Goal: Register for event/course

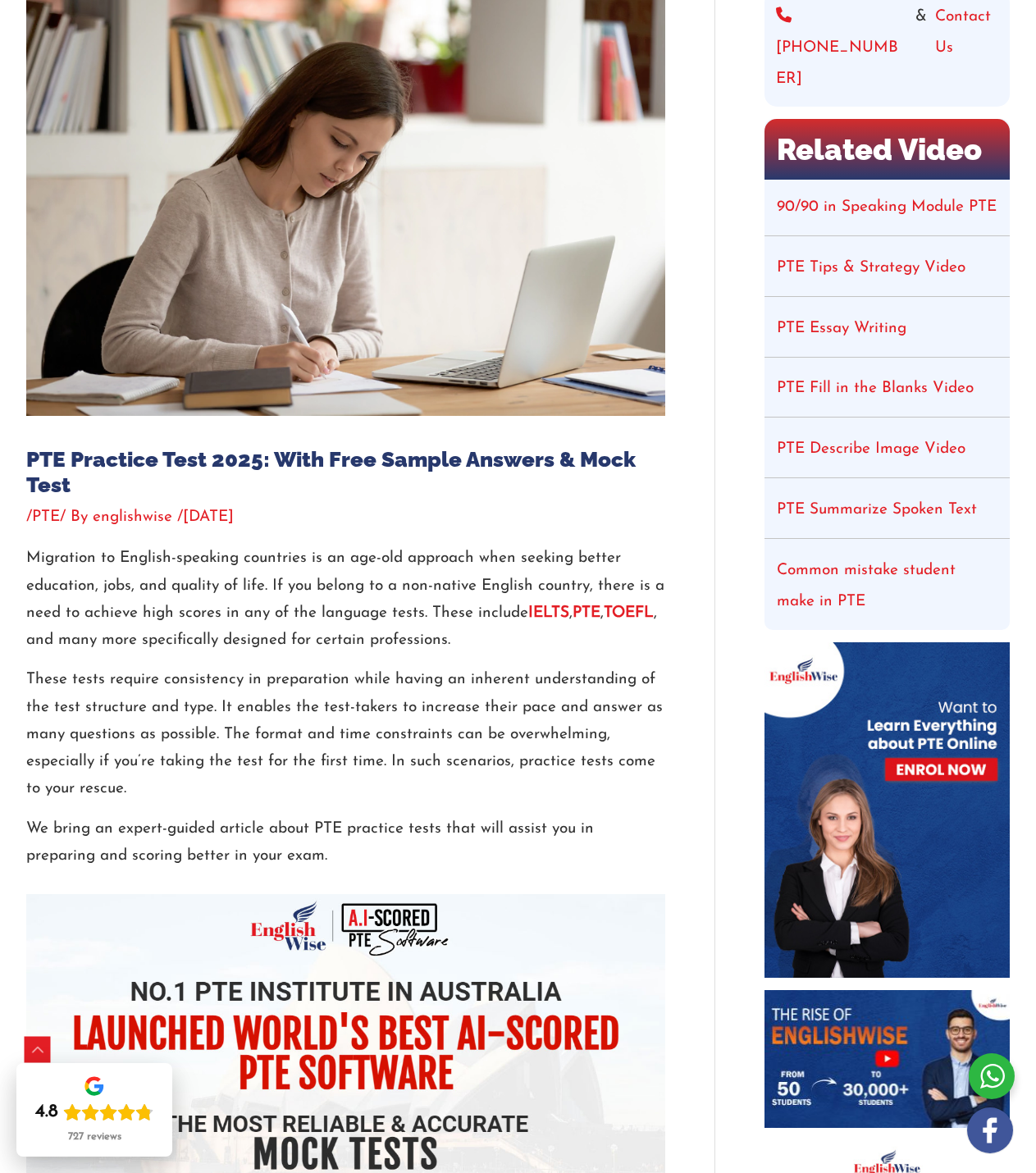
scroll to position [328, 0]
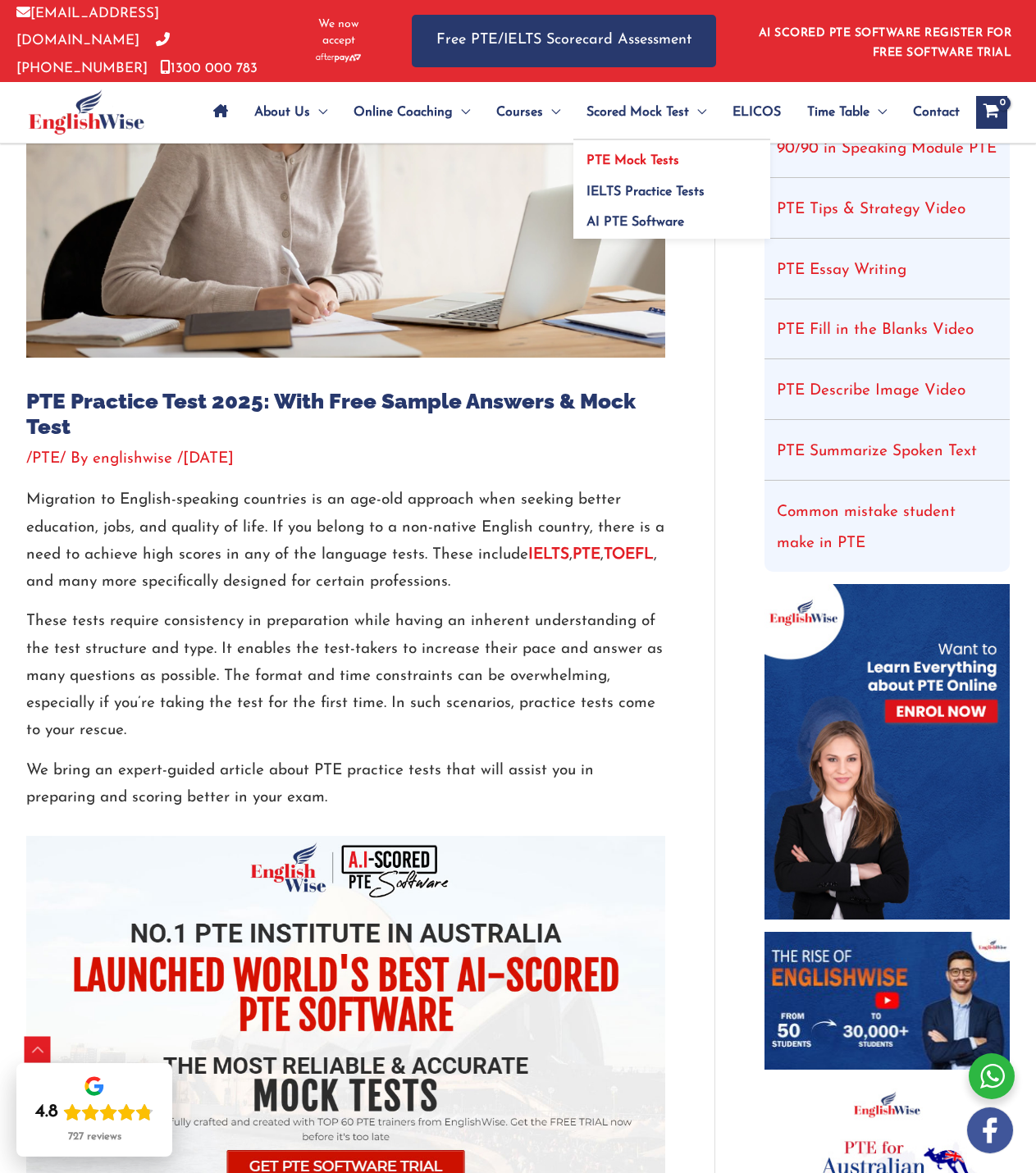
click at [663, 158] on span "PTE Mock Tests" at bounding box center [633, 161] width 93 height 13
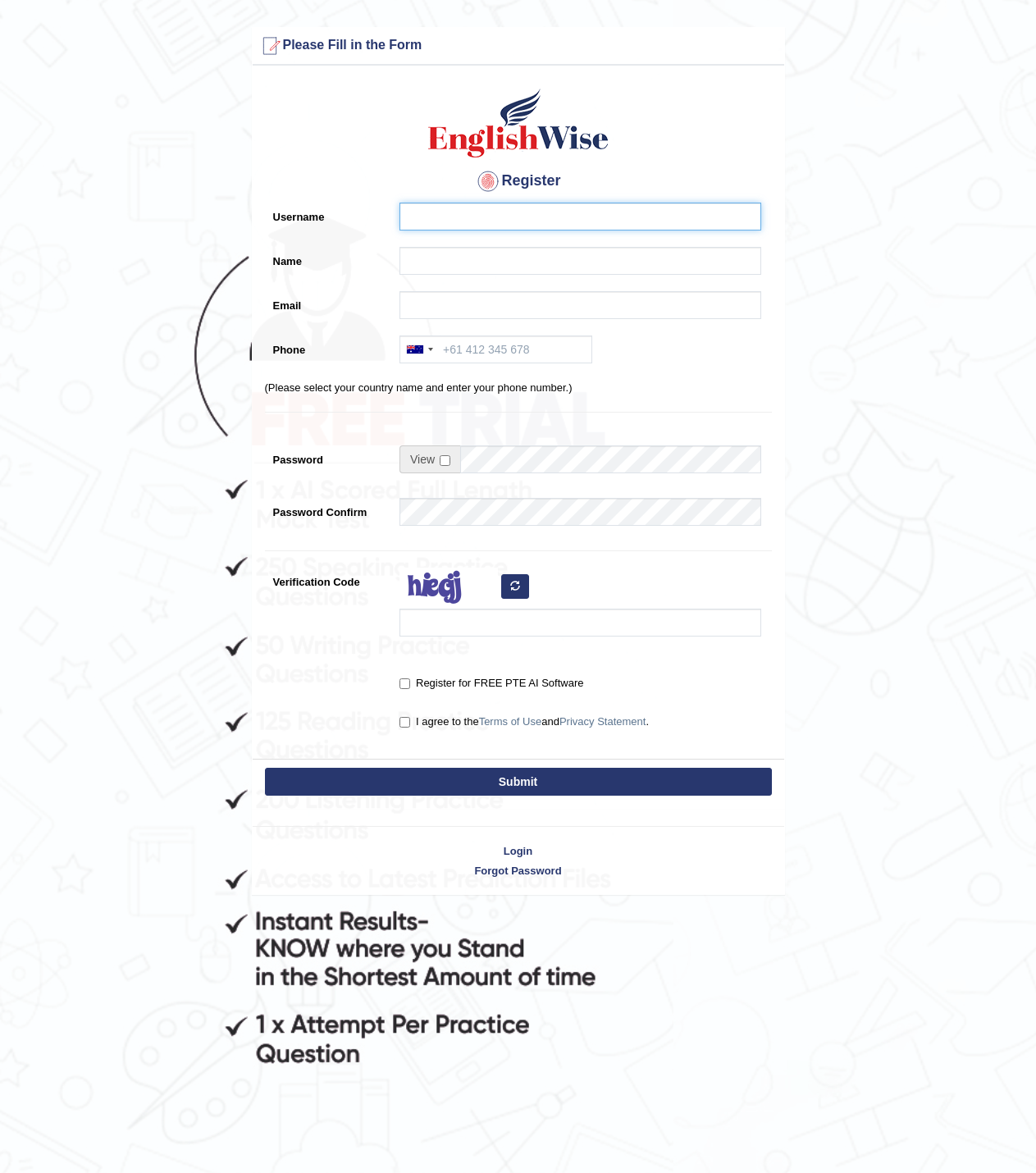
click at [416, 222] on input "Username" at bounding box center [580, 216] width 362 height 28
click at [443, 256] on input "Name" at bounding box center [580, 261] width 362 height 28
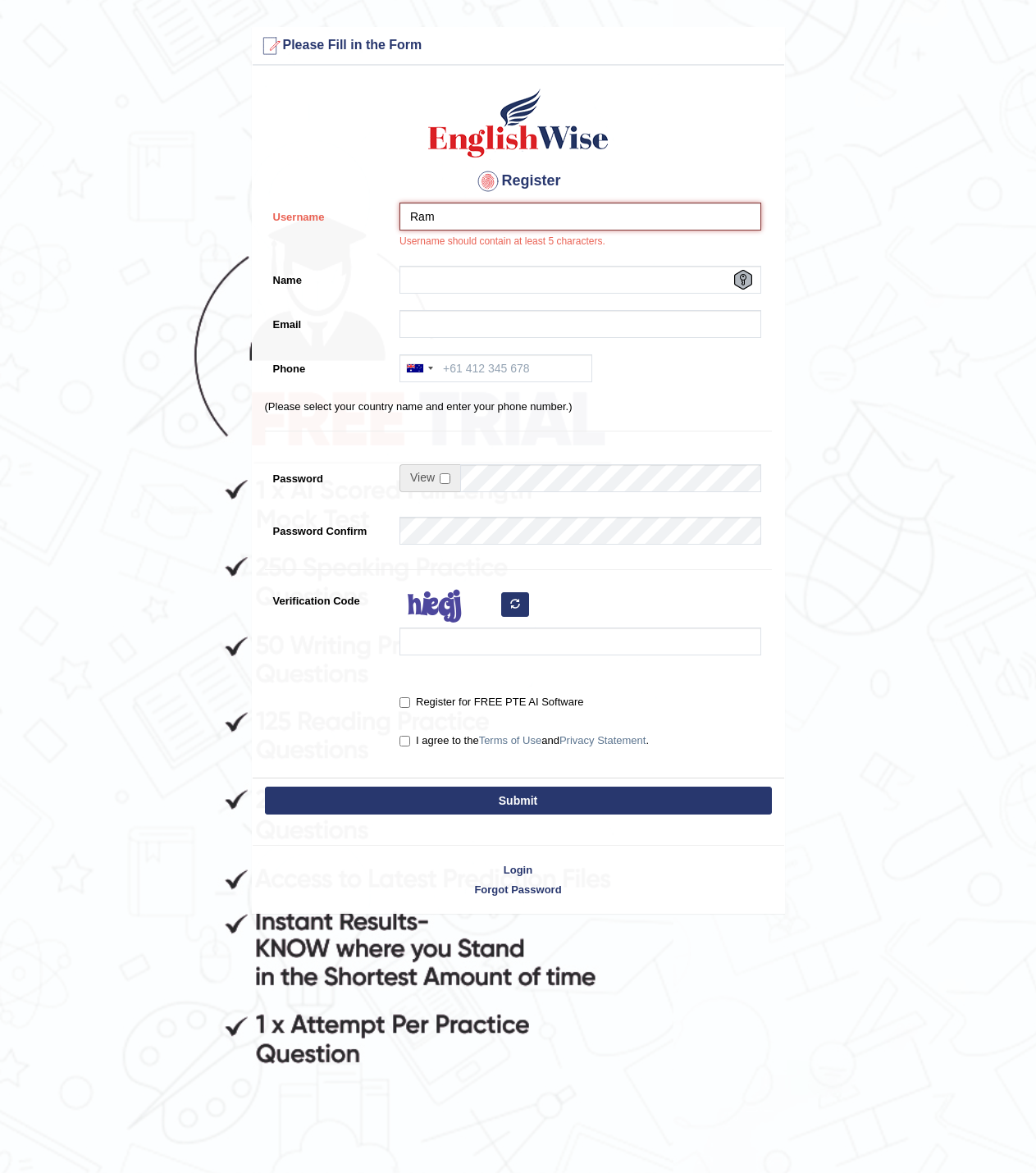
click at [494, 210] on input "Ram" at bounding box center [580, 216] width 362 height 28
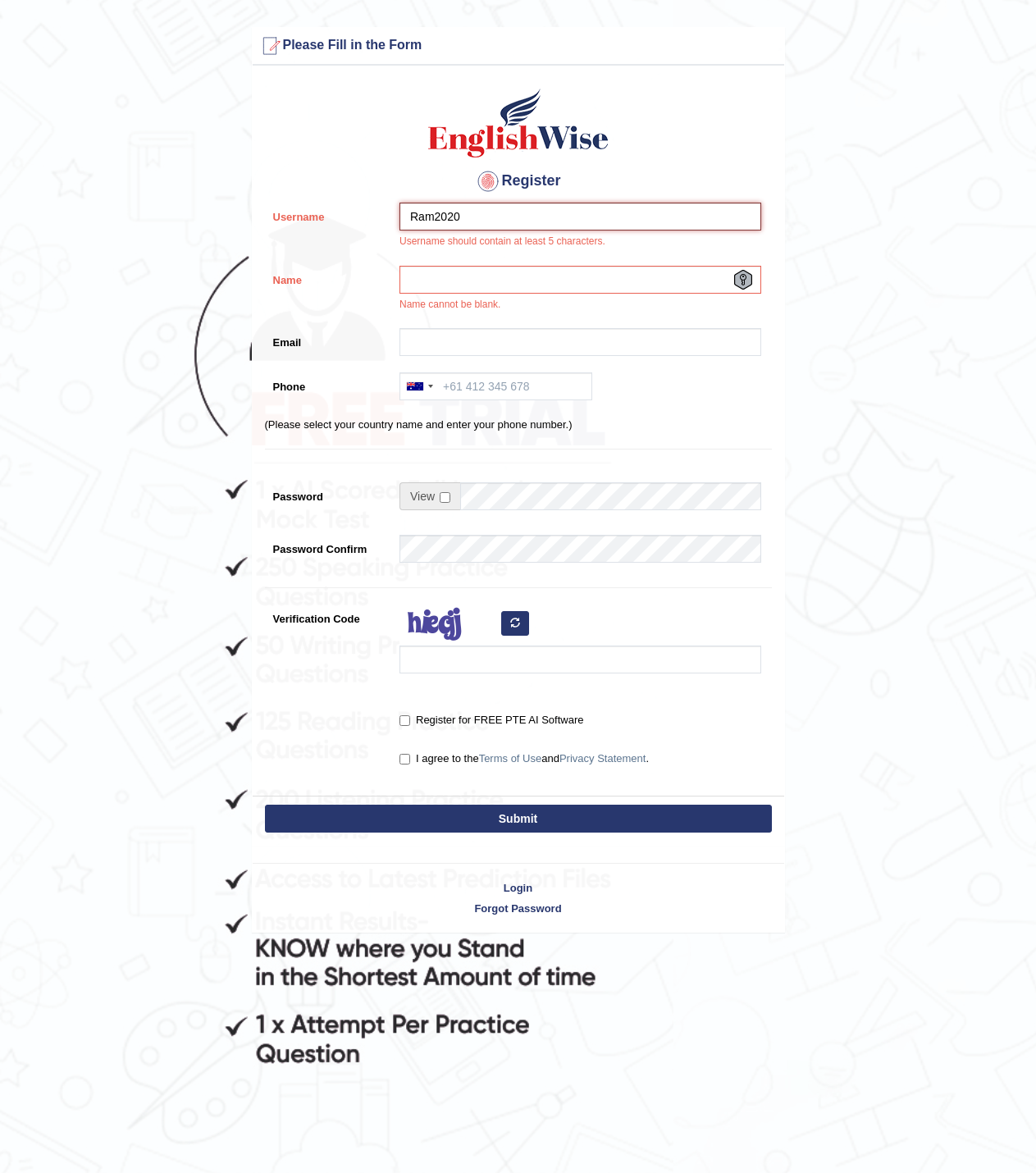
type input "Ram2020"
click at [429, 275] on input "Name" at bounding box center [580, 279] width 362 height 28
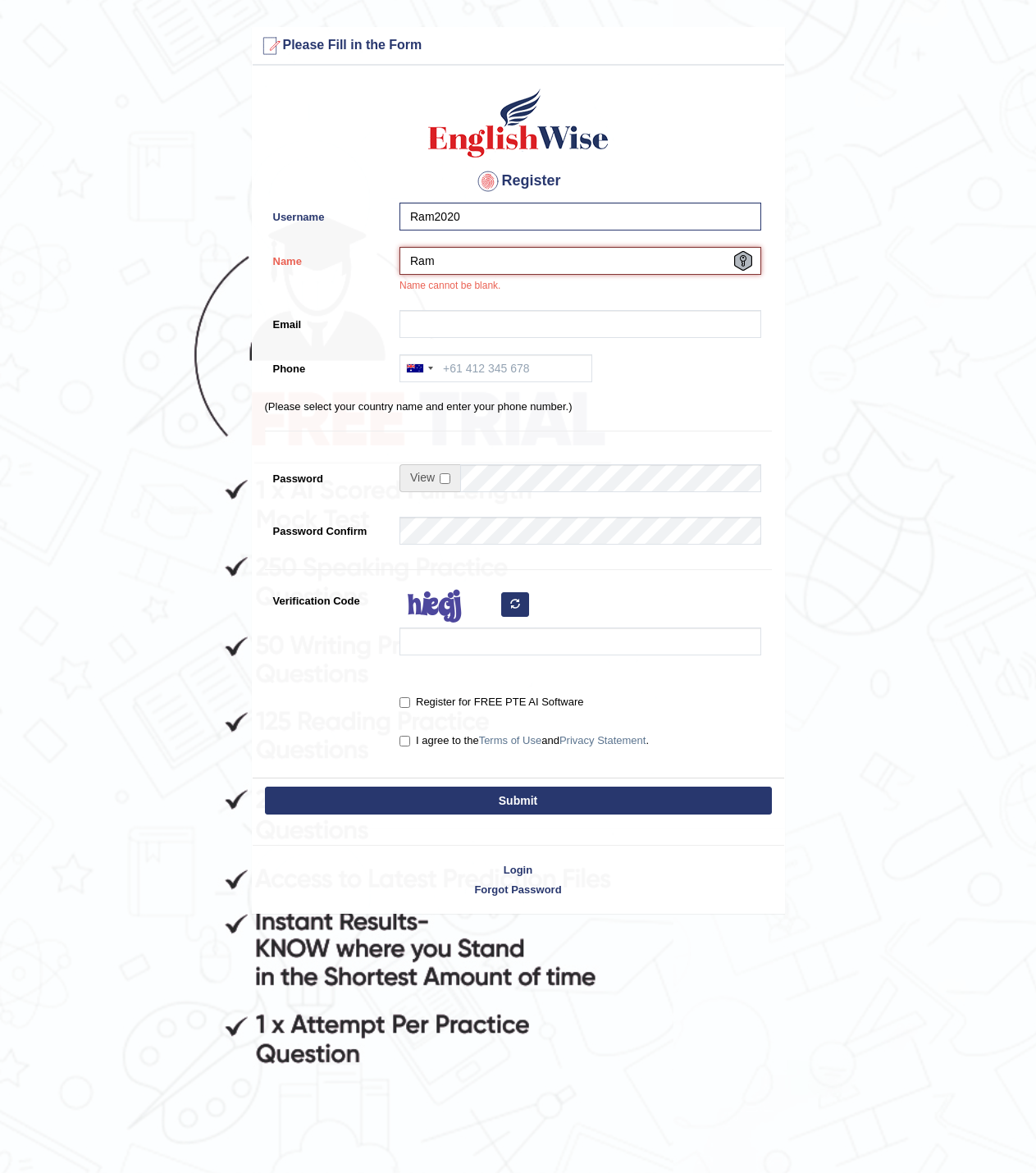
type input "Ram"
click at [521, 320] on input "Email" at bounding box center [580, 324] width 362 height 28
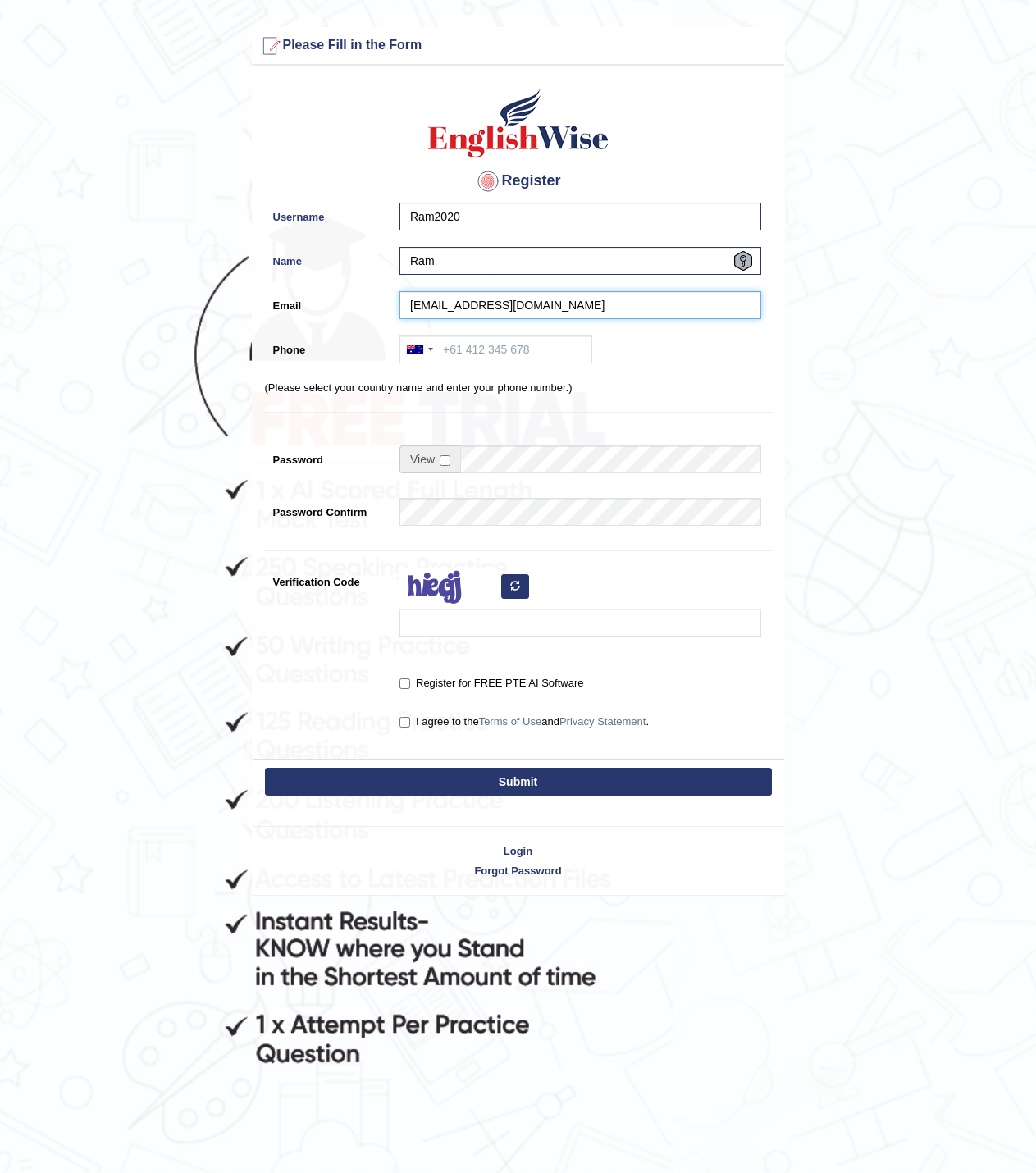
type input "ramontenorio7285@gmail.com"
click at [489, 353] on input "Phone" at bounding box center [495, 349] width 192 height 28
type input "415193981"
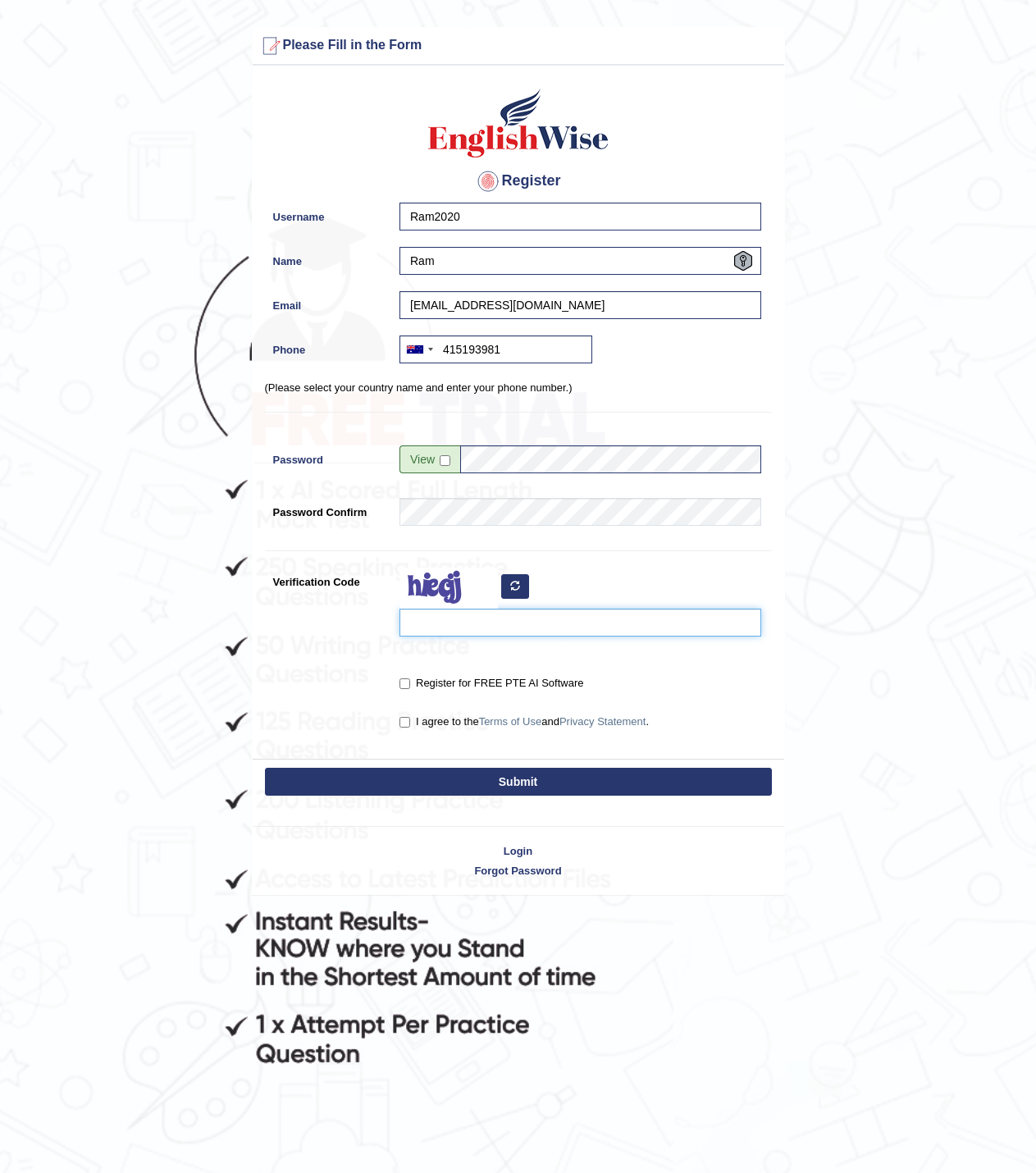
click at [534, 636] on input "Verification Code" at bounding box center [580, 622] width 362 height 28
type input "tcylyfq"
click at [398, 683] on div "Register for FREE PTE AI Software" at bounding box center [576, 684] width 370 height 30
click at [402, 680] on input "Register for FREE PTE AI Software" at bounding box center [405, 684] width 11 height 11
checkbox input "true"
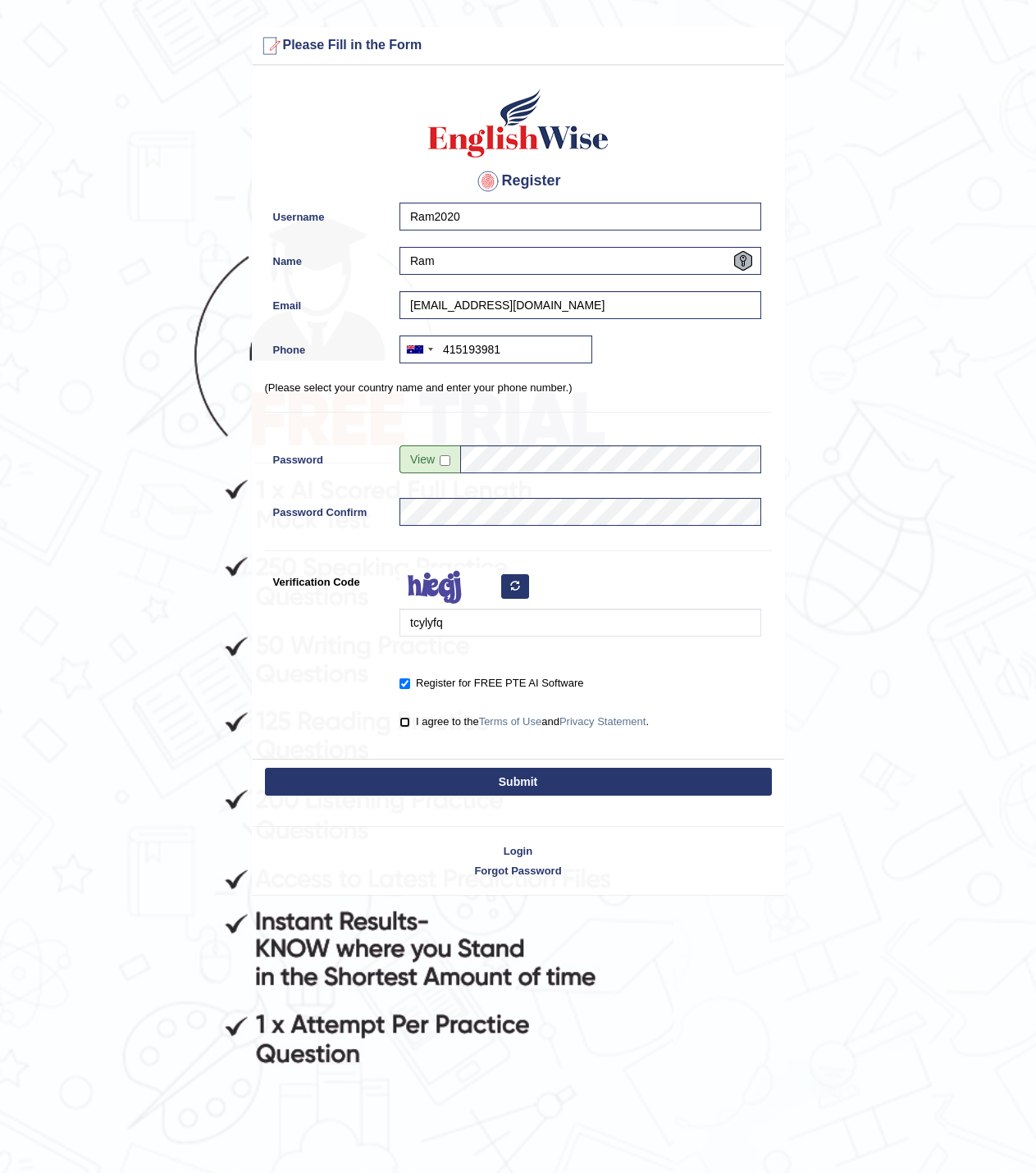
click at [402, 721] on input "I agree to the Terms of Use and Privacy Statement ." at bounding box center [405, 722] width 11 height 11
checkbox input "true"
click at [450, 784] on button "Submit" at bounding box center [518, 782] width 507 height 28
type input "+61415193981"
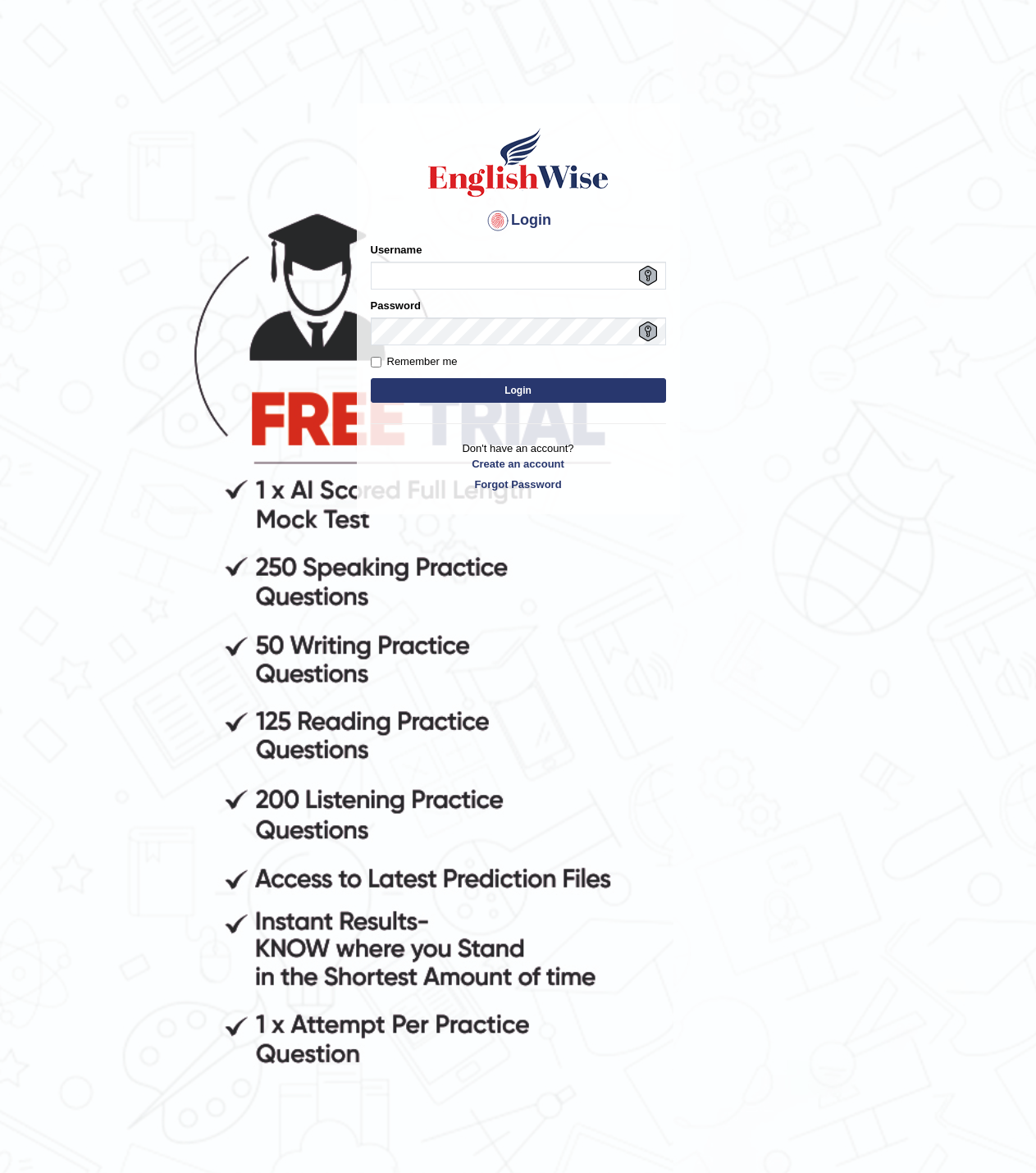
click at [538, 284] on input "Username" at bounding box center [518, 275] width 295 height 28
type input "Ram2020"
click at [566, 381] on button "Login" at bounding box center [518, 390] width 295 height 25
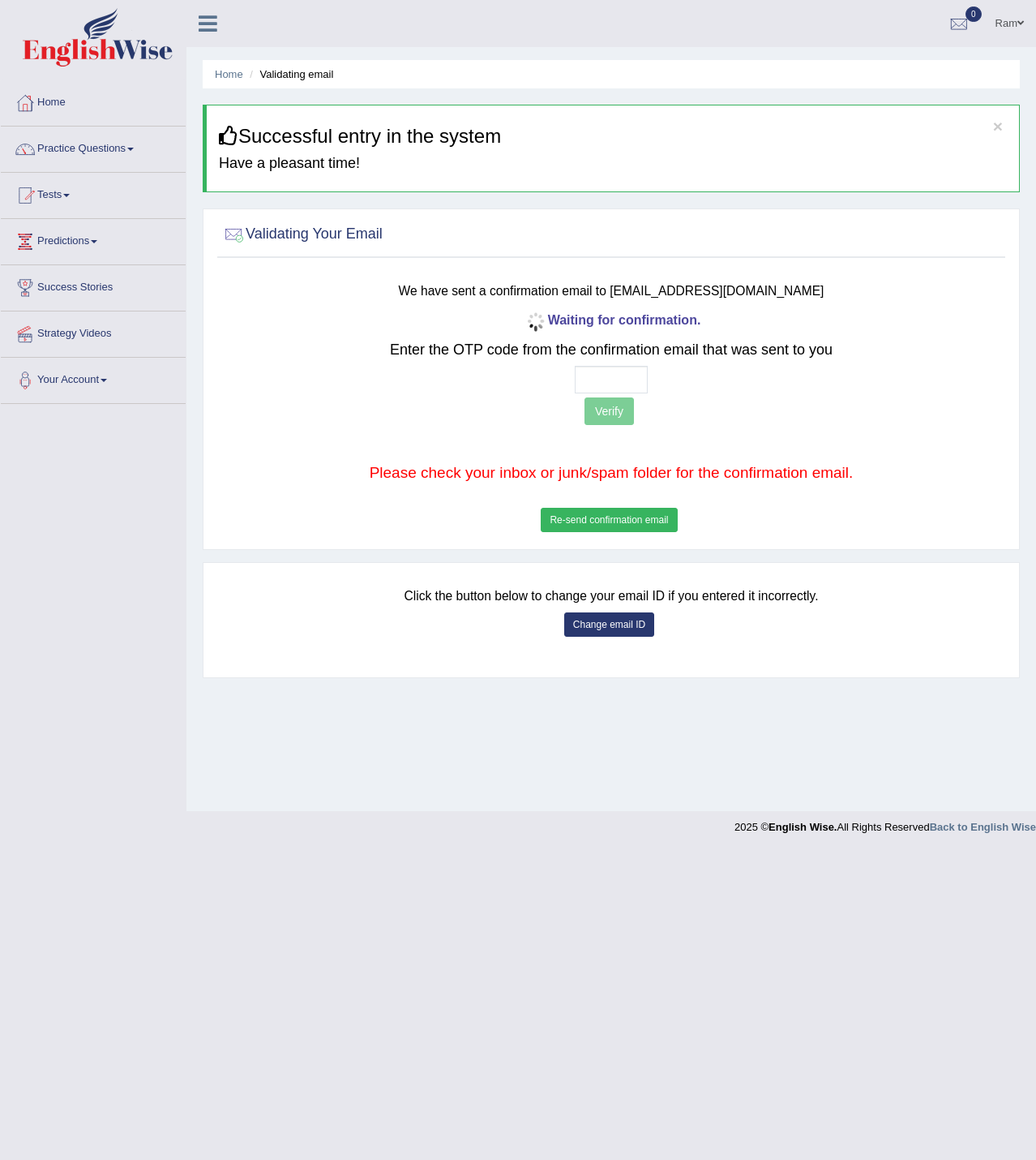
click at [607, 514] on button "Re-send confirmation email" at bounding box center [609, 520] width 136 height 24
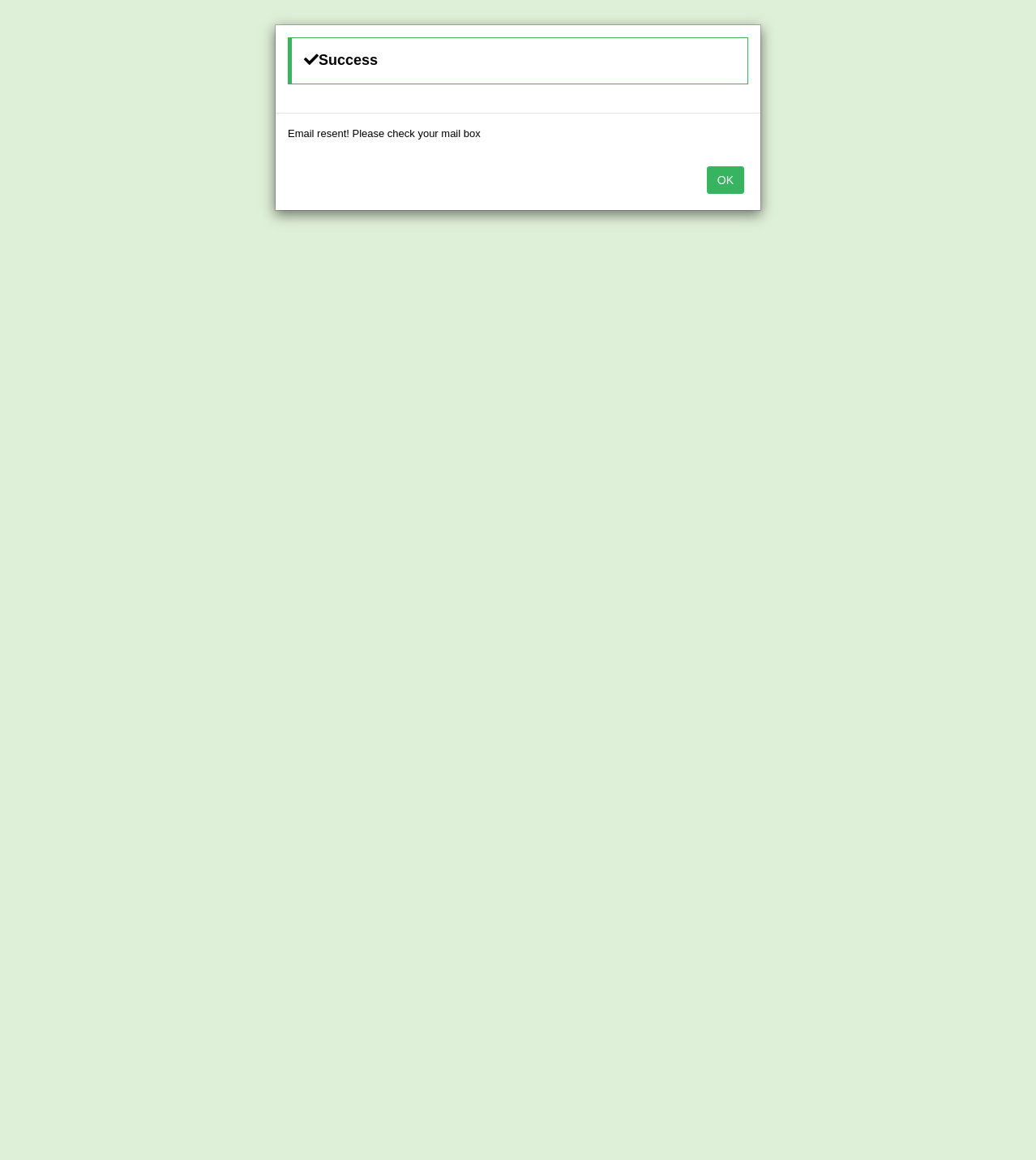
click at [727, 178] on button "OK" at bounding box center [725, 180] width 37 height 28
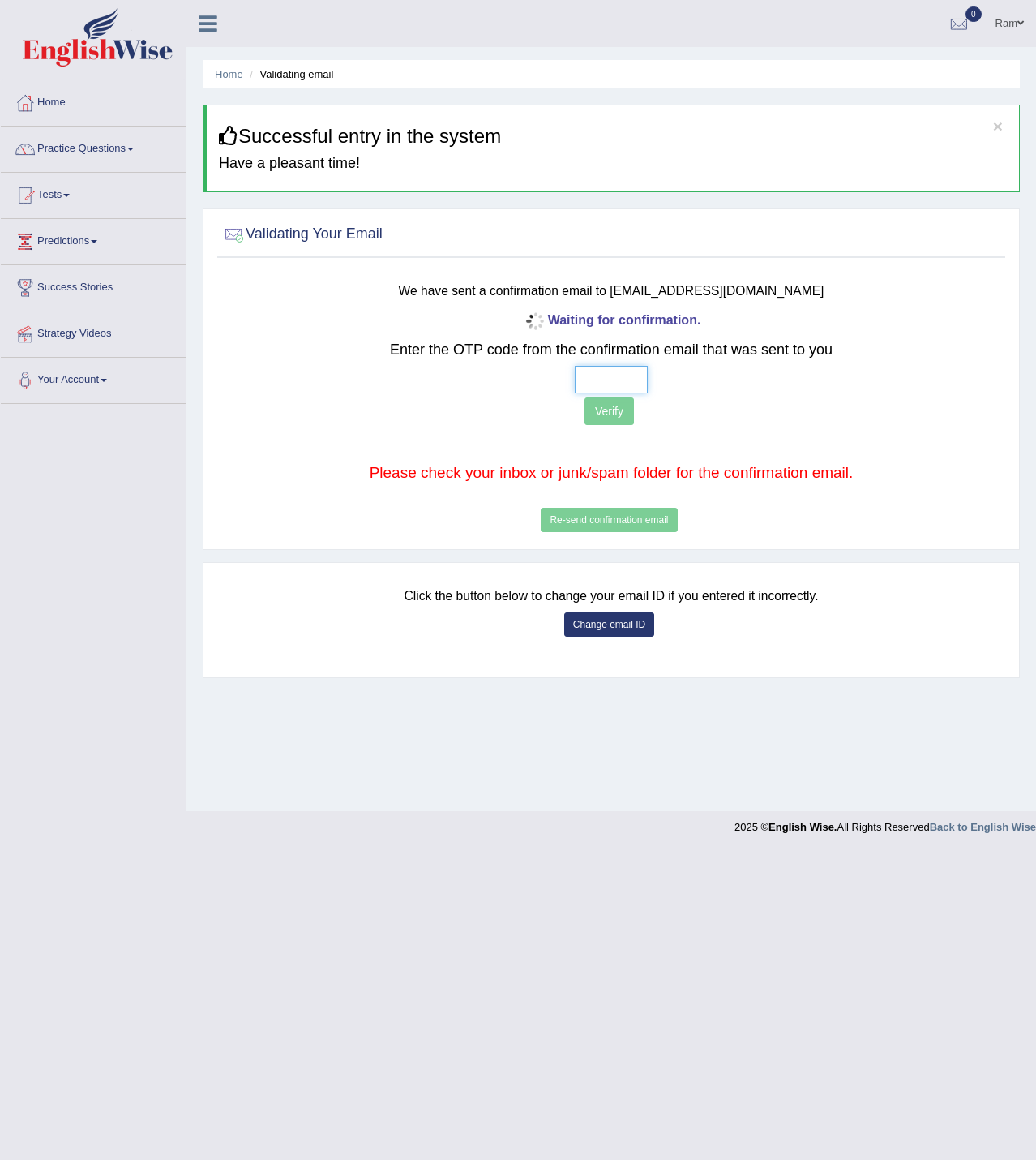
click at [630, 380] on input "text" at bounding box center [611, 380] width 73 height 28
type input "1 0 5 3"
click at [610, 399] on button "Verify" at bounding box center [609, 411] width 50 height 28
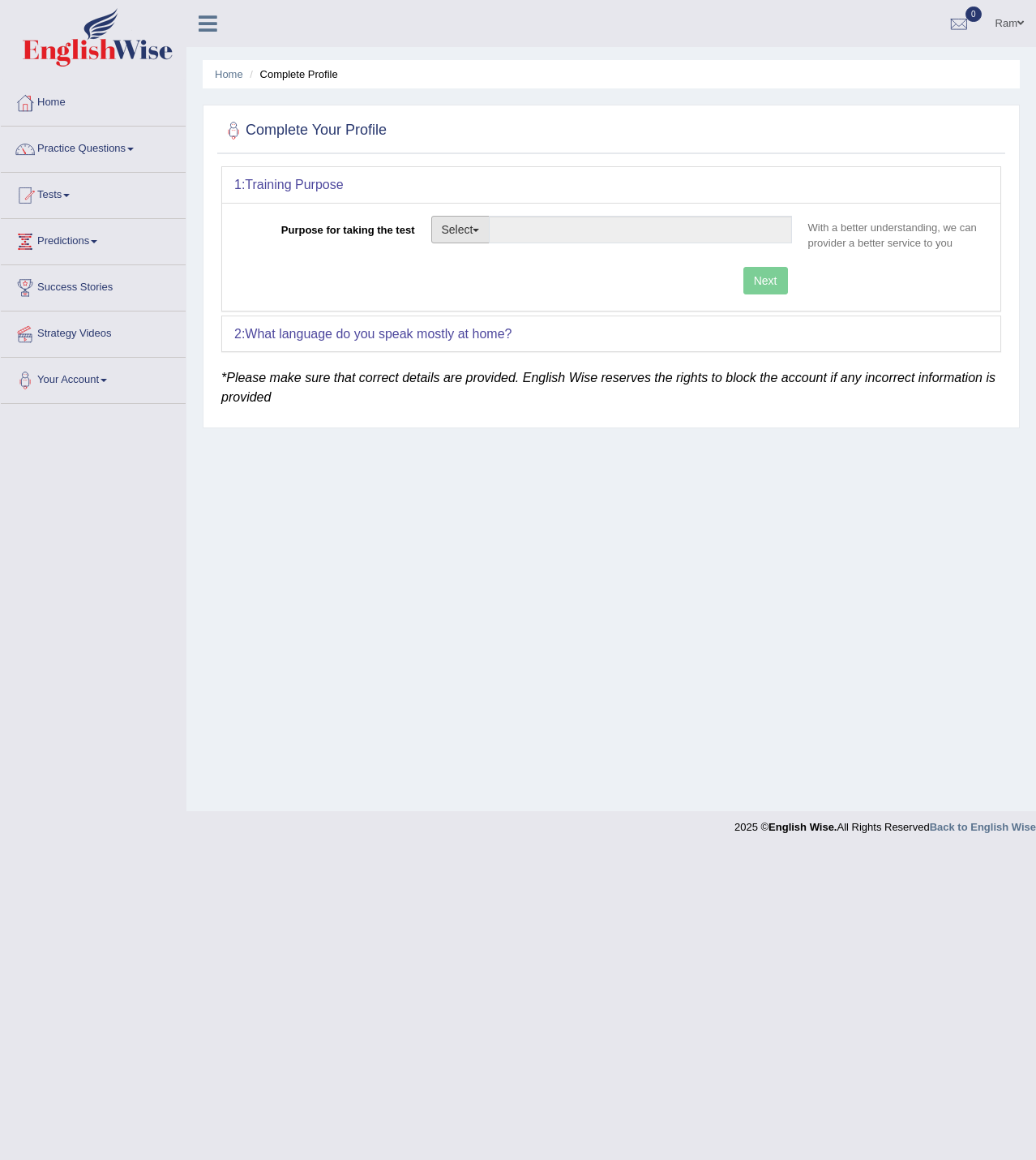
click at [475, 235] on button "Select" at bounding box center [461, 229] width 60 height 28
click at [536, 286] on link "Permanent Residency" at bounding box center [504, 285] width 144 height 21
type input "Permanent Residency"
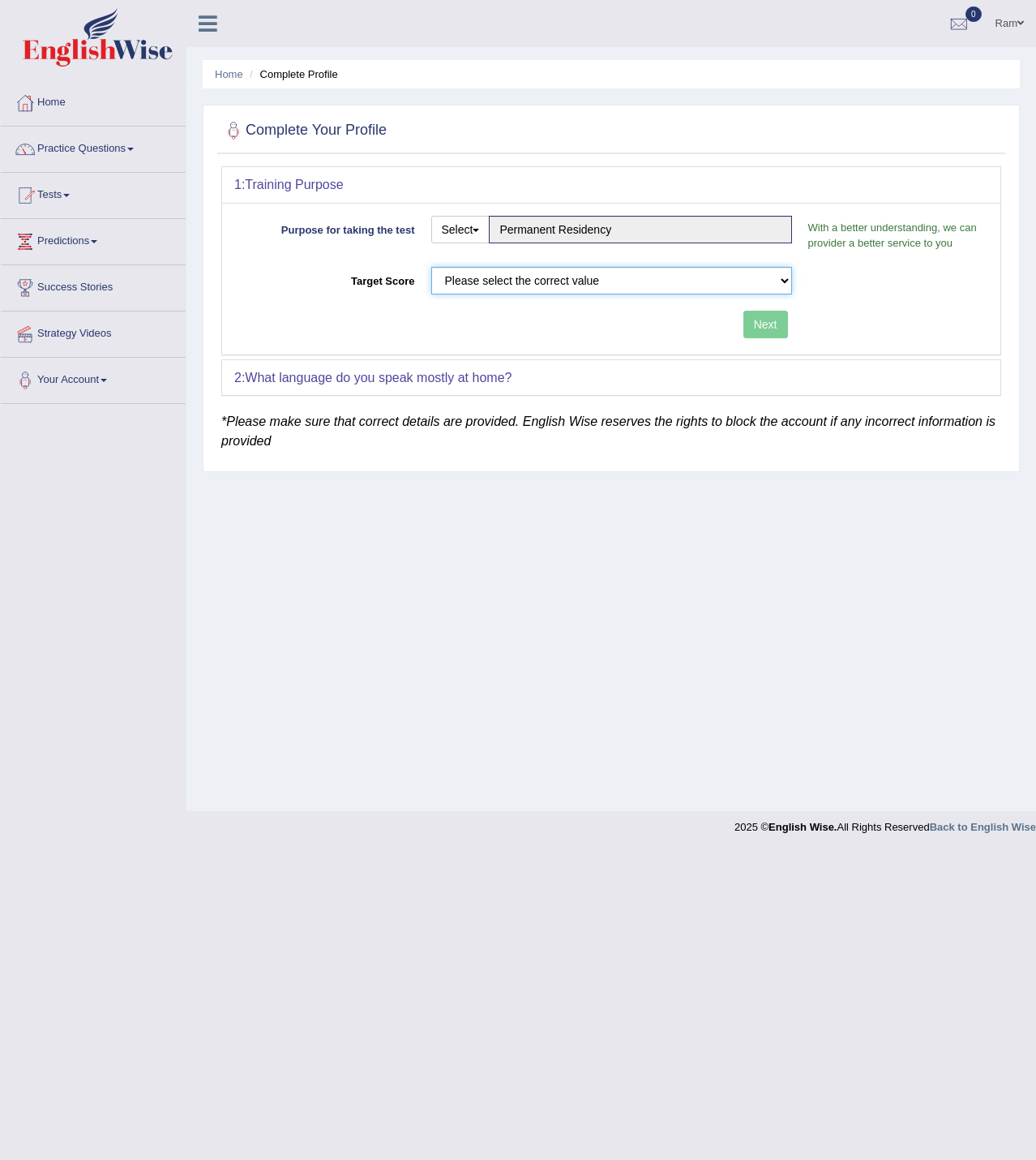
click at [608, 277] on select "Please select the correct value 50 (6 bands) 58 (6.5 bands) 65 (7 bands) 79 (8 …" at bounding box center [611, 281] width 361 height 28
select select "79"
click at [431, 267] on select "Please select the correct value 50 (6 bands) 58 (6.5 bands) 65 (7 bands) 79 (8 …" at bounding box center [611, 281] width 361 height 28
click at [800, 325] on div "Purpose for taking the test Select Student Visa Permanent Residency Nursing Oth…" at bounding box center [610, 279] width 778 height 152
click at [756, 333] on button "Next" at bounding box center [766, 324] width 44 height 28
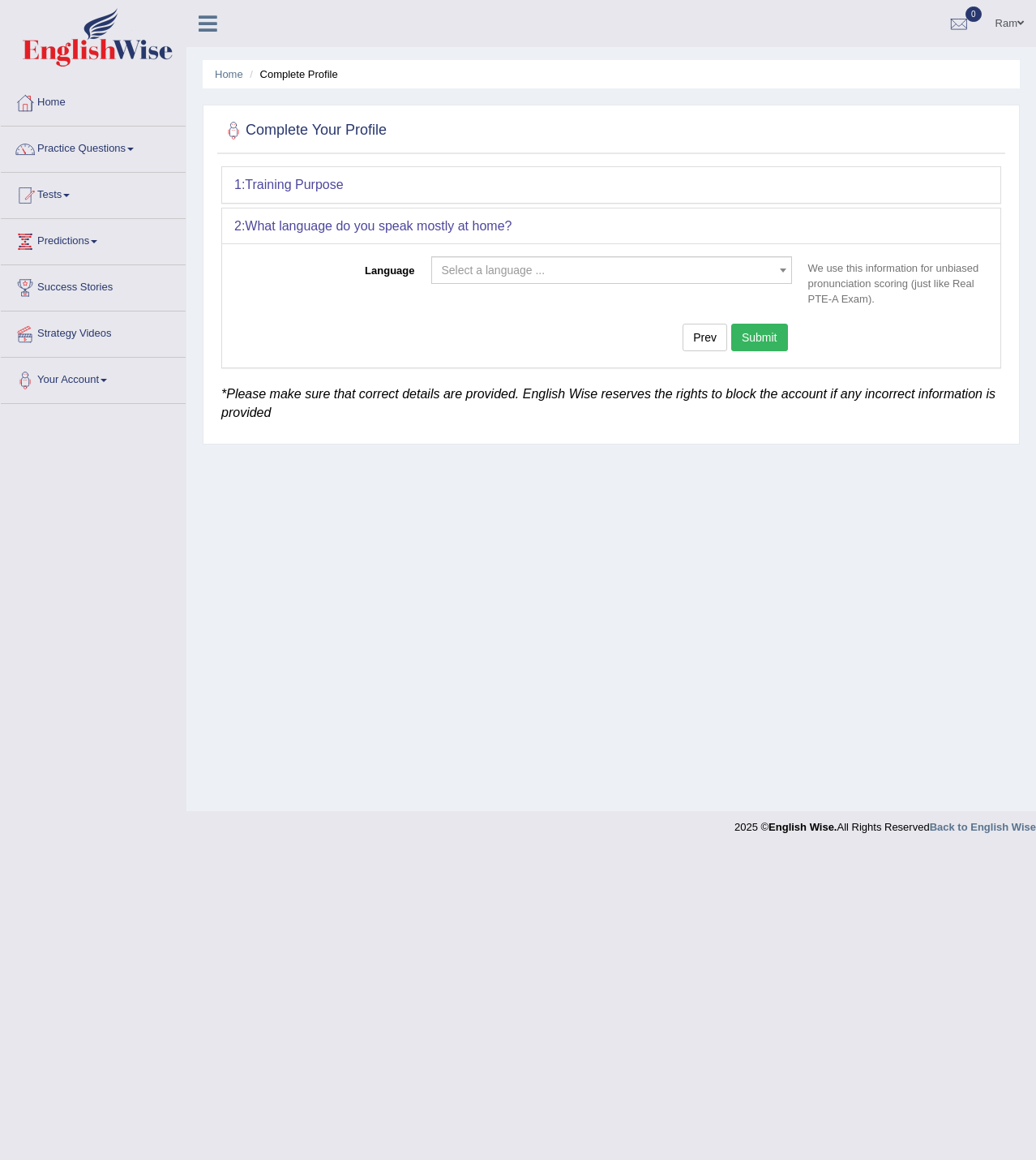
click at [560, 281] on span "Select a language ..." at bounding box center [611, 270] width 361 height 28
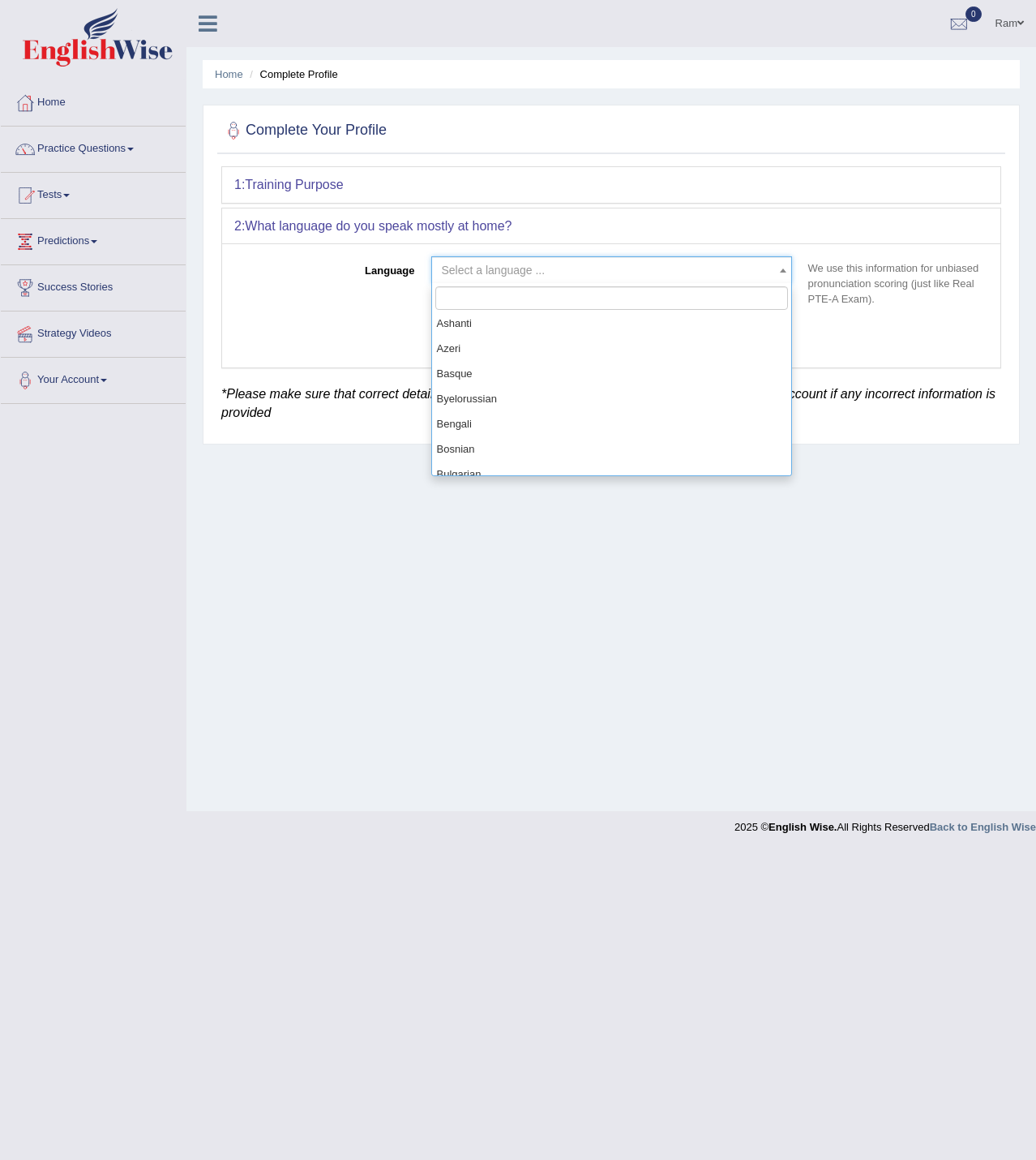
scroll to position [244, 0]
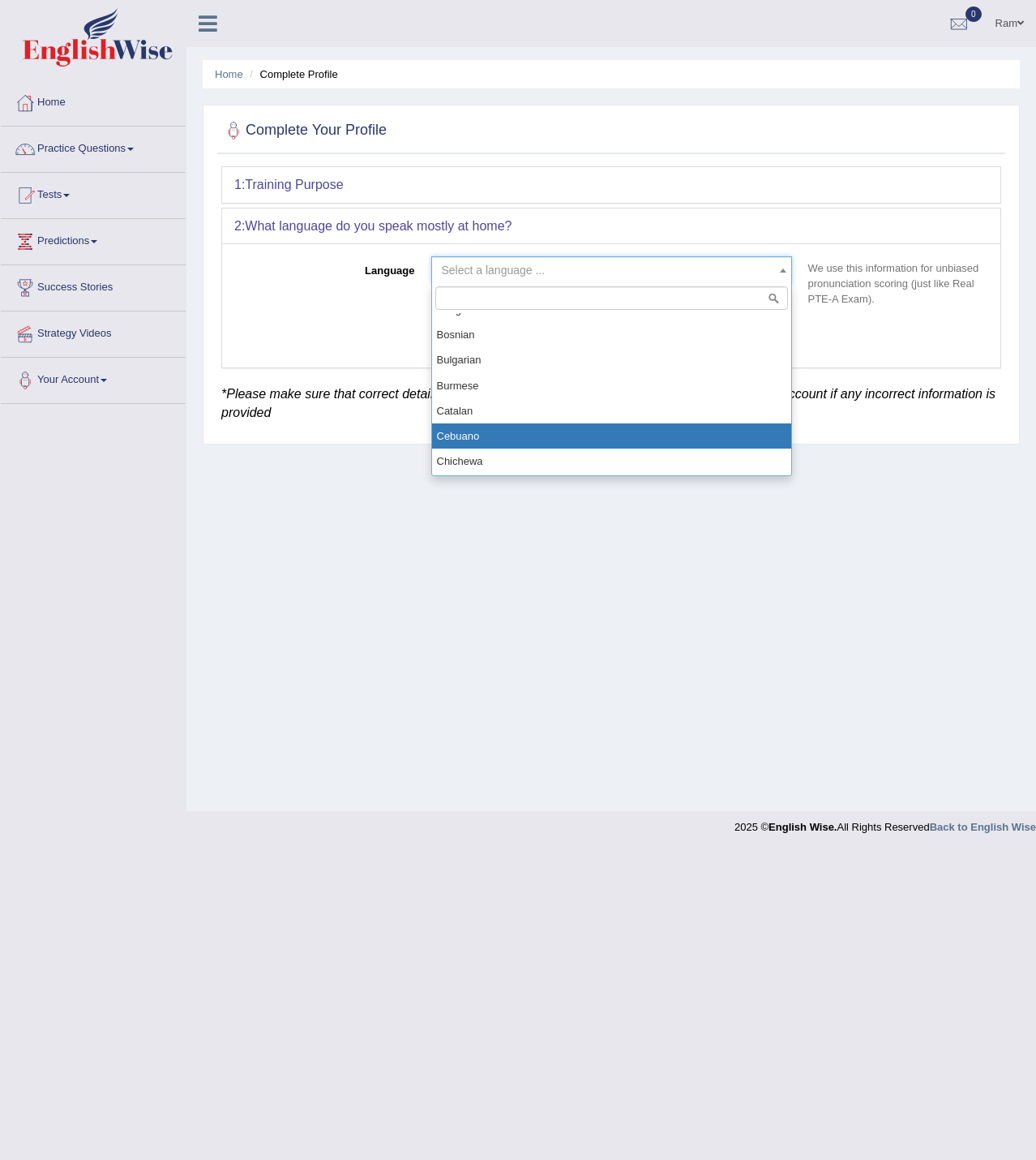
select select "Cebuano"
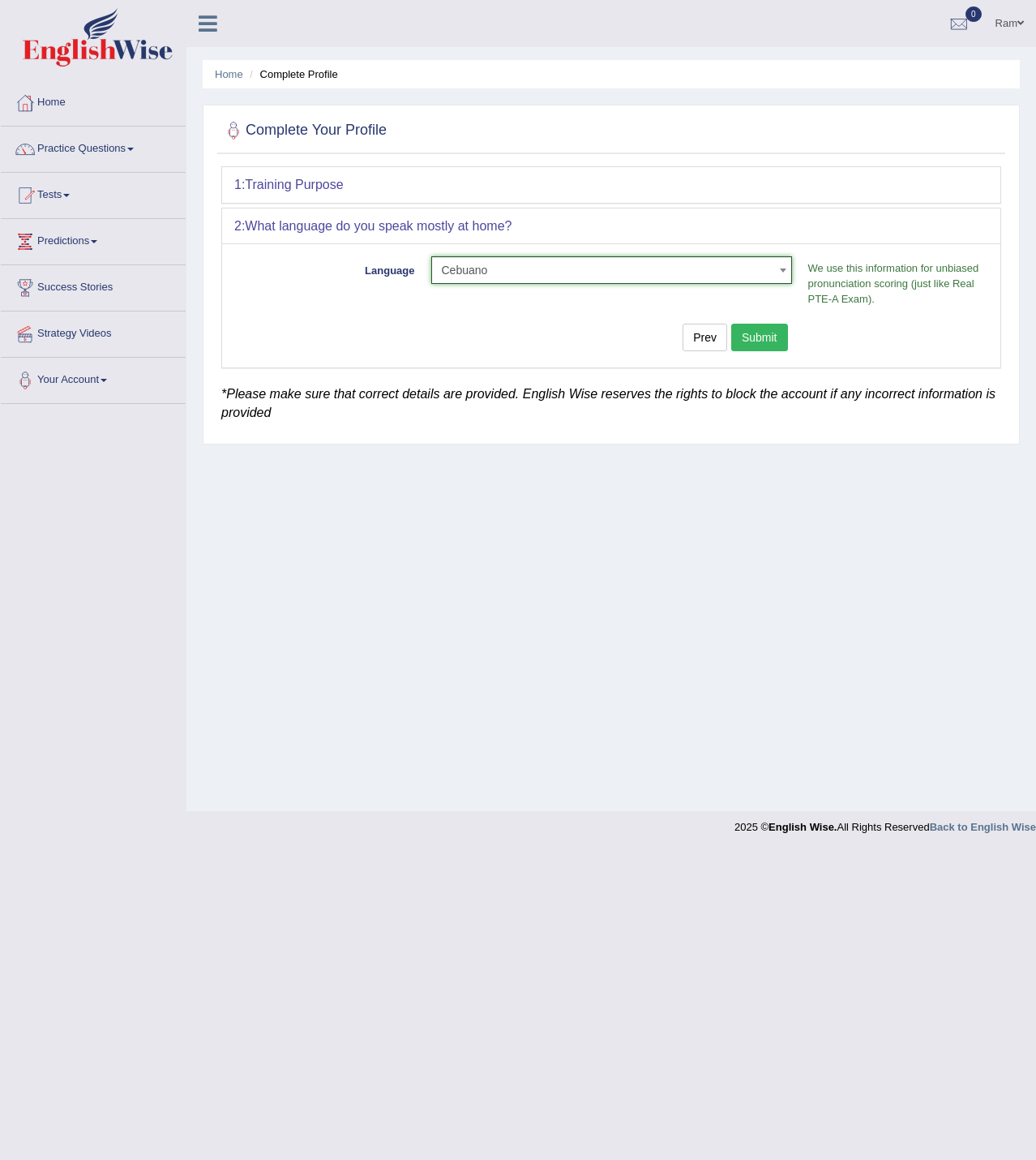
click at [763, 334] on button "Submit" at bounding box center [759, 337] width 57 height 28
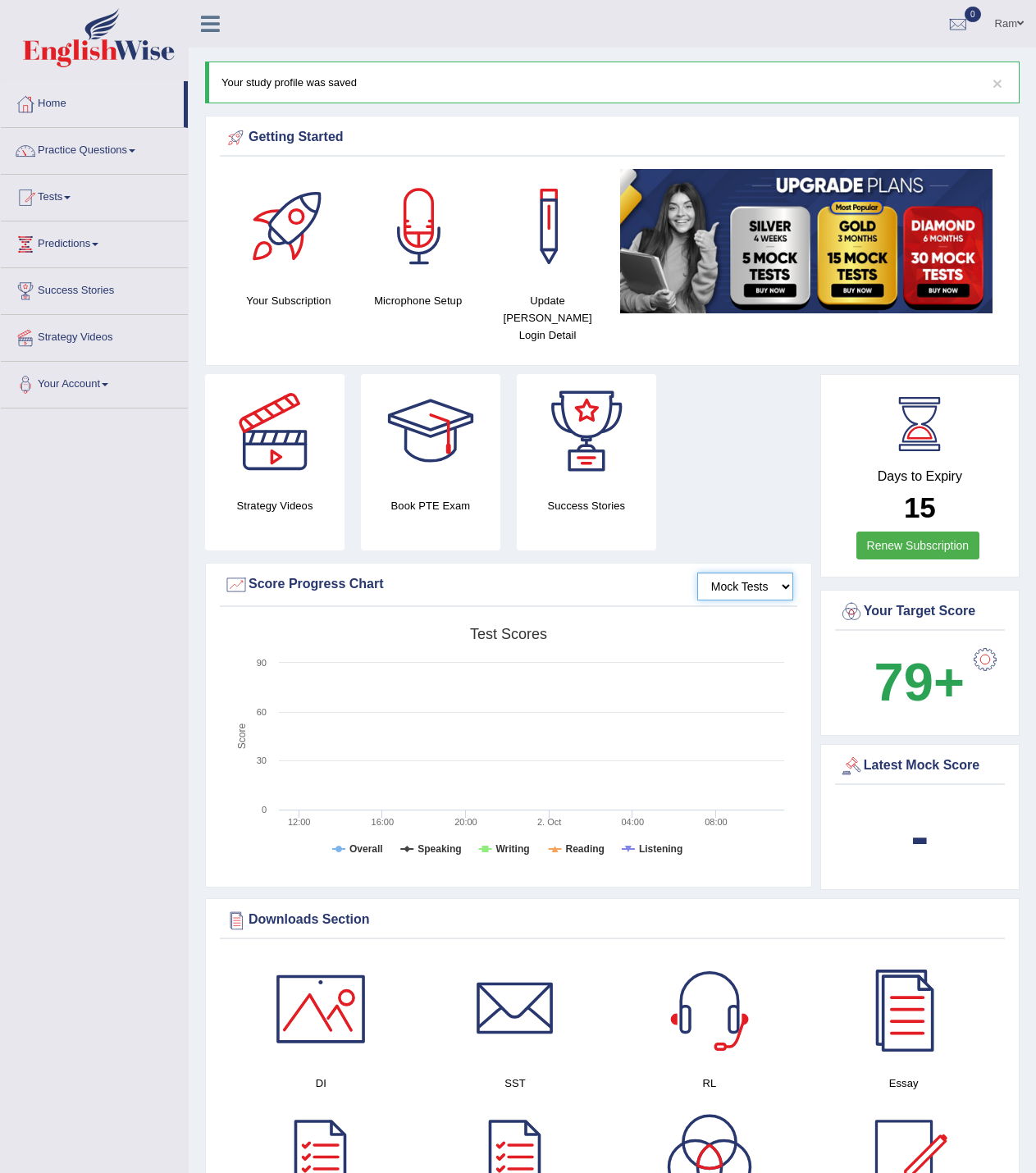
click at [752, 573] on select "Mock Tests" at bounding box center [744, 586] width 96 height 28
click at [752, 574] on select "Mock Tests" at bounding box center [744, 586] width 96 height 28
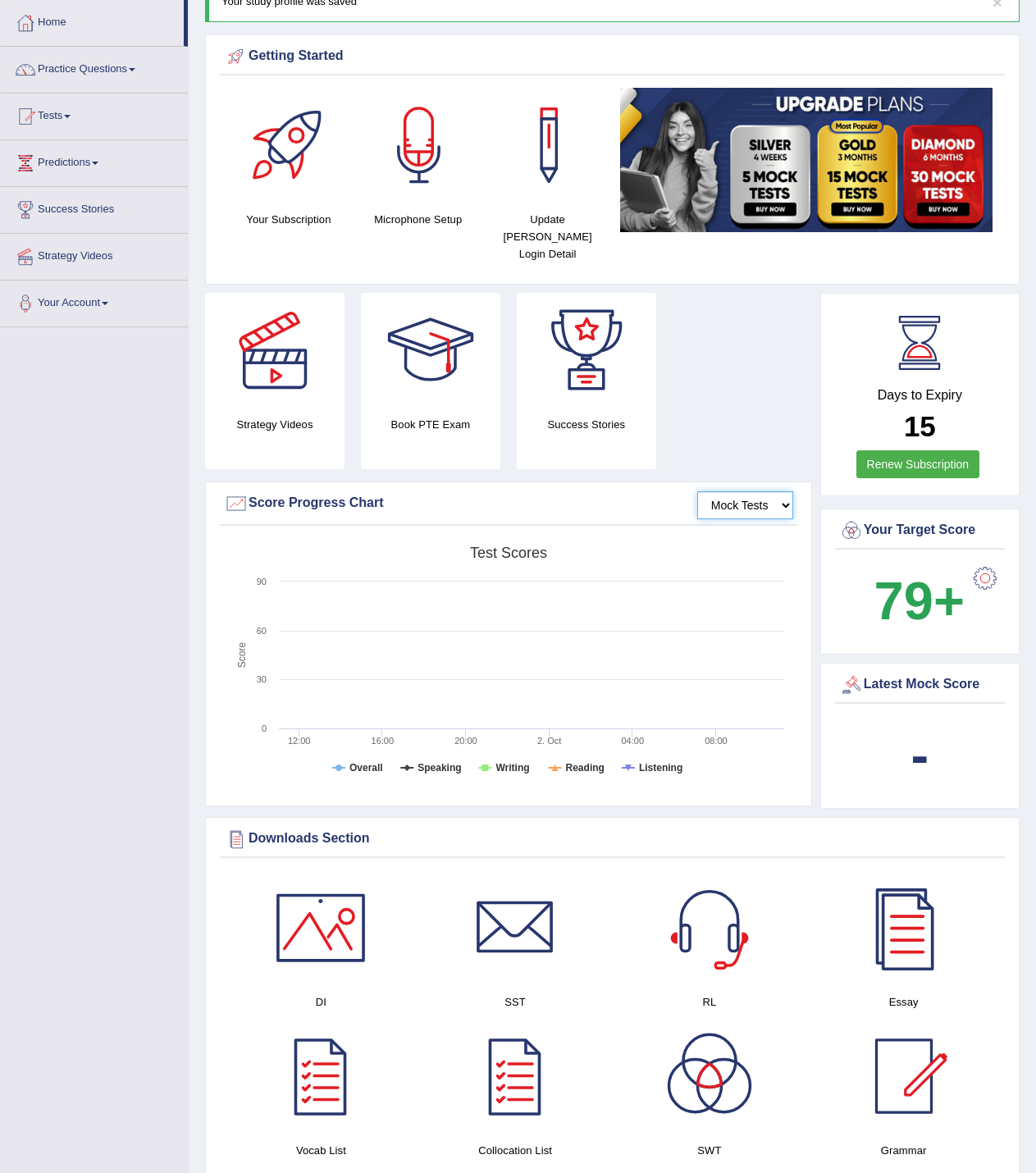
scroll to position [82, 0]
click at [75, 111] on link "Tests" at bounding box center [94, 113] width 187 height 41
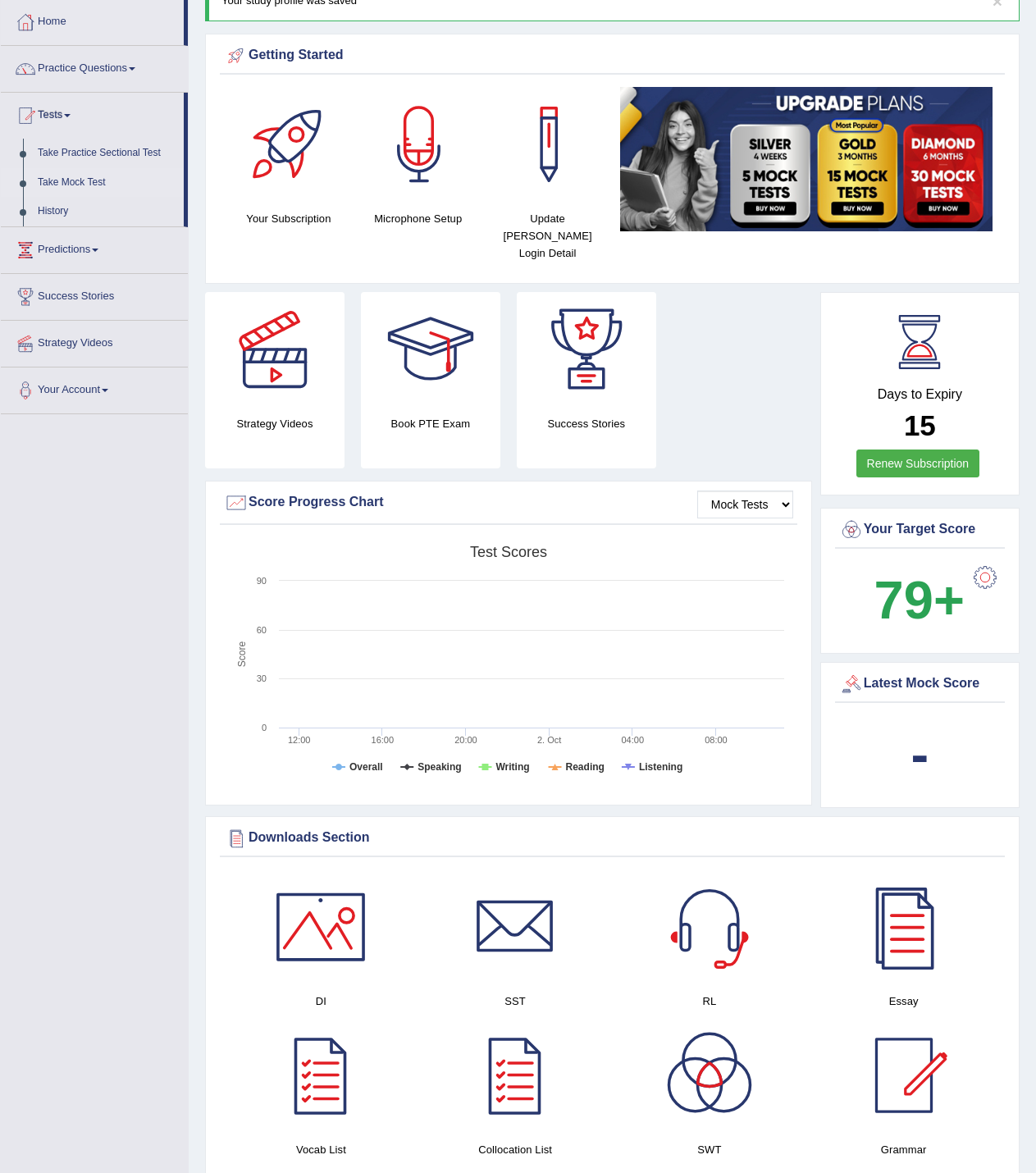
click at [90, 182] on link "Take Mock Test" at bounding box center [107, 182] width 153 height 29
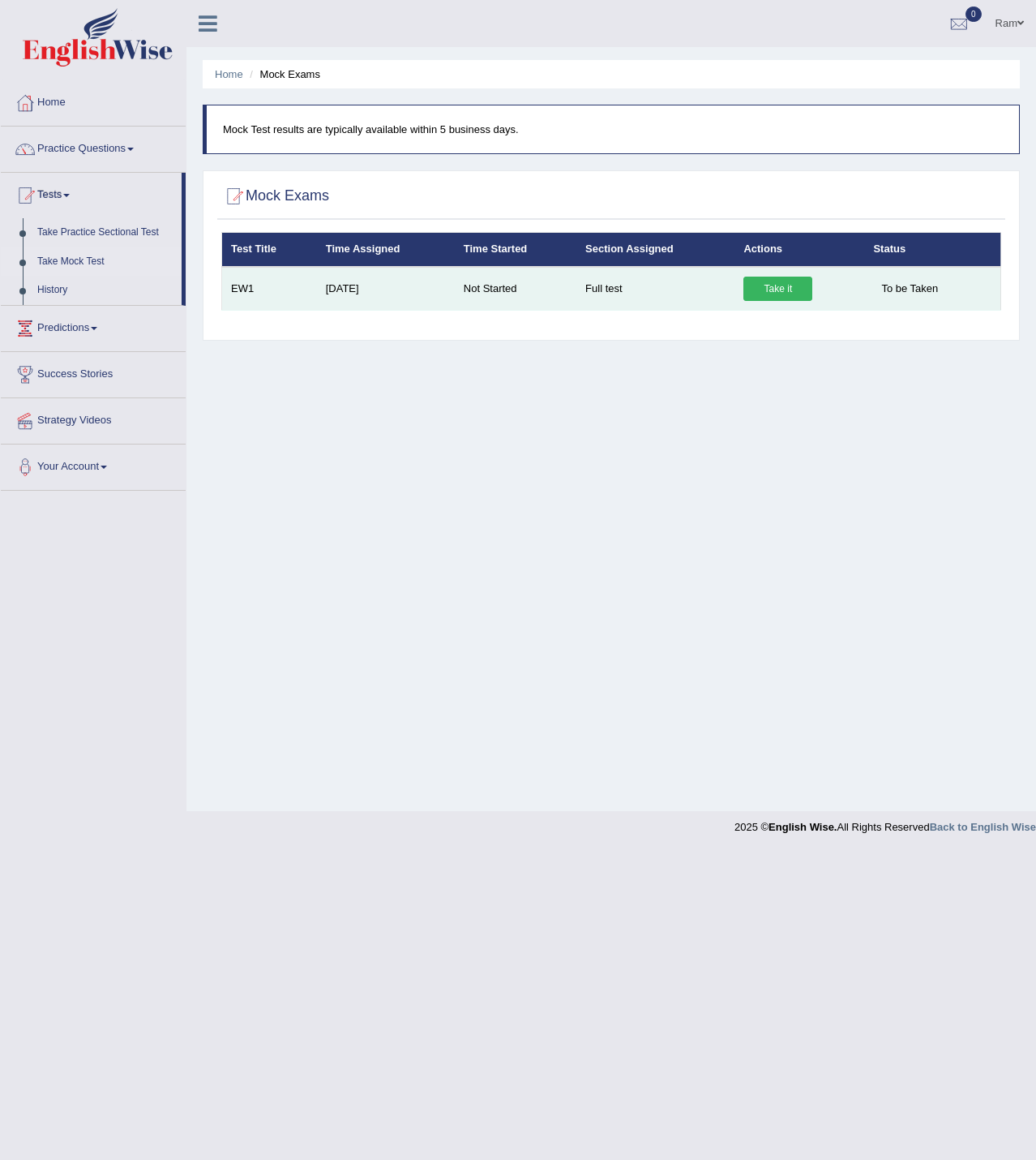
click at [770, 291] on link "Take it" at bounding box center [778, 289] width 69 height 24
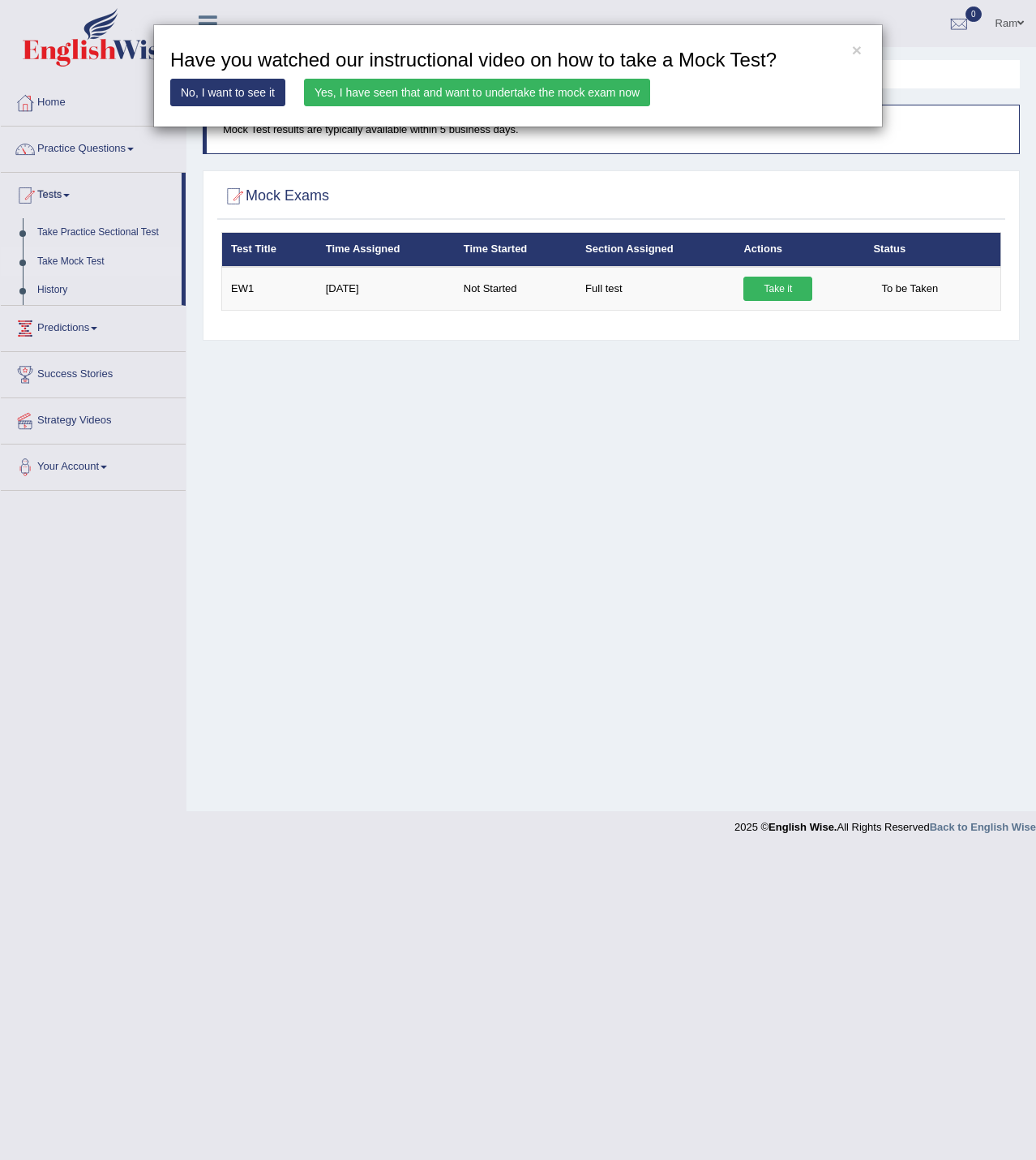
click at [509, 95] on link "Yes, I have seen that and want to undertake the mock exam now" at bounding box center [477, 92] width 346 height 28
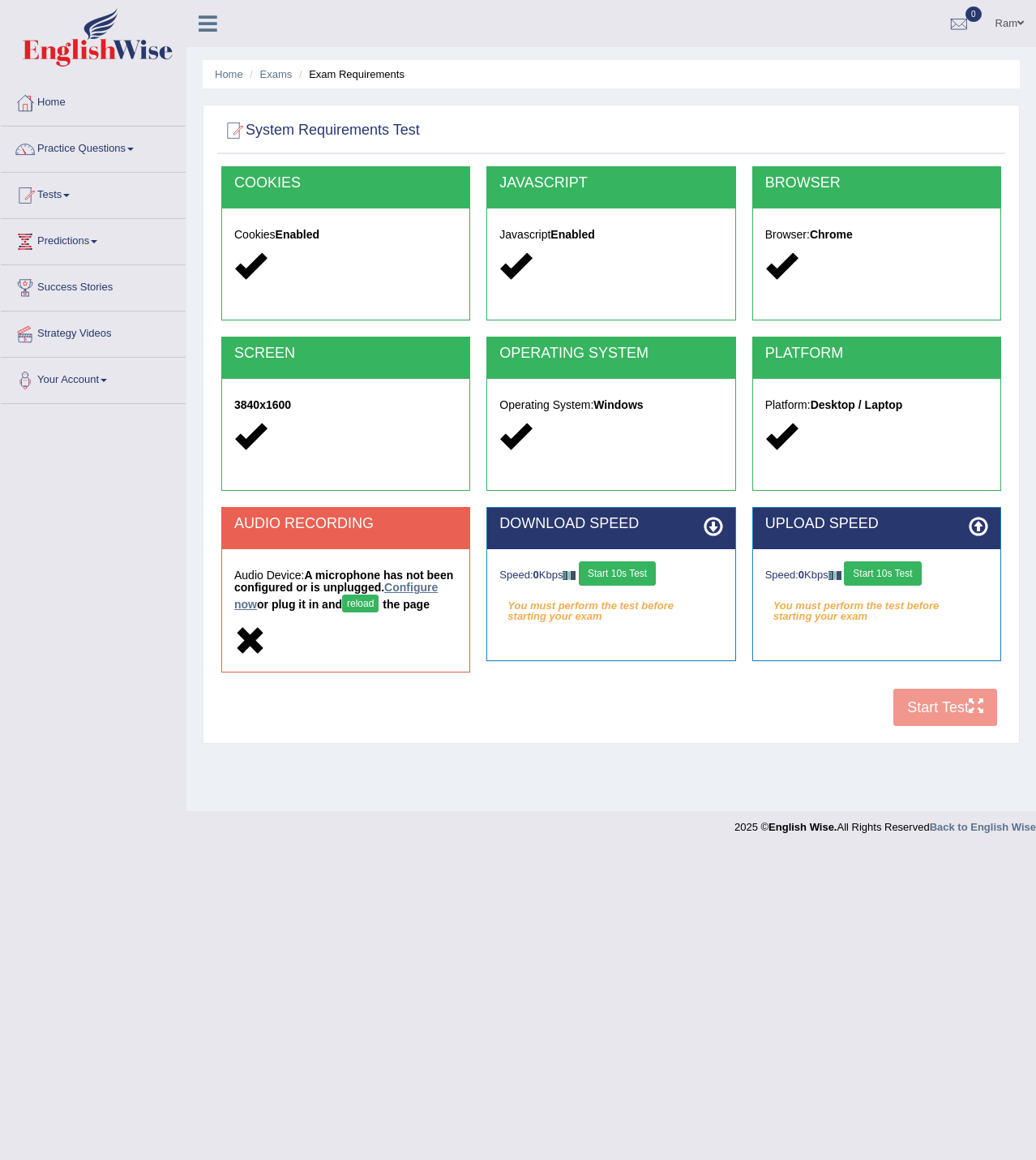
click at [411, 585] on link "Configure now" at bounding box center [336, 595] width 204 height 30
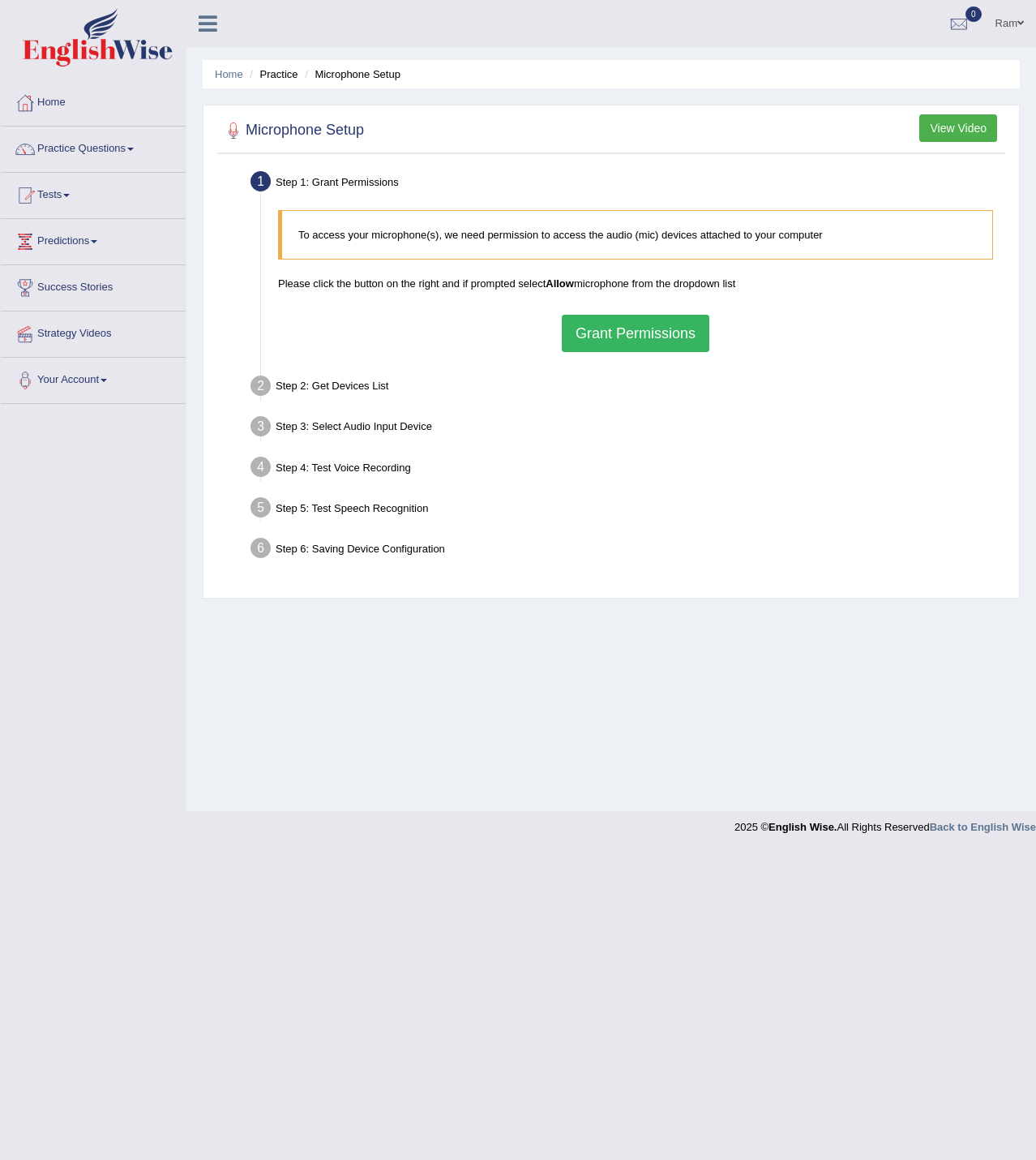
click at [583, 328] on button "Grant Permissions" at bounding box center [636, 333] width 148 height 37
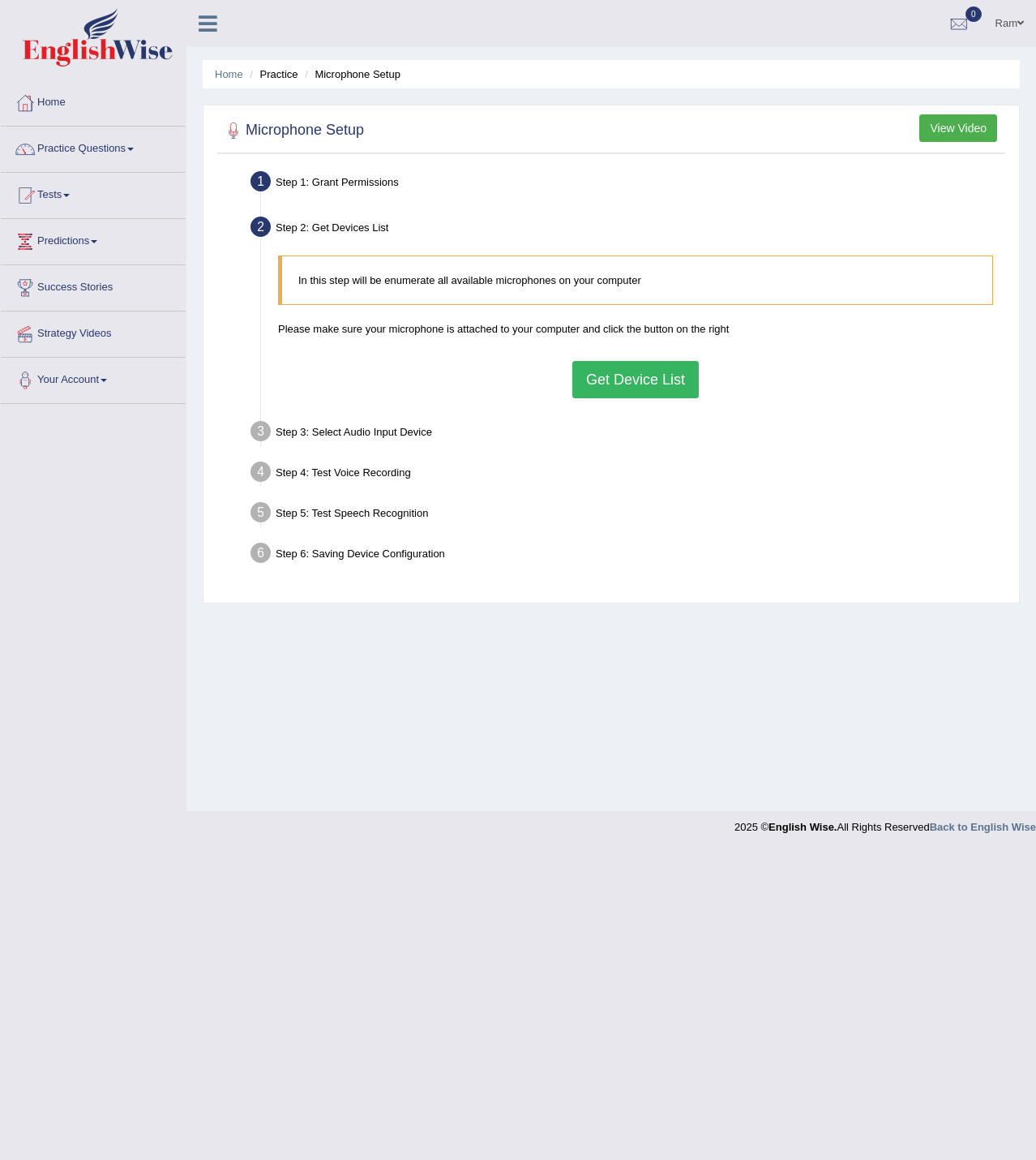
click at [634, 384] on button "Get Device List" at bounding box center [636, 379] width 126 height 37
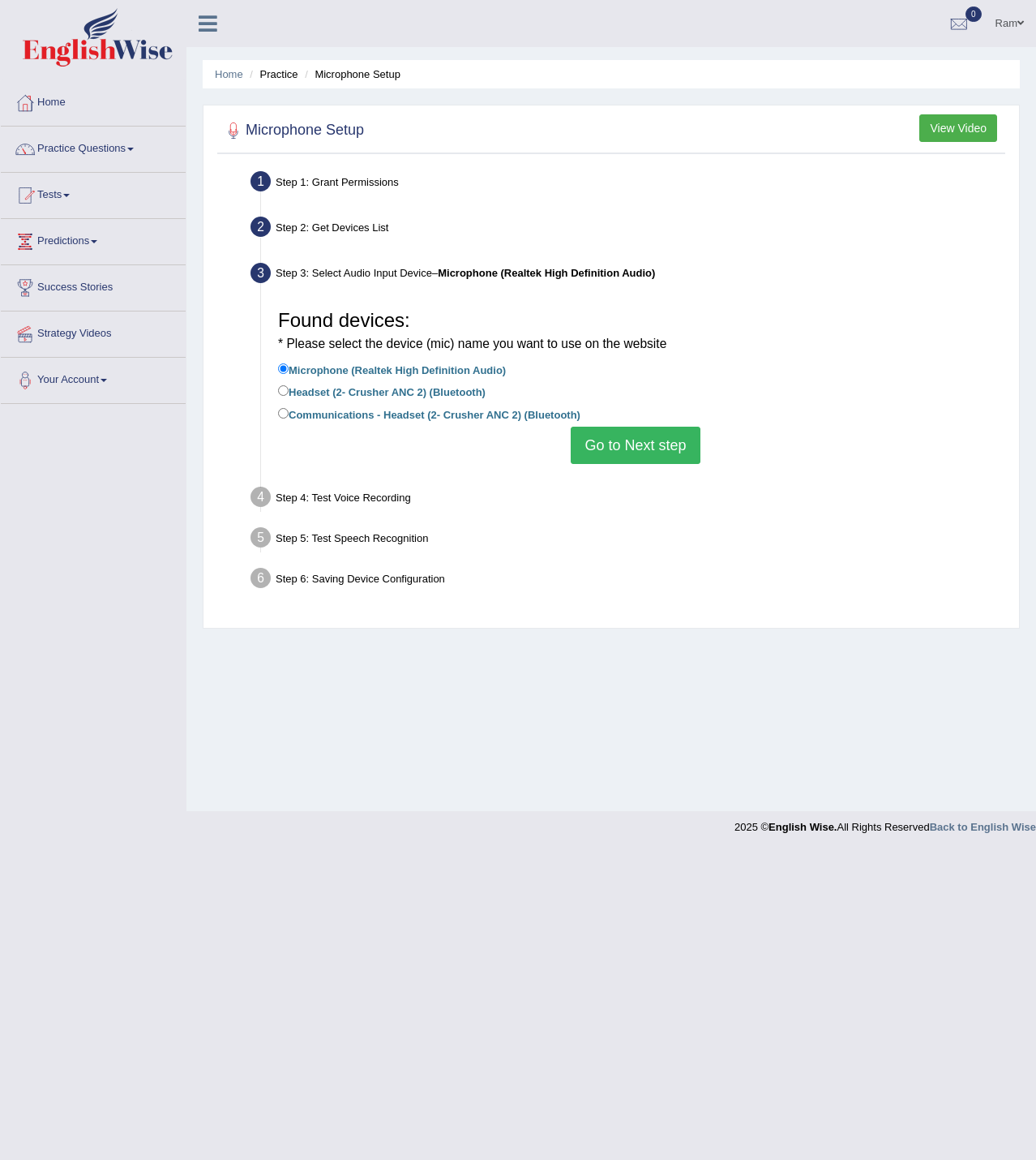
click at [369, 395] on label "Headset (2- Crusher ANC 2) (Bluetooth)" at bounding box center [381, 391] width 207 height 18
click at [289, 395] on input "Headset (2- Crusher ANC 2) (Bluetooth)" at bounding box center [283, 391] width 11 height 11
radio input "true"
click at [646, 438] on button "Go to Next step" at bounding box center [635, 445] width 129 height 37
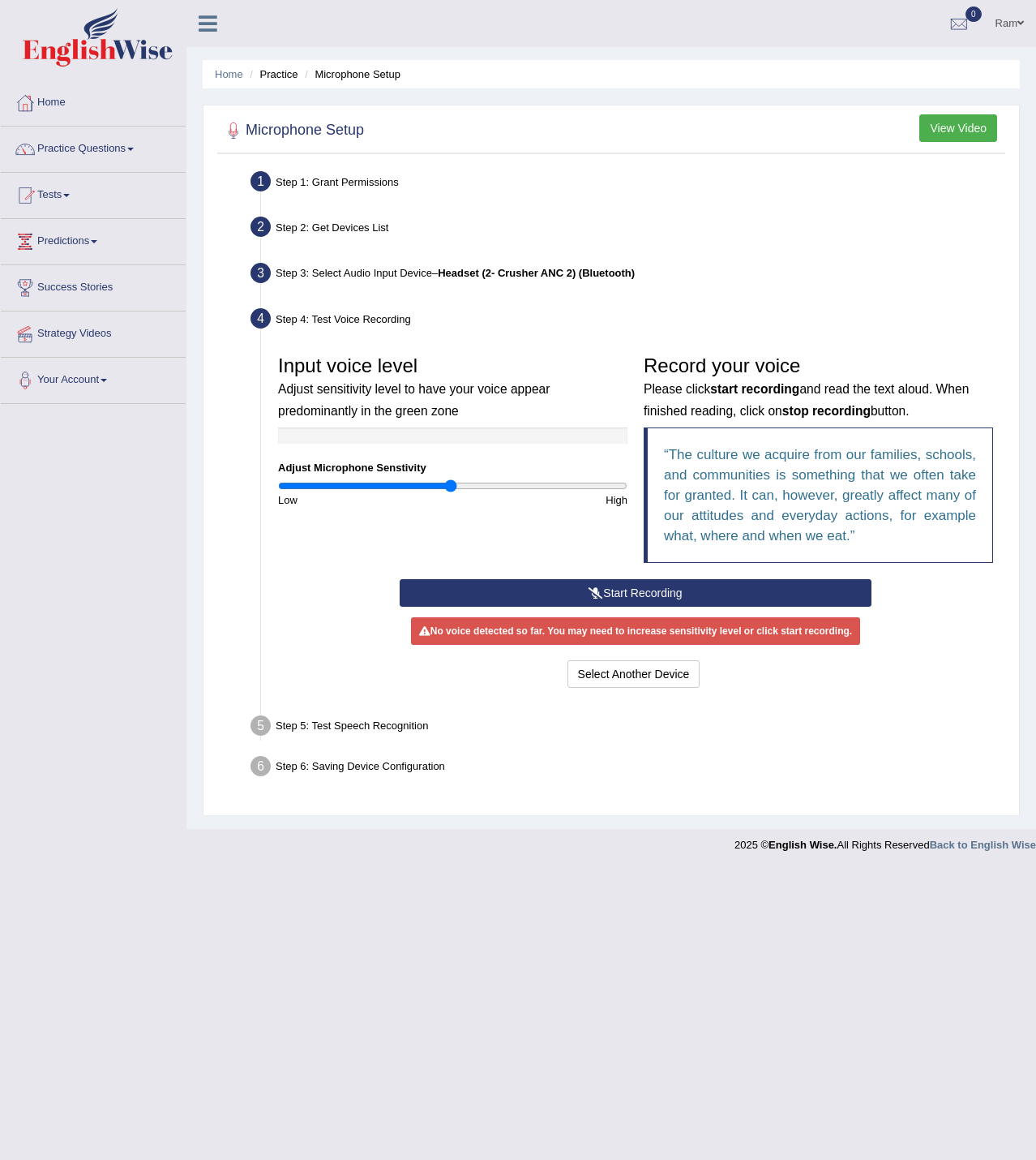
click at [671, 589] on button "Start Recording" at bounding box center [635, 593] width 471 height 28
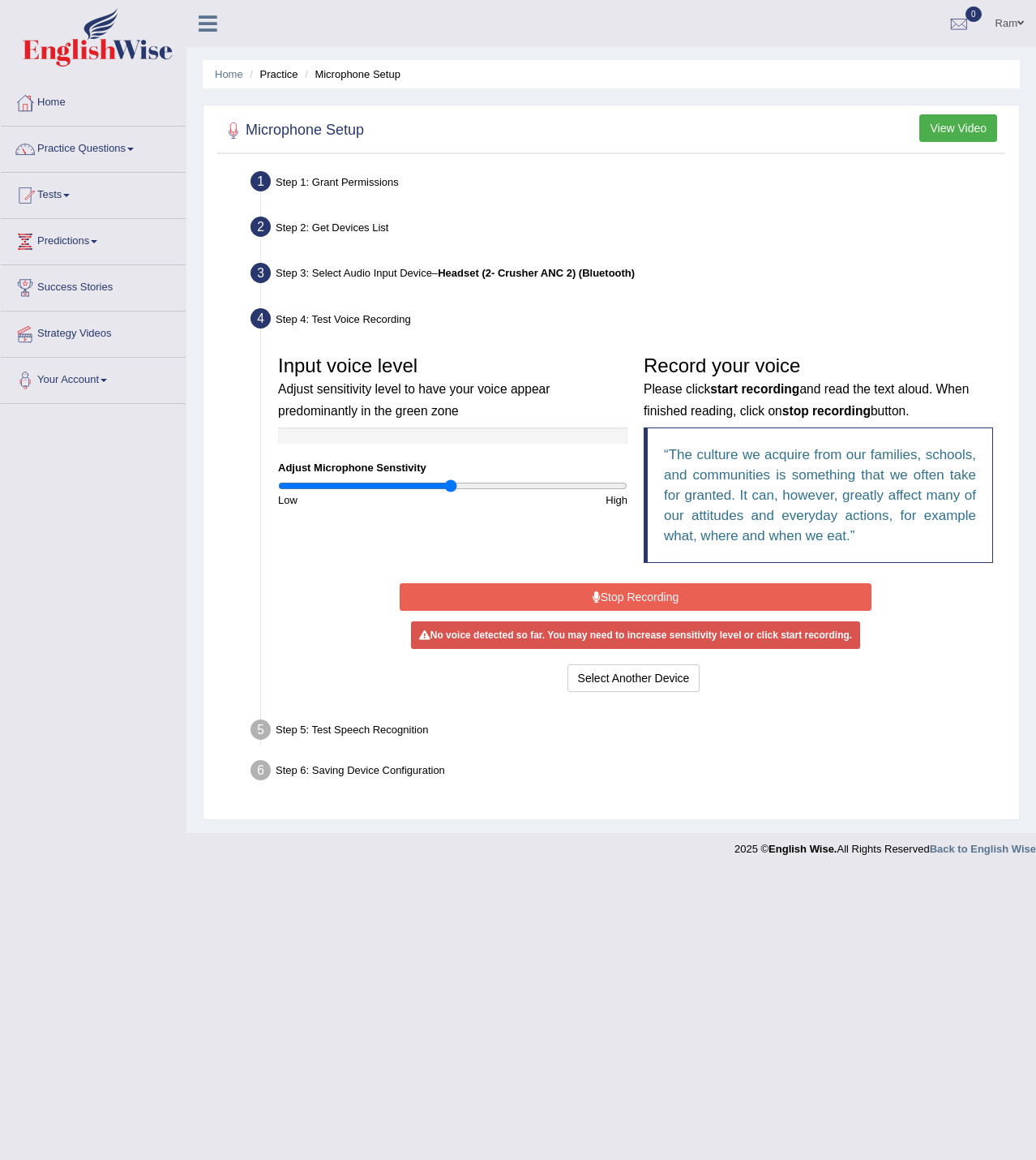
click at [736, 597] on button "Stop Recording" at bounding box center [635, 597] width 471 height 28
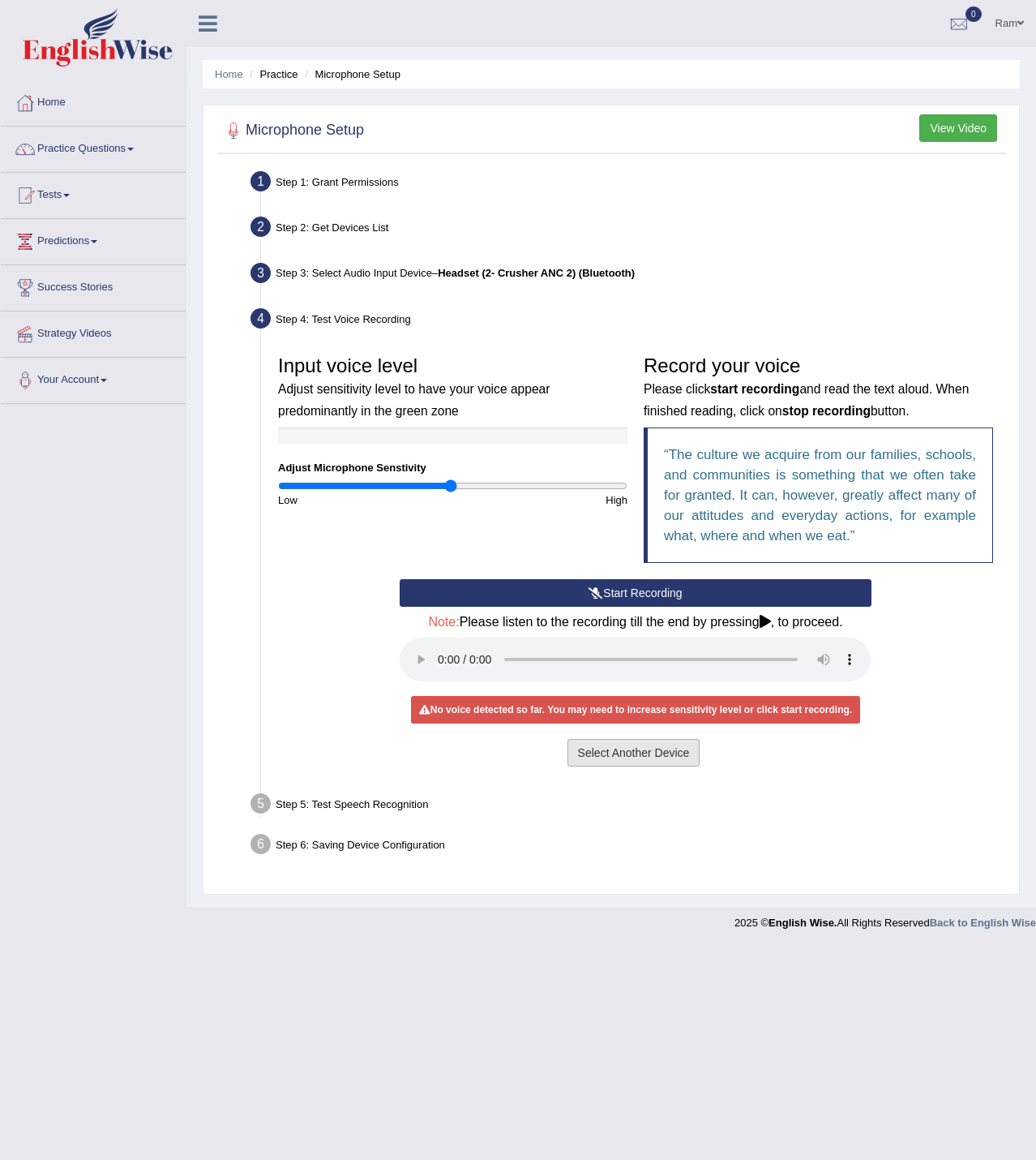
click at [658, 756] on button "Select Another Device" at bounding box center [633, 752] width 133 height 28
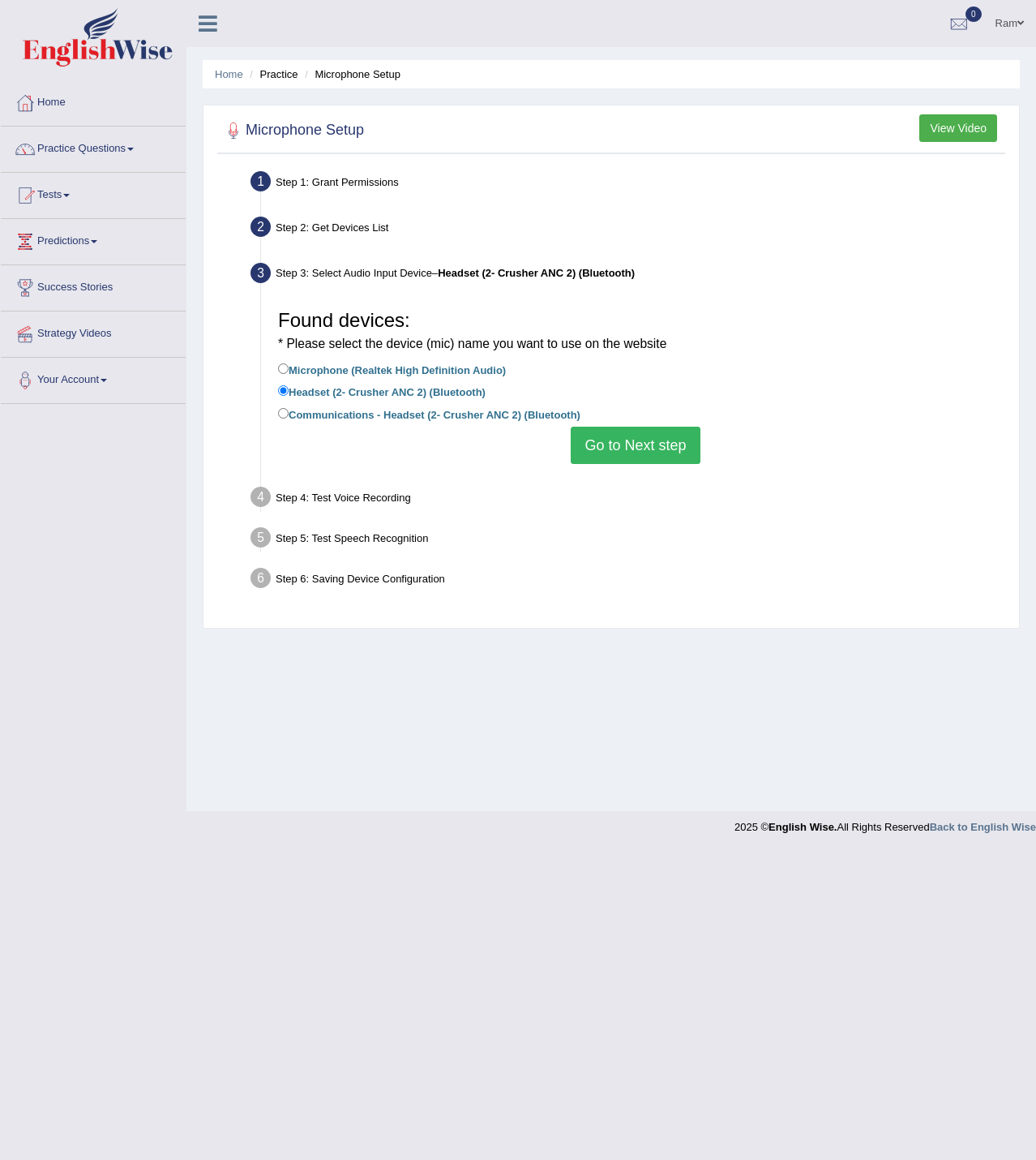
click at [403, 414] on label "Communications - Headset (2- Crusher ANC 2) (Bluetooth)" at bounding box center [428, 414] width 302 height 18
click at [289, 414] on input "Communications - Headset (2- Crusher ANC 2) (Bluetooth)" at bounding box center [283, 413] width 11 height 11
radio input "true"
click at [629, 449] on button "Go to Next step" at bounding box center [635, 445] width 129 height 37
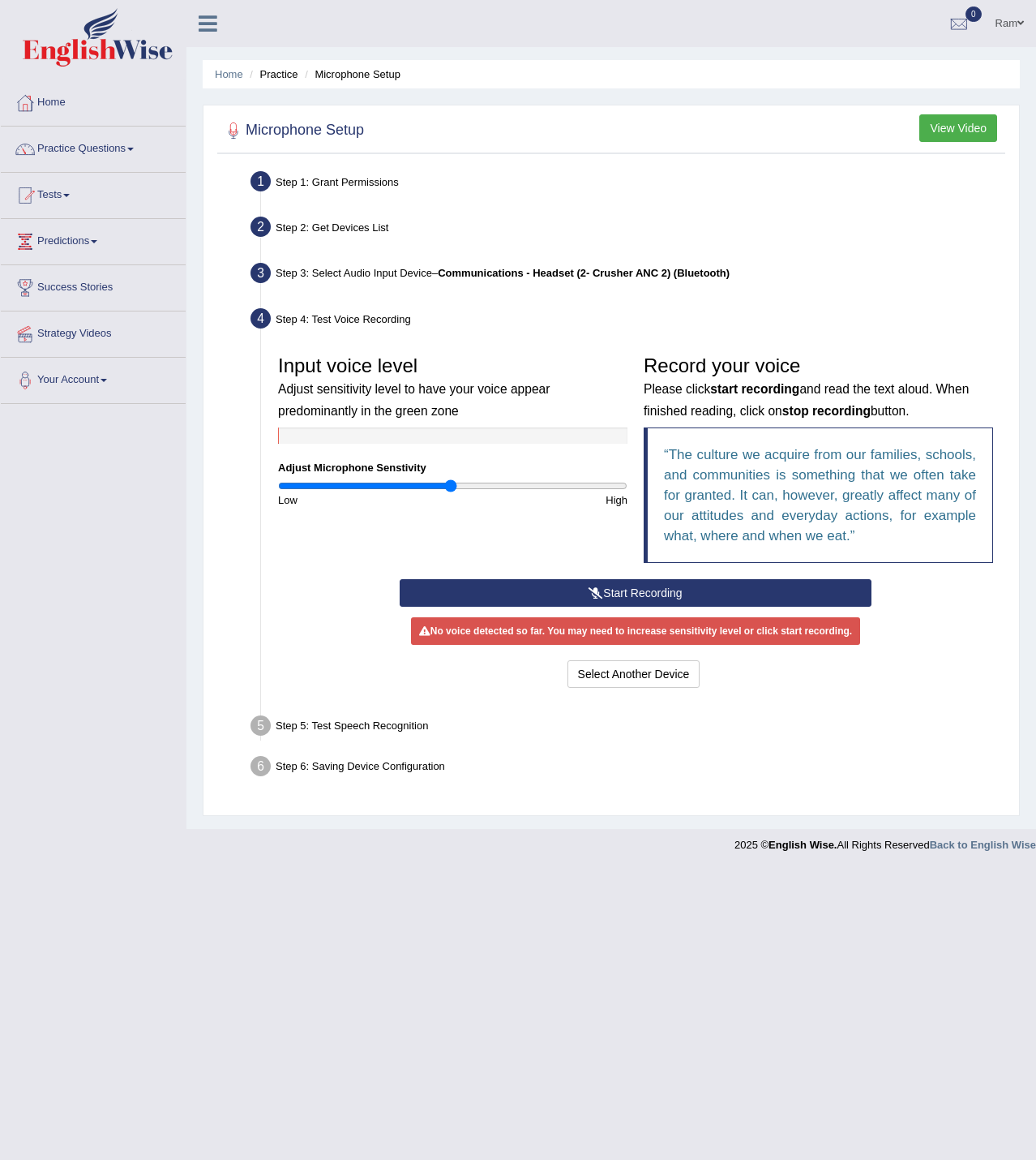
click at [602, 599] on button "Start Recording" at bounding box center [635, 593] width 471 height 28
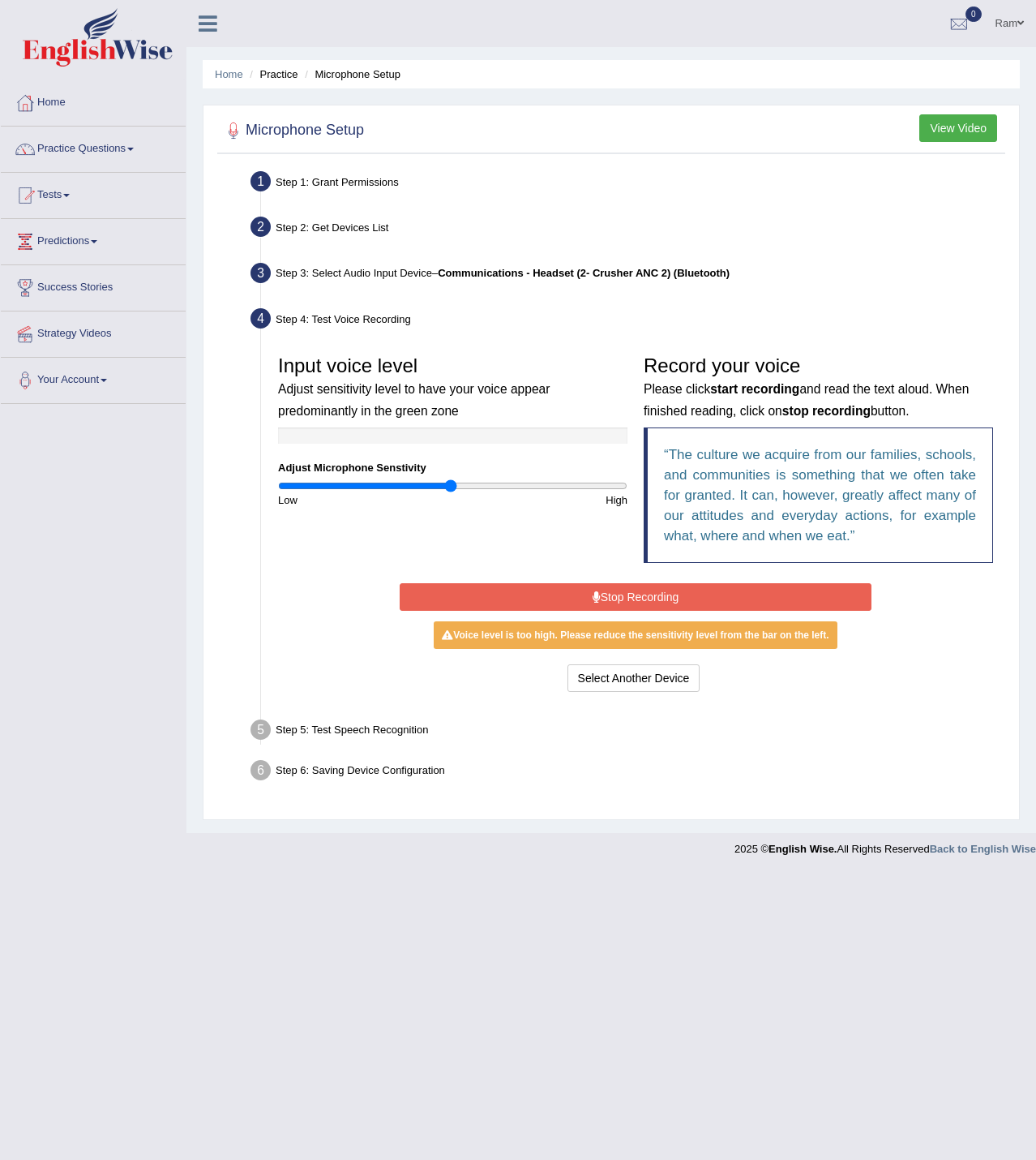
click at [703, 603] on button "Stop Recording" at bounding box center [635, 597] width 471 height 28
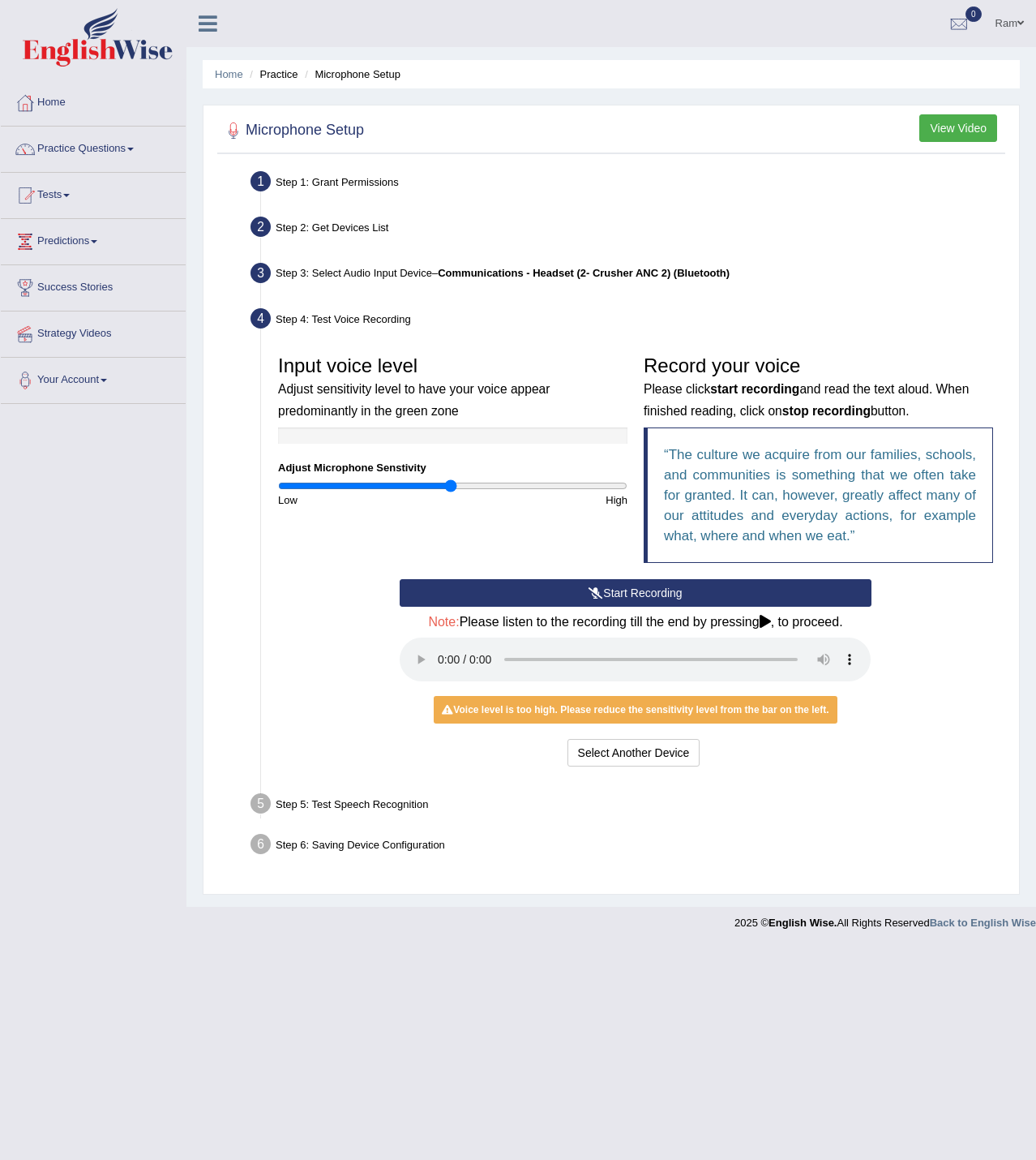
click at [396, 803] on div "Step 5: Test Speech Recognition" at bounding box center [628, 806] width 768 height 36
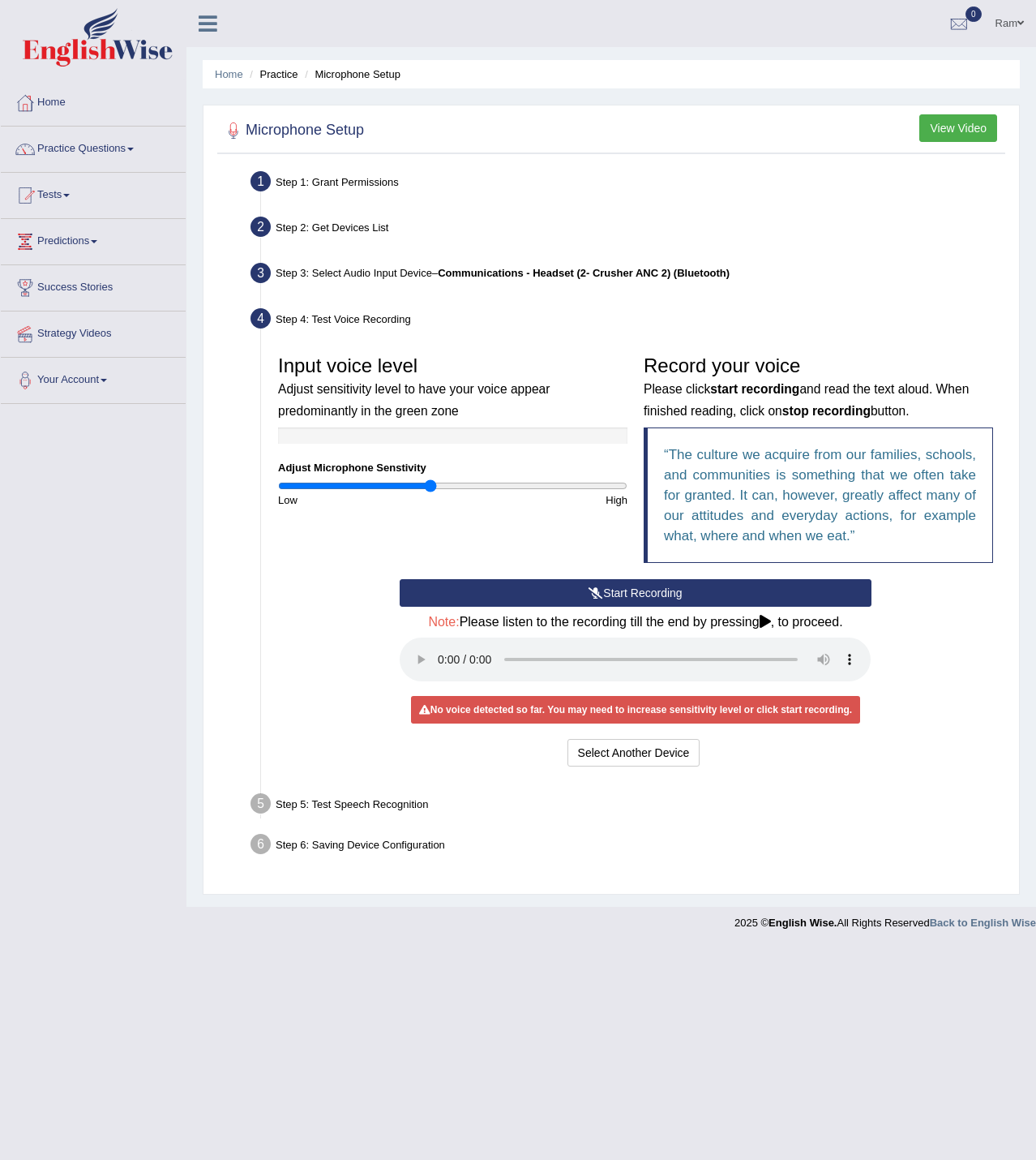
click at [432, 485] on input "range" at bounding box center [453, 485] width 350 height 13
click at [604, 593] on button "Start Recording" at bounding box center [635, 593] width 471 height 28
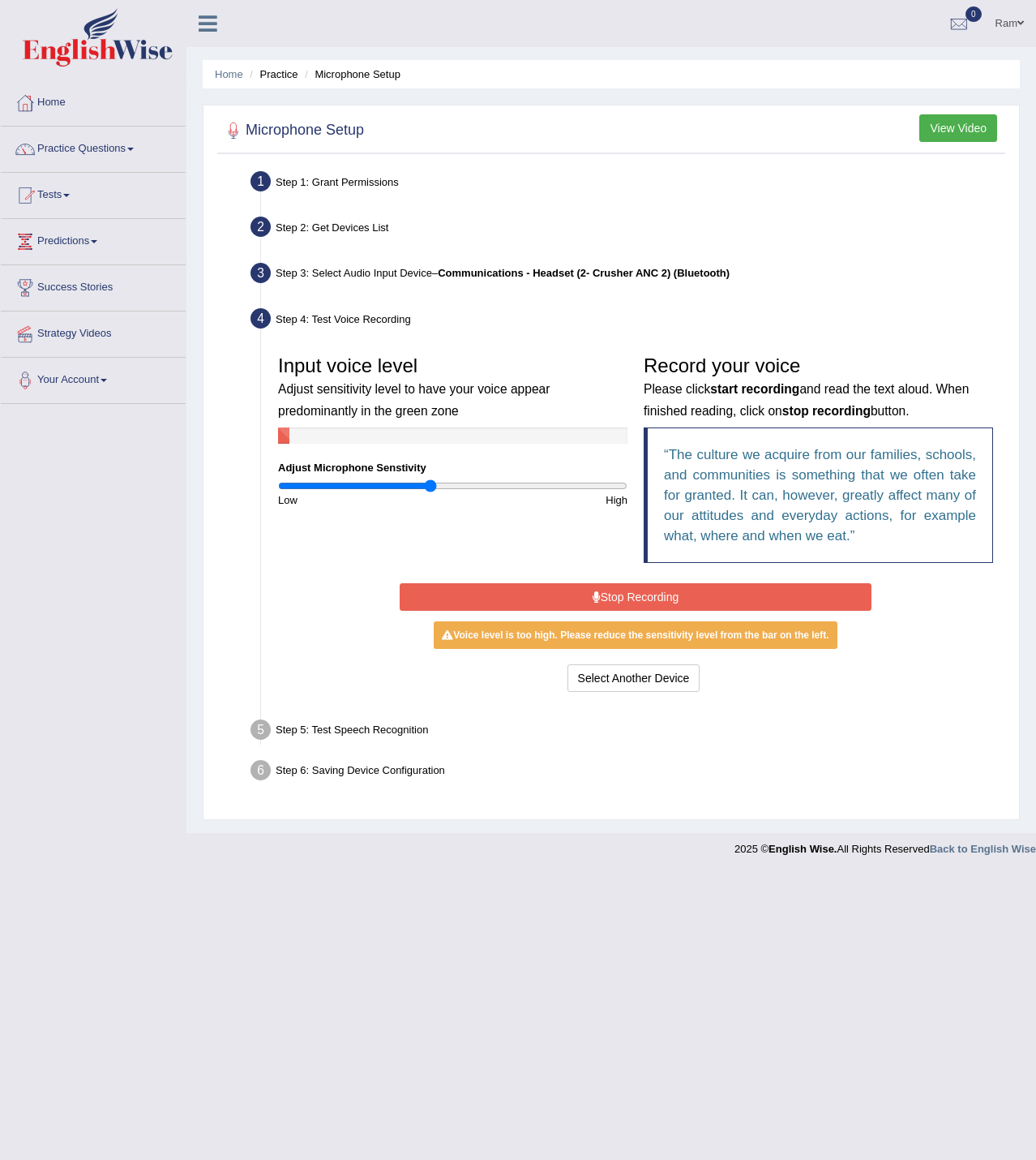
click at [677, 599] on button "Stop Recording" at bounding box center [635, 597] width 471 height 28
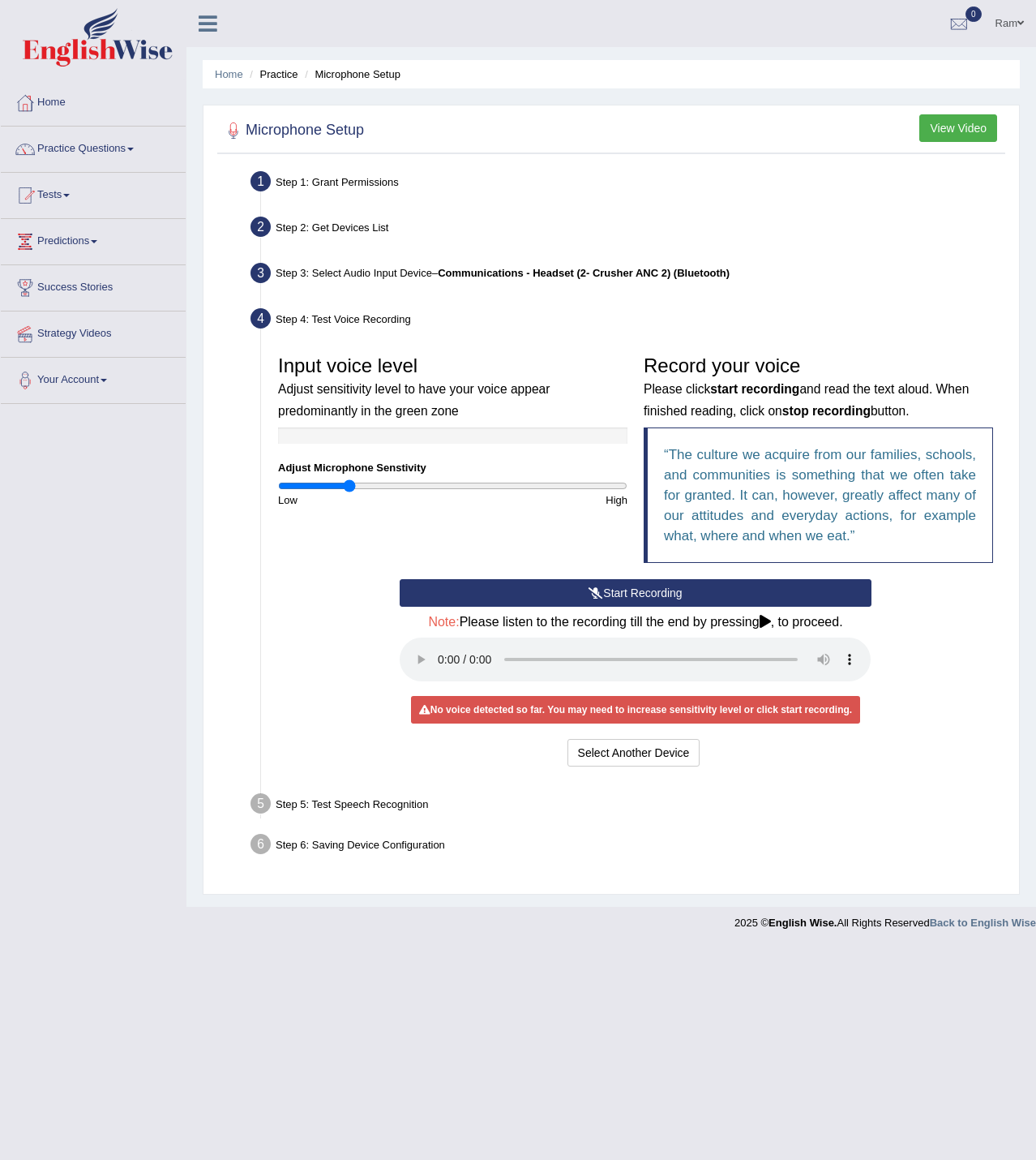
click at [350, 482] on input "range" at bounding box center [453, 485] width 350 height 13
click at [672, 594] on button "Start Recording" at bounding box center [635, 593] width 471 height 28
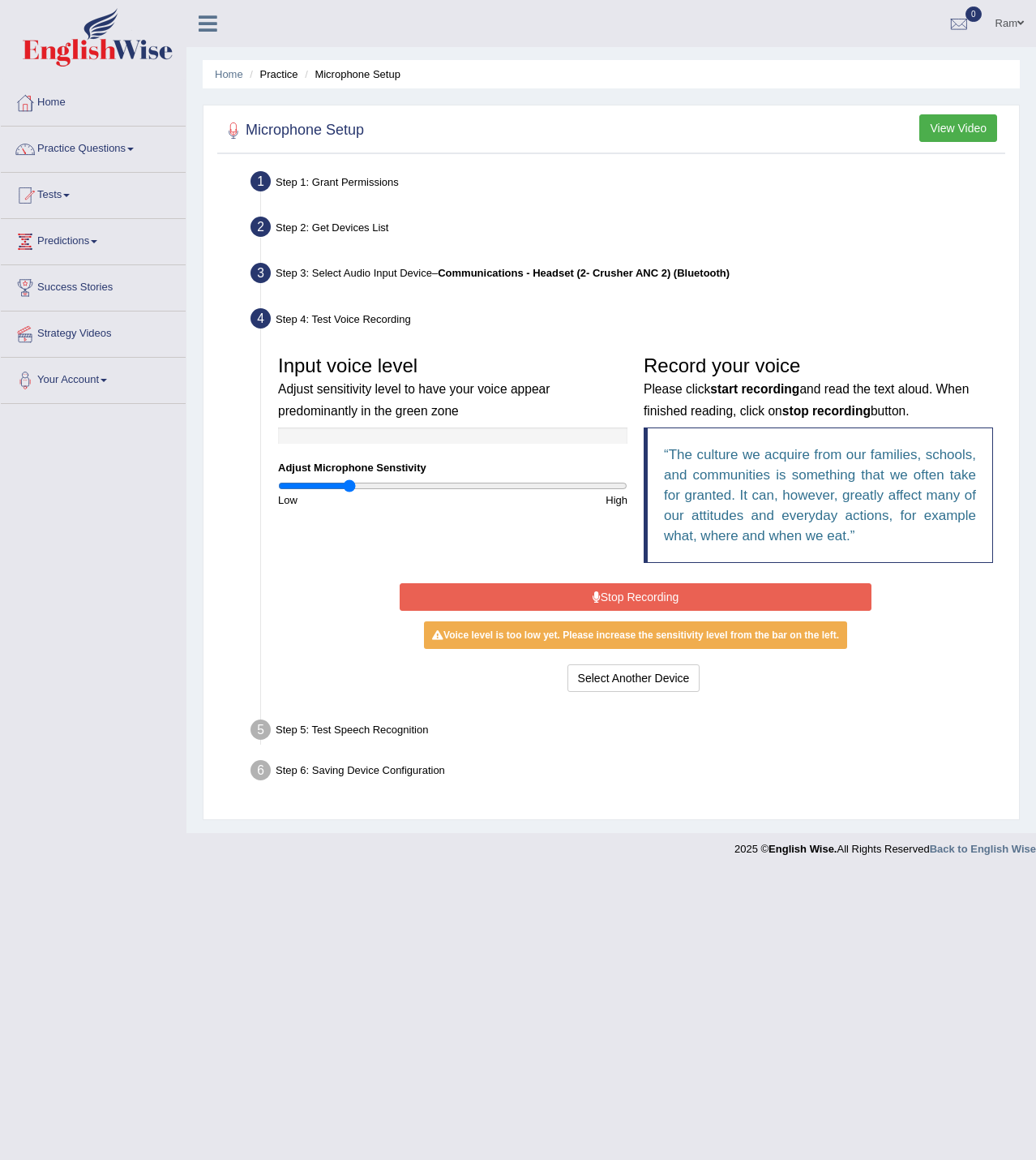
click at [502, 585] on button "Stop Recording" at bounding box center [635, 597] width 471 height 28
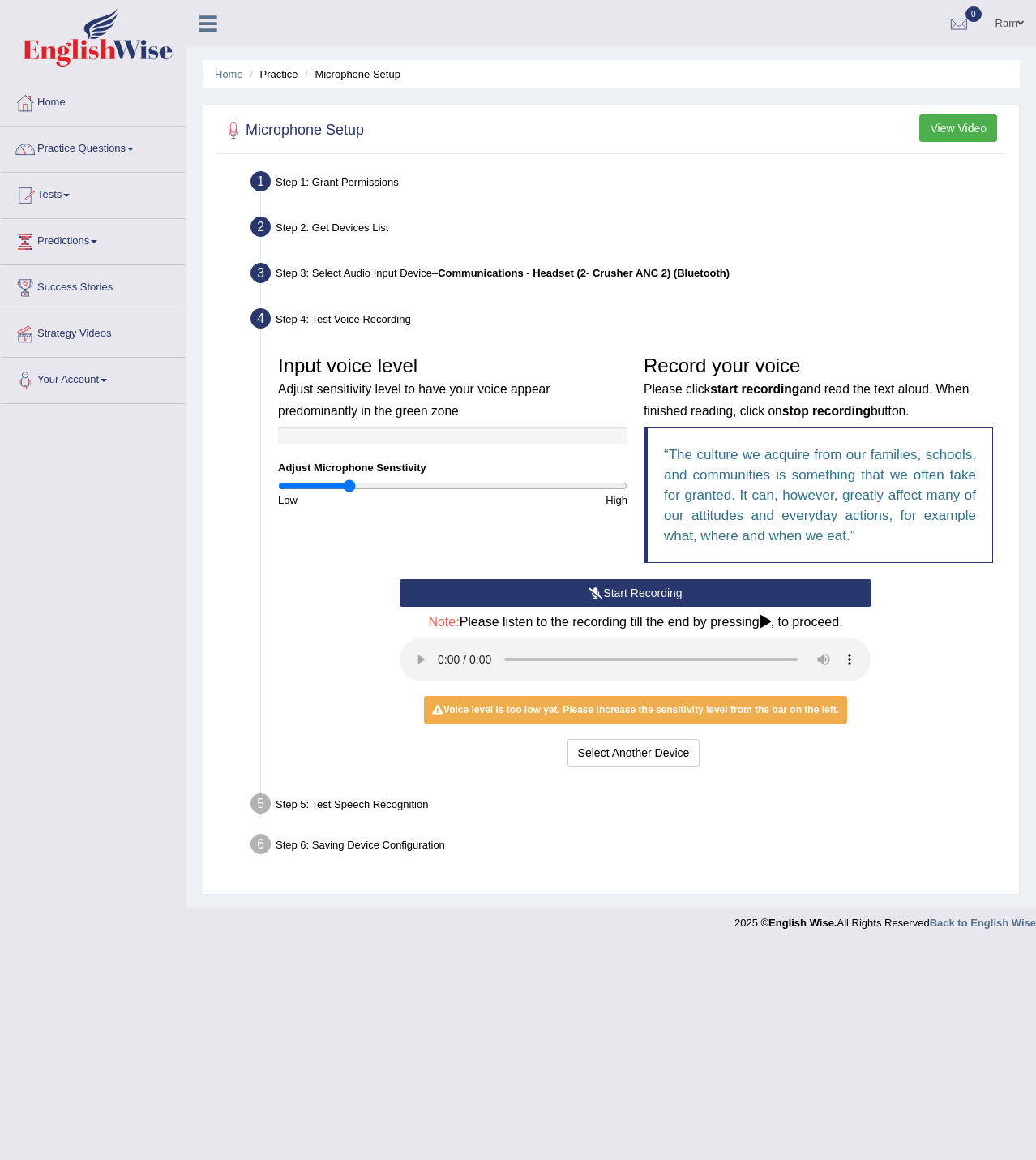
click at [350, 795] on div "Step 5: Test Speech Recognition" at bounding box center [628, 806] width 768 height 36
click at [281, 807] on div "Step 5: Test Speech Recognition" at bounding box center [628, 806] width 768 height 36
type input "0.5"
click at [365, 486] on input "range" at bounding box center [453, 485] width 350 height 13
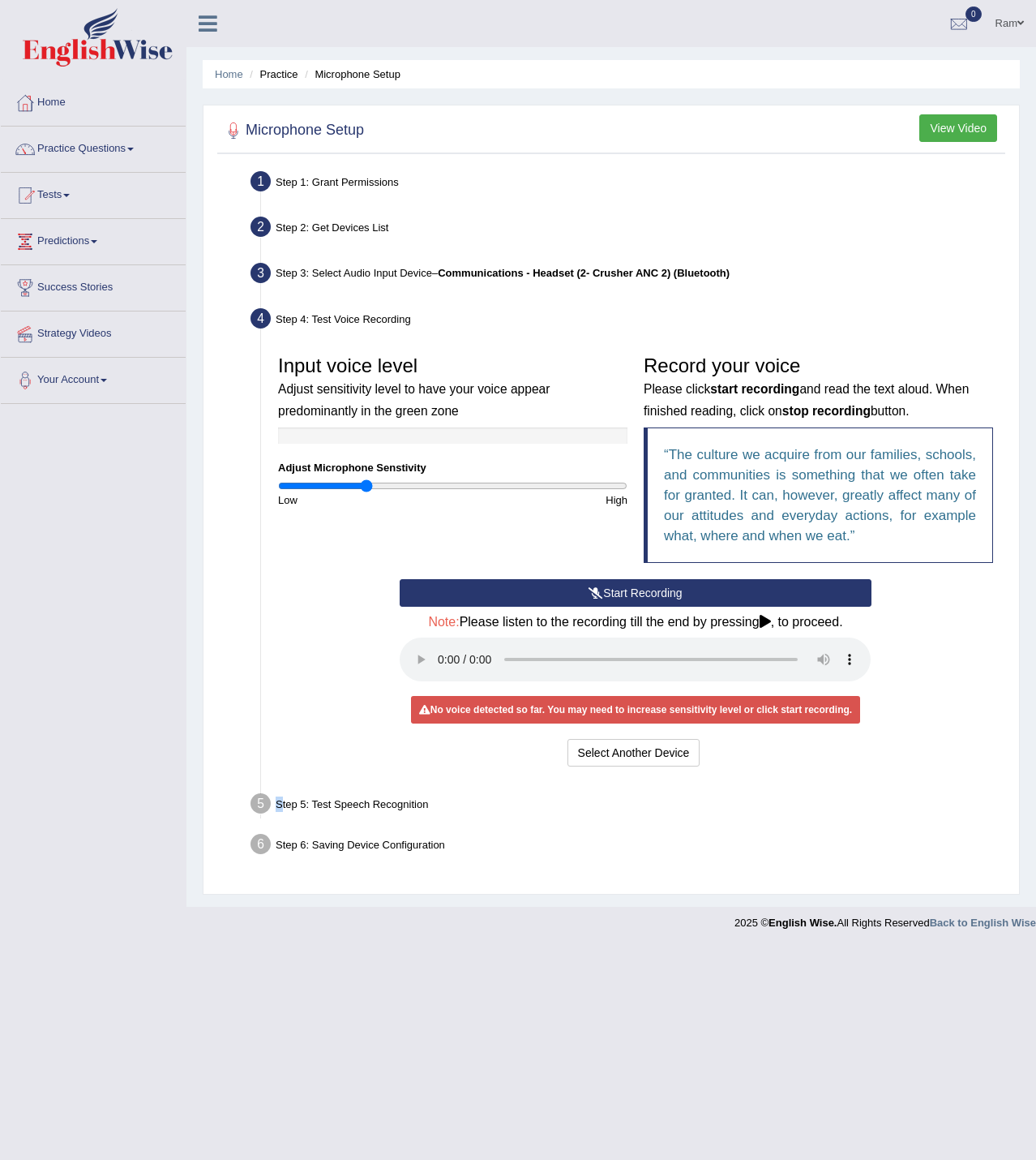
click at [593, 584] on button "Start Recording" at bounding box center [635, 593] width 471 height 28
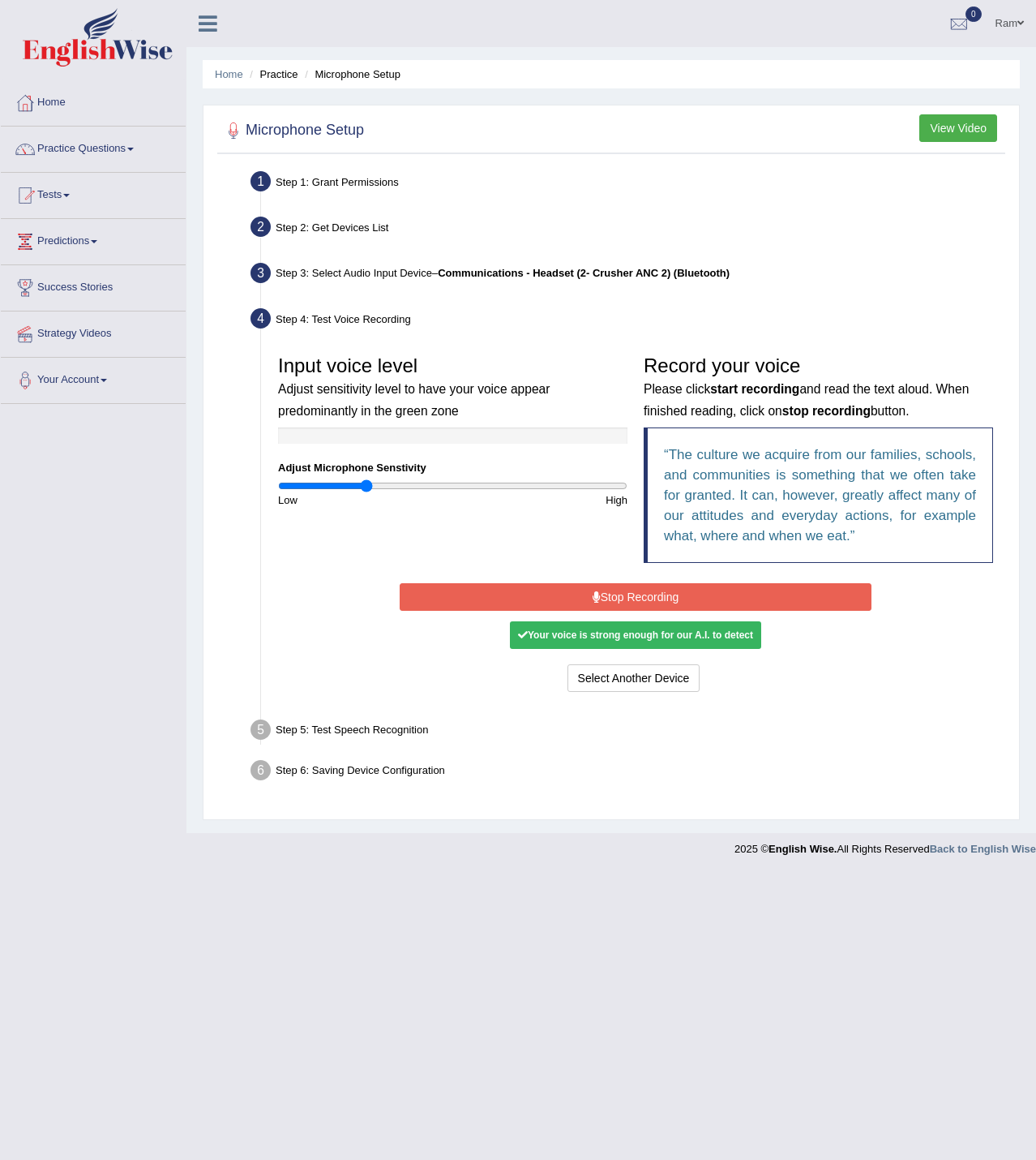
click at [573, 639] on div "Your voice is strong enough for our A.I. to detect" at bounding box center [636, 635] width 252 height 28
click at [564, 596] on button "Stop Recording" at bounding box center [635, 597] width 471 height 28
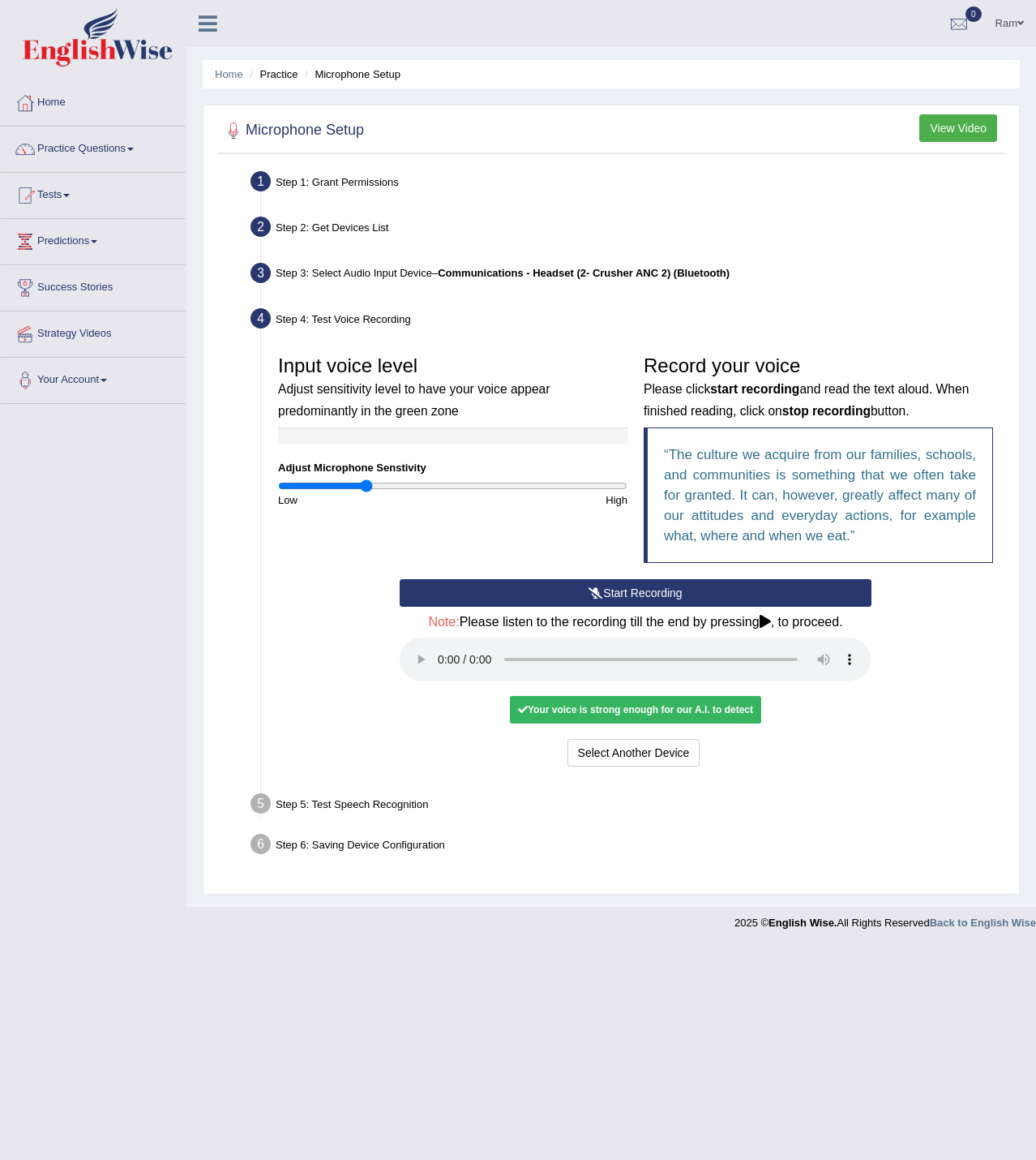
click at [366, 804] on div "Step 5: Test Speech Recognition" at bounding box center [628, 806] width 768 height 36
click at [695, 719] on div "Your voice is strong enough for our A.I. to detect" at bounding box center [636, 710] width 252 height 28
click at [350, 814] on div "Step 5: Test Speech Recognition" at bounding box center [628, 806] width 768 height 36
click at [736, 752] on button "Voice is ok. Go to Next step" at bounding box center [703, 752] width 160 height 28
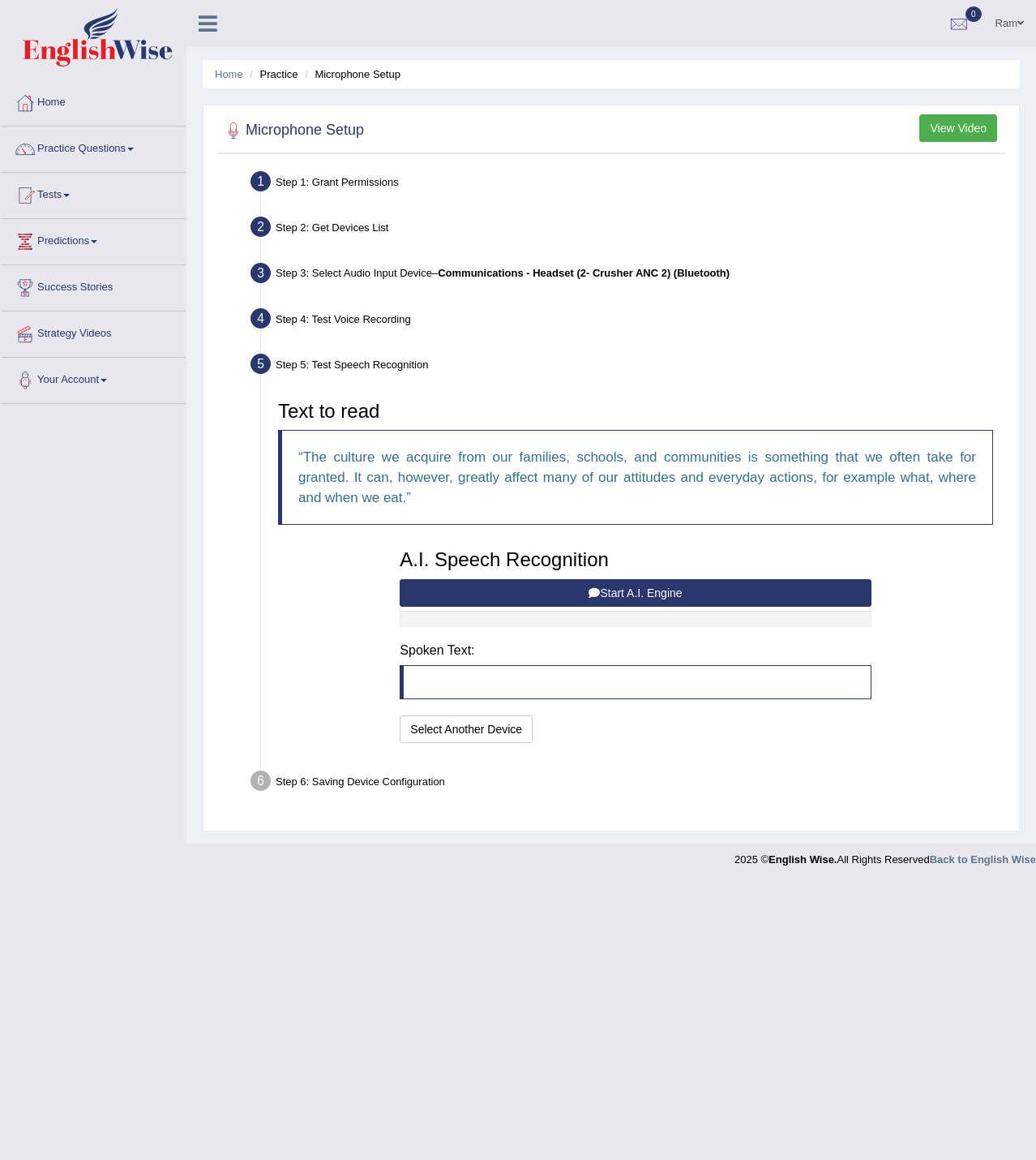
click at [648, 594] on button "Start A.I. Engine" at bounding box center [635, 593] width 471 height 28
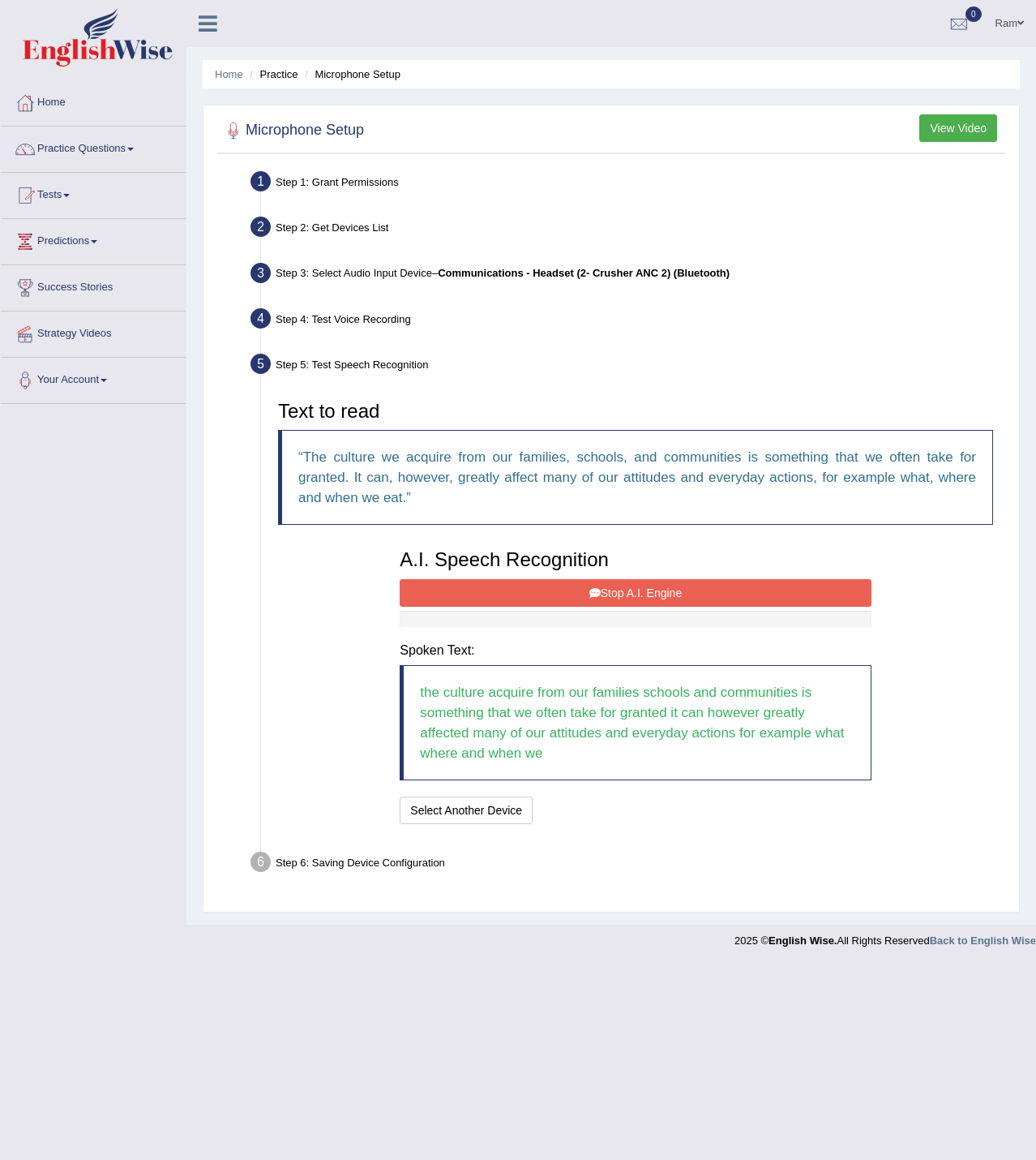
click at [619, 589] on button "Stop A.I. Engine" at bounding box center [635, 593] width 471 height 28
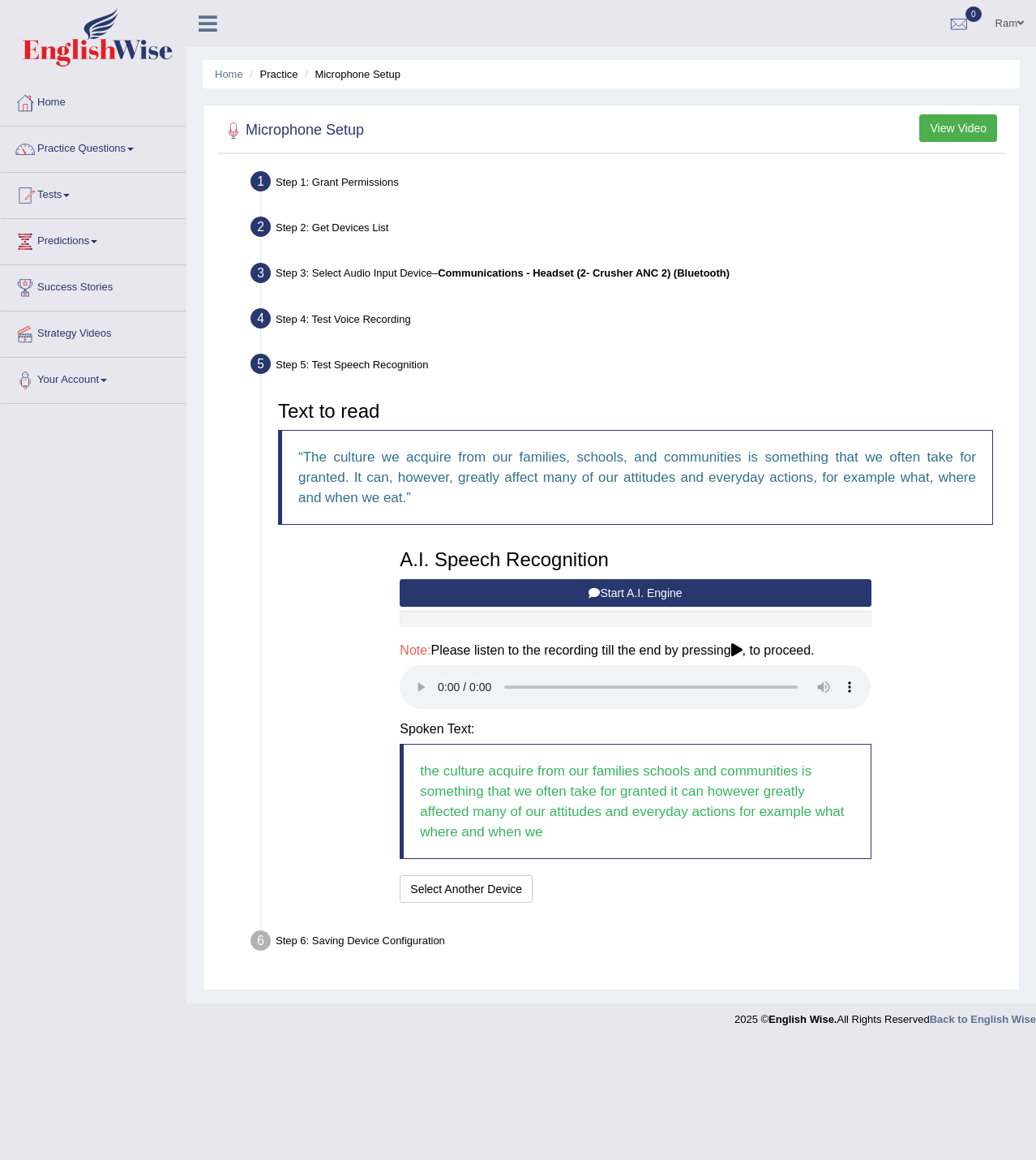
click at [516, 826] on blockquote "the culture acquire from our families schools and communities is something that…" at bounding box center [635, 802] width 471 height 115
click at [663, 591] on button "Start A.I. Engine" at bounding box center [635, 593] width 471 height 28
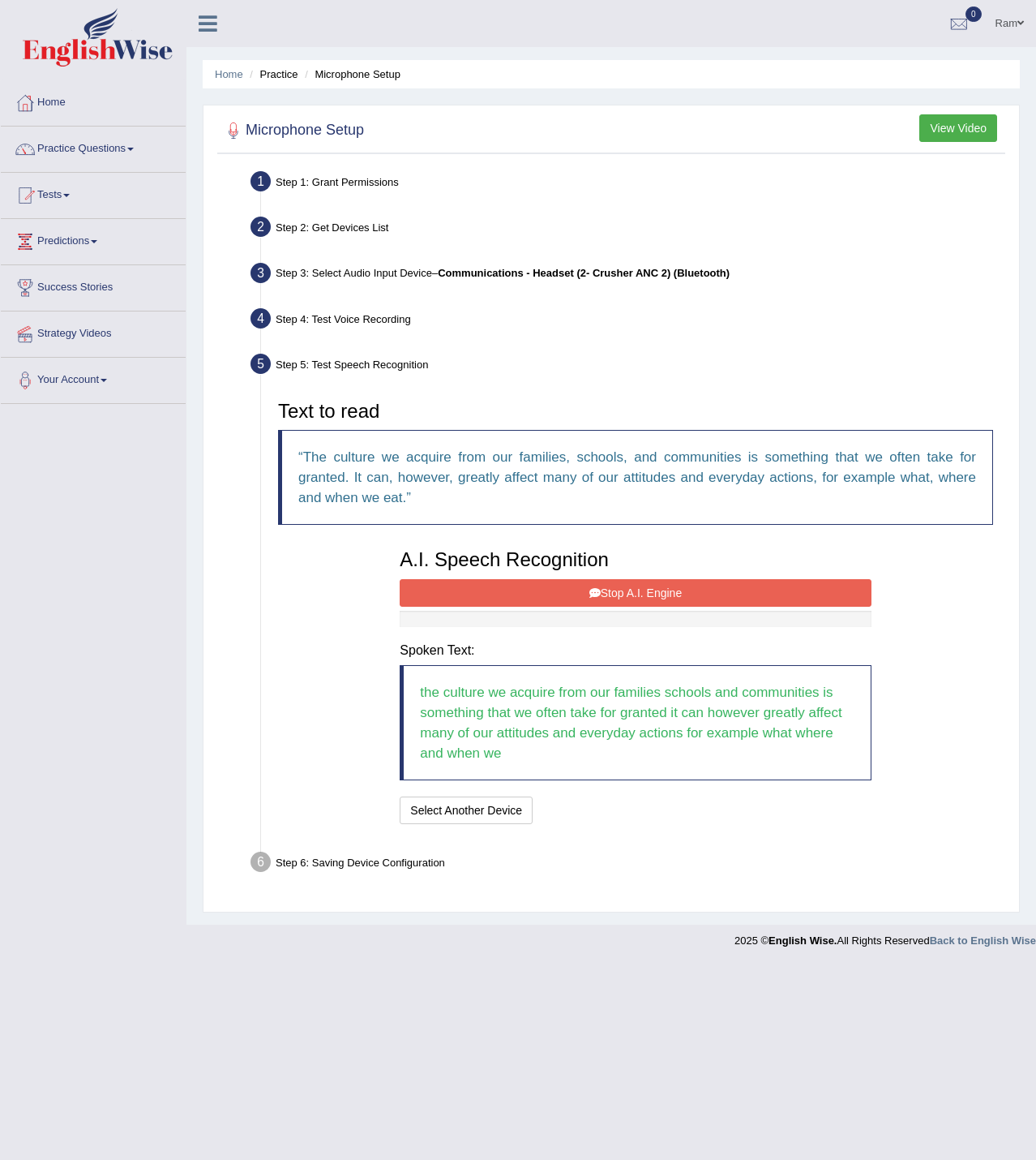
click at [575, 600] on button "Stop A.I. Engine" at bounding box center [635, 593] width 471 height 28
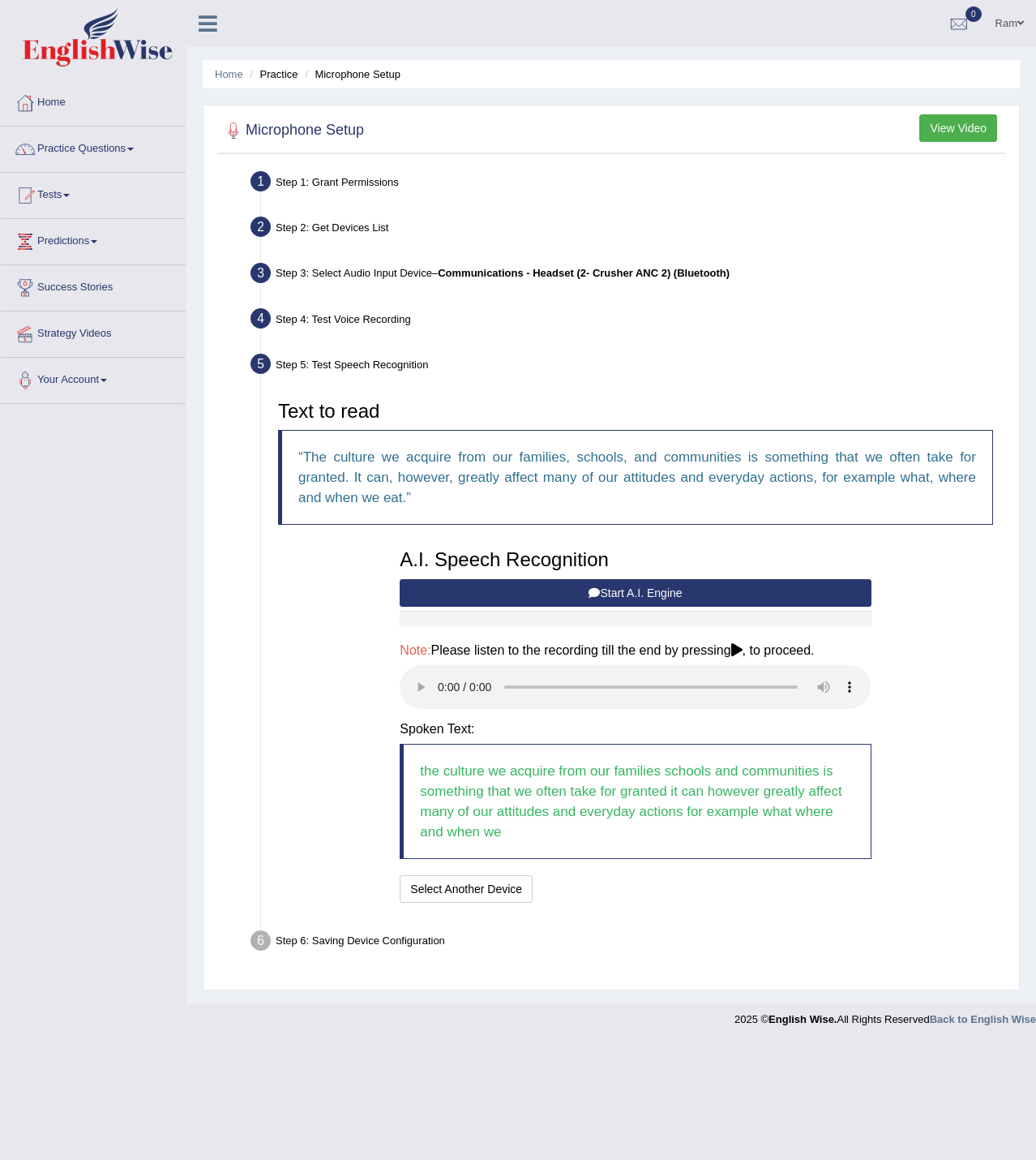
click at [505, 837] on blockquote "the culture we acquire from our families schools and communities is something t…" at bounding box center [635, 802] width 471 height 115
click at [743, 644] on icon at bounding box center [737, 649] width 12 height 13
click at [591, 887] on button "Speech is ok. Go to Last step" at bounding box center [625, 888] width 170 height 28
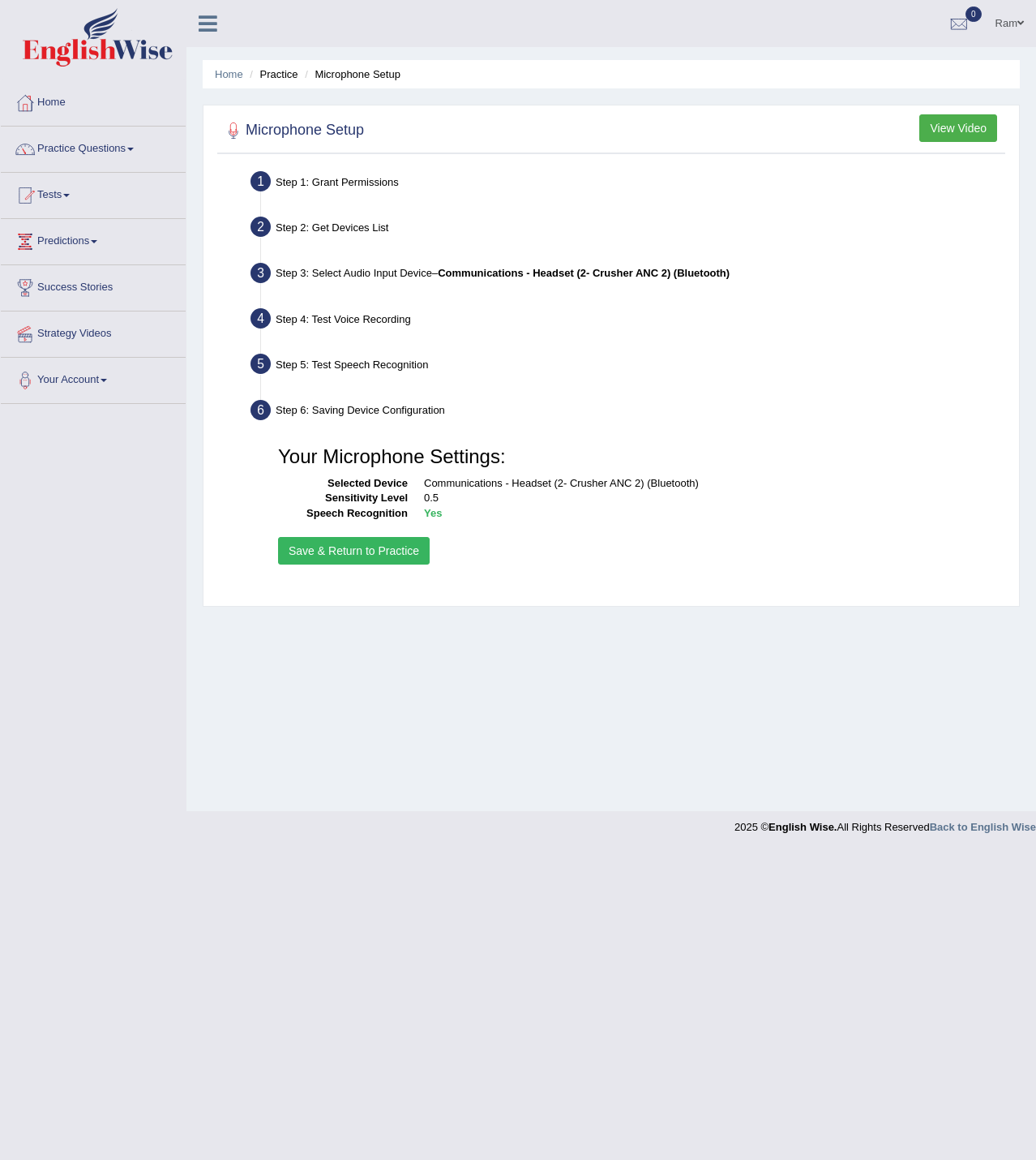
click at [332, 550] on button "Save & Return to Practice" at bounding box center [353, 550] width 151 height 28
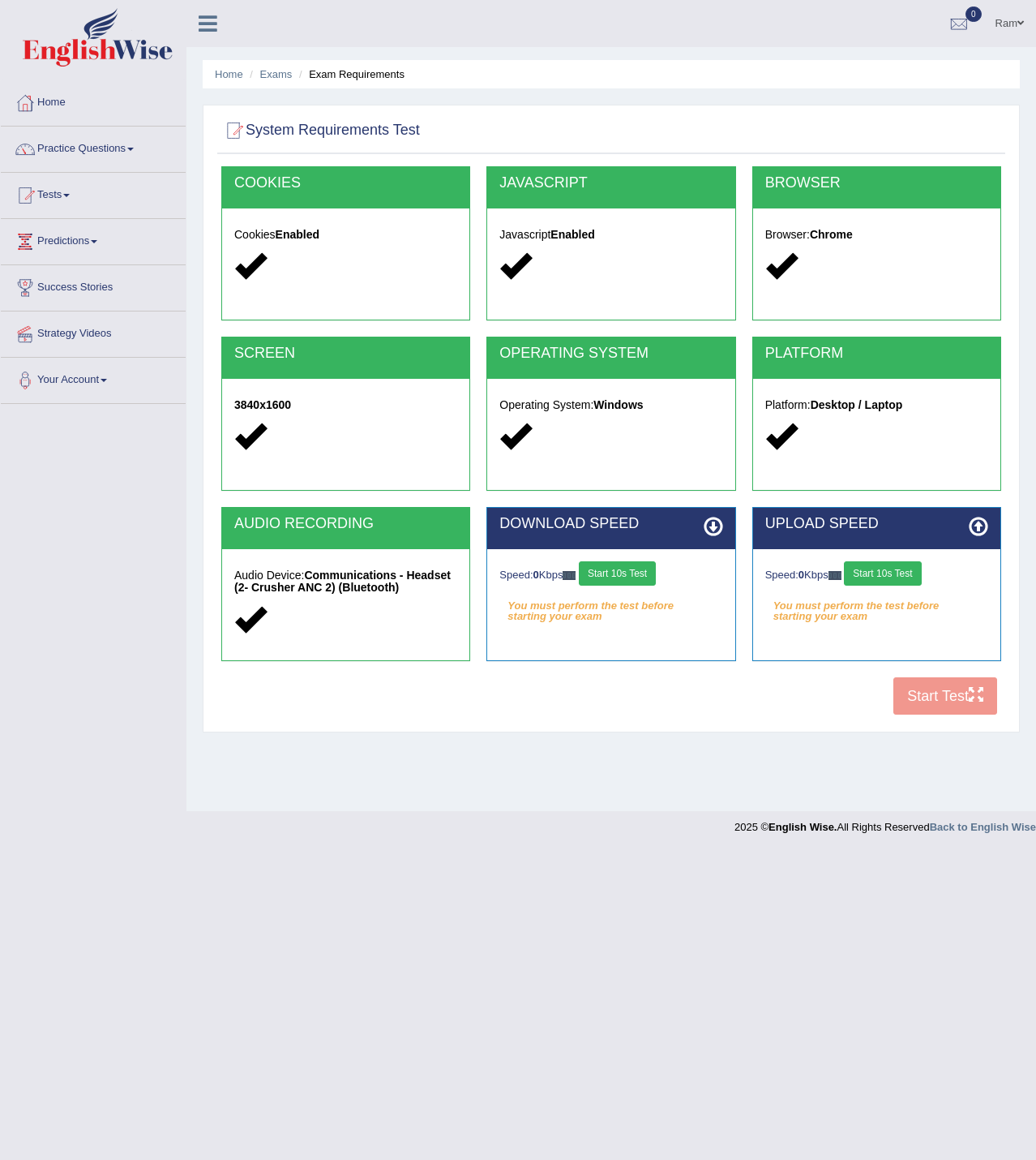
click at [937, 696] on div "COOKIES Cookies Enabled JAVASCRIPT Javascript Enabled BROWSER Browser: Chrome S…" at bounding box center [611, 445] width 788 height 557
click at [609, 572] on button "Start 10s Test" at bounding box center [617, 573] width 77 height 24
click at [878, 566] on button "Start 10s Test" at bounding box center [882, 573] width 77 height 24
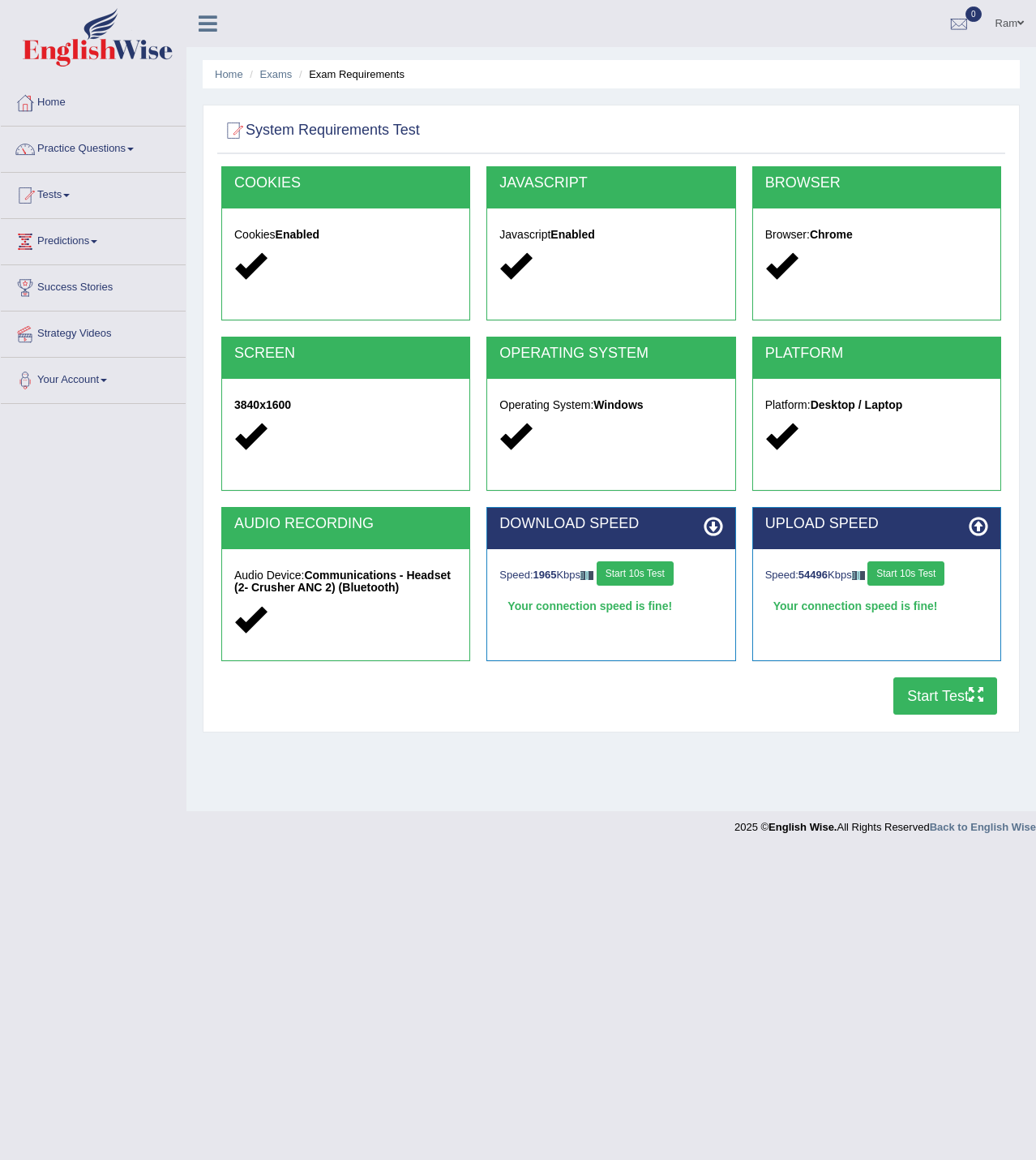
click at [927, 703] on button "Start Test" at bounding box center [945, 695] width 104 height 37
click at [353, 571] on strong "Communications - Headset (2- Crusher ANC 2) (Bluetooth)" at bounding box center [343, 581] width 216 height 25
click at [307, 580] on strong "Communications - Headset (2- Crusher ANC 2) (Bluetooth)" at bounding box center [343, 581] width 216 height 25
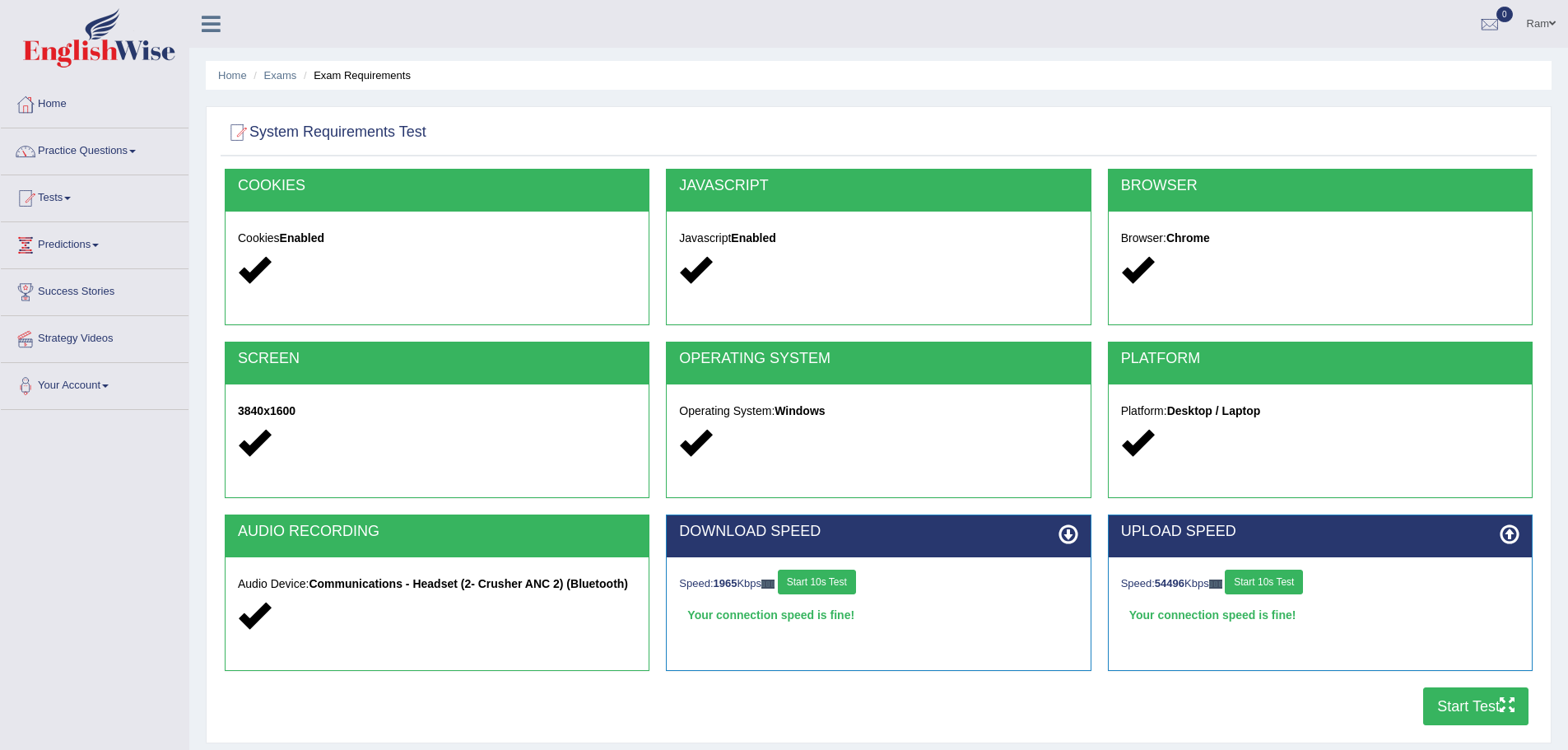
click at [260, 620] on icon at bounding box center [254, 615] width 32 height 32
drag, startPoint x: 259, startPoint y: 619, endPoint x: 380, endPoint y: 560, distance: 134.6
click at [259, 618] on icon at bounding box center [254, 615] width 32 height 32
click at [62, 200] on link "Tests" at bounding box center [94, 196] width 188 height 41
click at [77, 257] on link "Take Mock Test" at bounding box center [107, 266] width 154 height 29
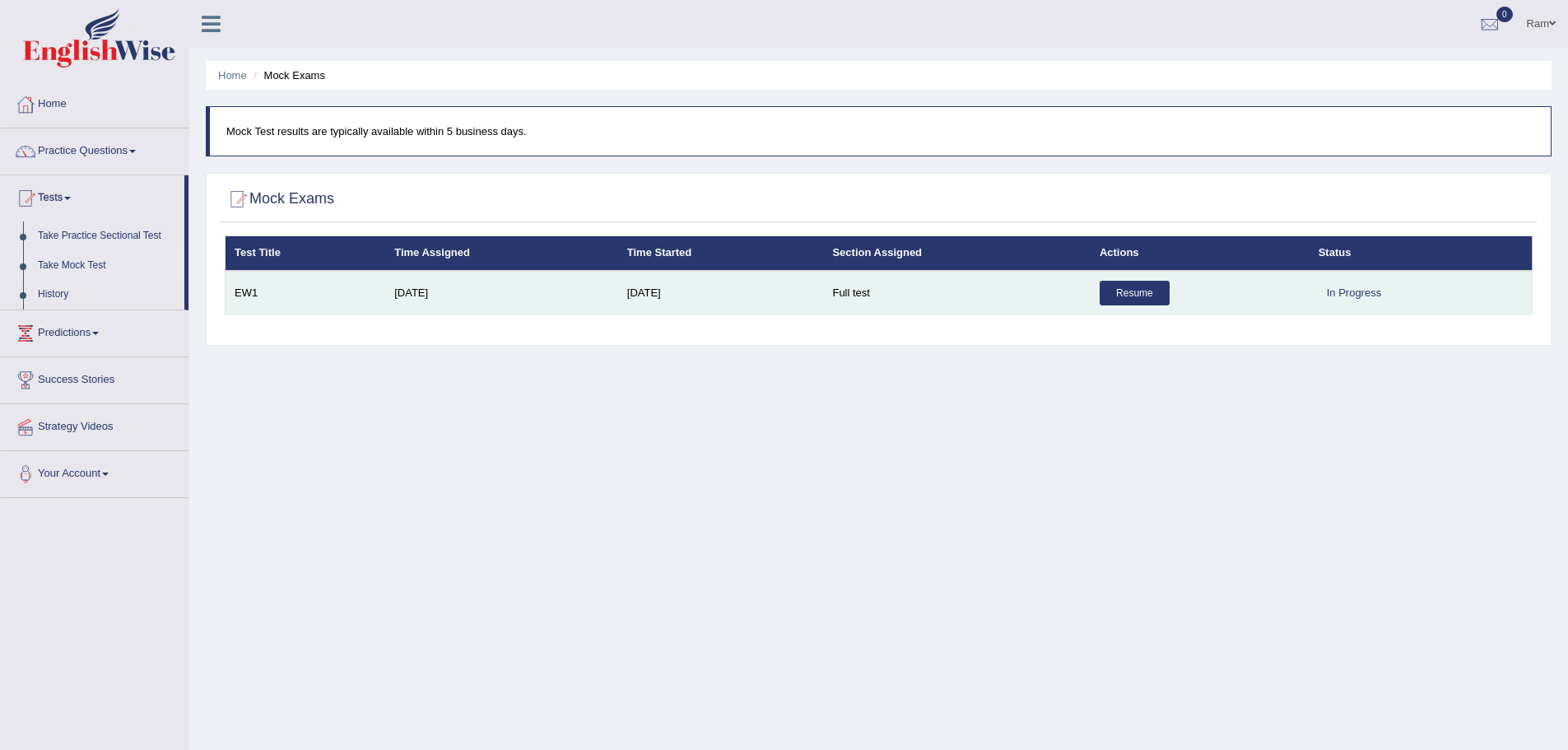
click at [1127, 299] on link "Resume" at bounding box center [1134, 293] width 70 height 25
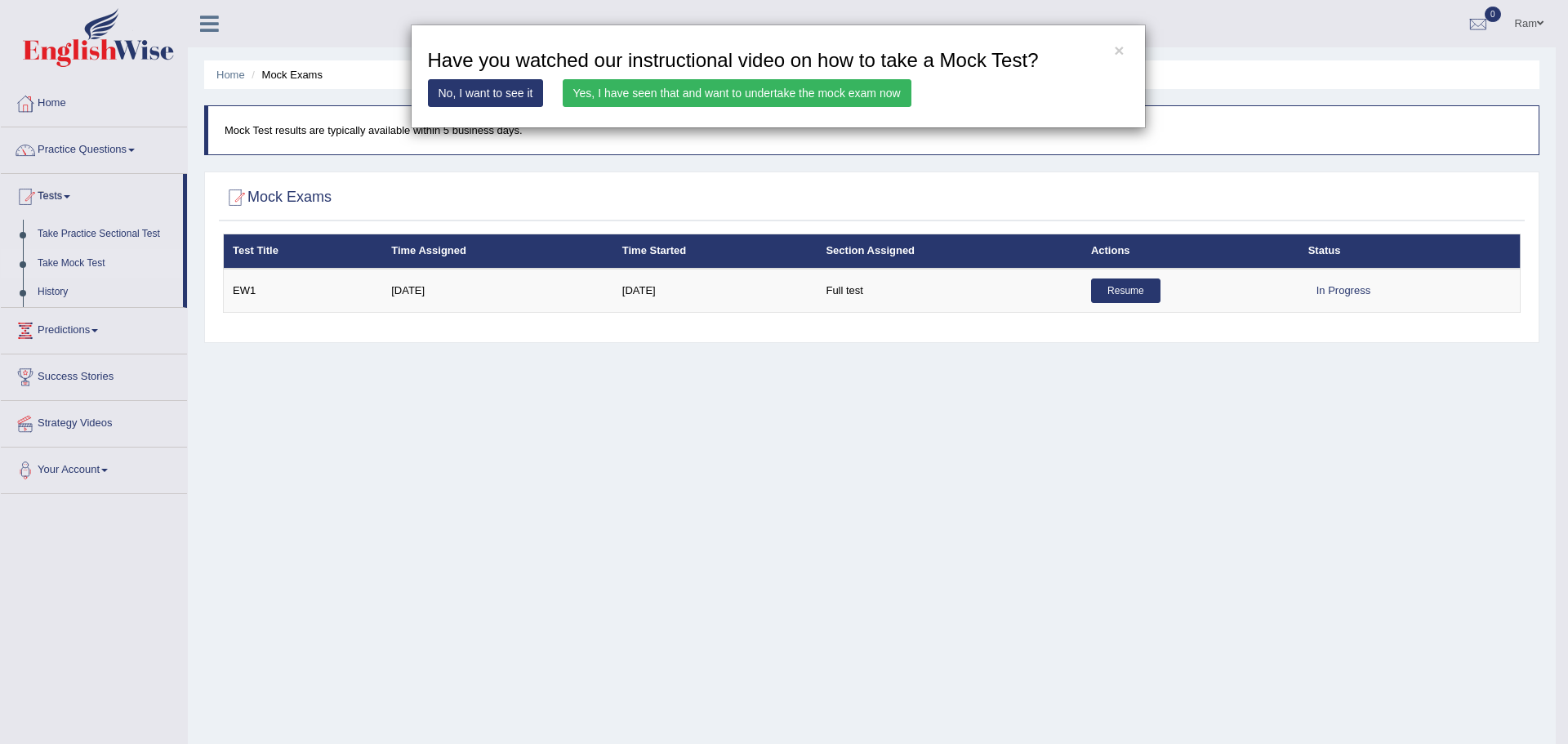
click at [777, 96] on link "Yes, I have seen that and want to undertake the mock exam now" at bounding box center [738, 93] width 349 height 28
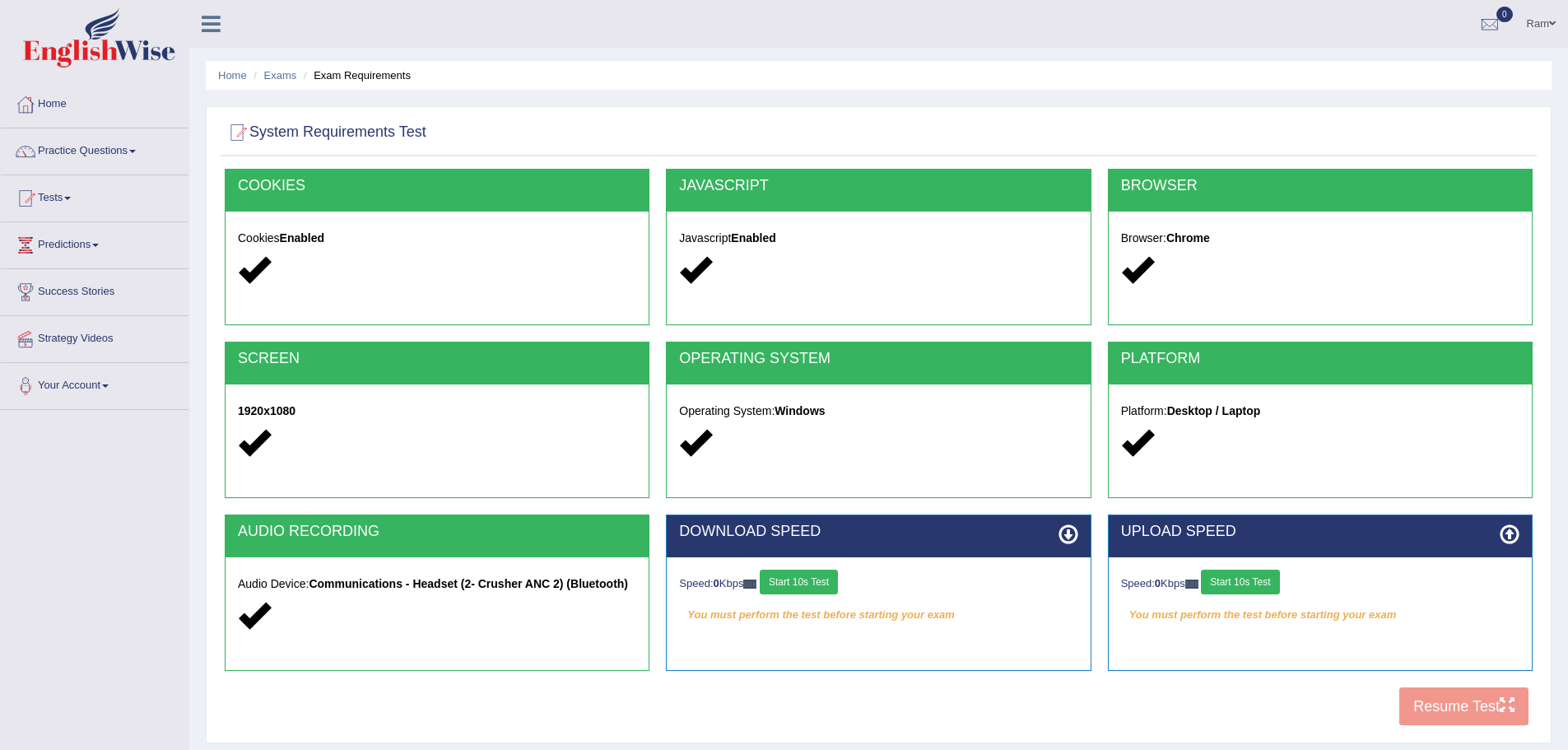
click at [267, 625] on icon at bounding box center [254, 615] width 32 height 32
click at [271, 597] on div "Audio Device: Communications - Headset (2- Crusher ANC 2) (Bluetooth)" at bounding box center [437, 603] width 423 height 90
click at [260, 624] on icon at bounding box center [254, 615] width 32 height 32
click at [258, 601] on icon at bounding box center [254, 615] width 32 height 32
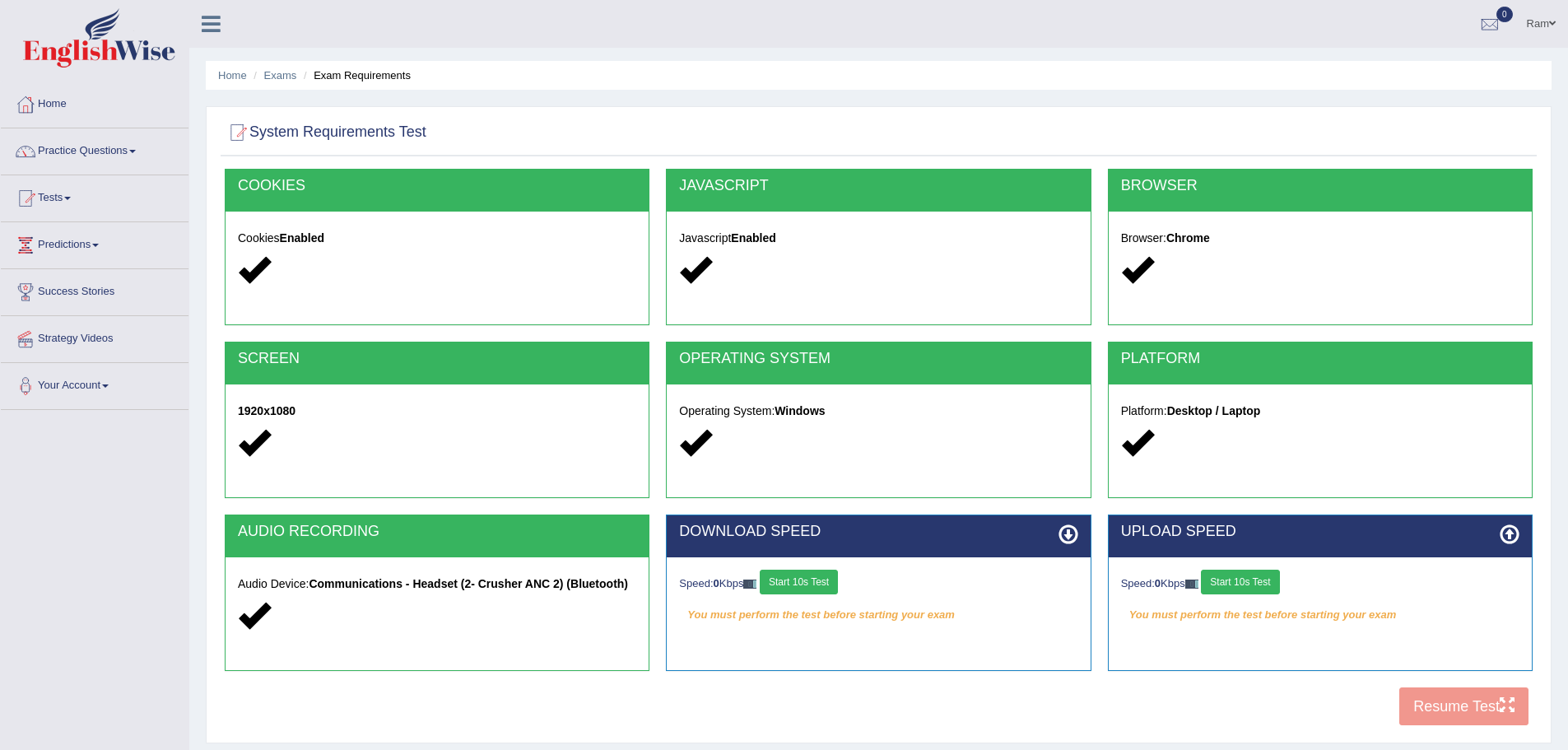
click at [288, 601] on div at bounding box center [437, 616] width 398 height 36
click at [292, 530] on h2 "AUDIO RECORDING" at bounding box center [437, 532] width 398 height 16
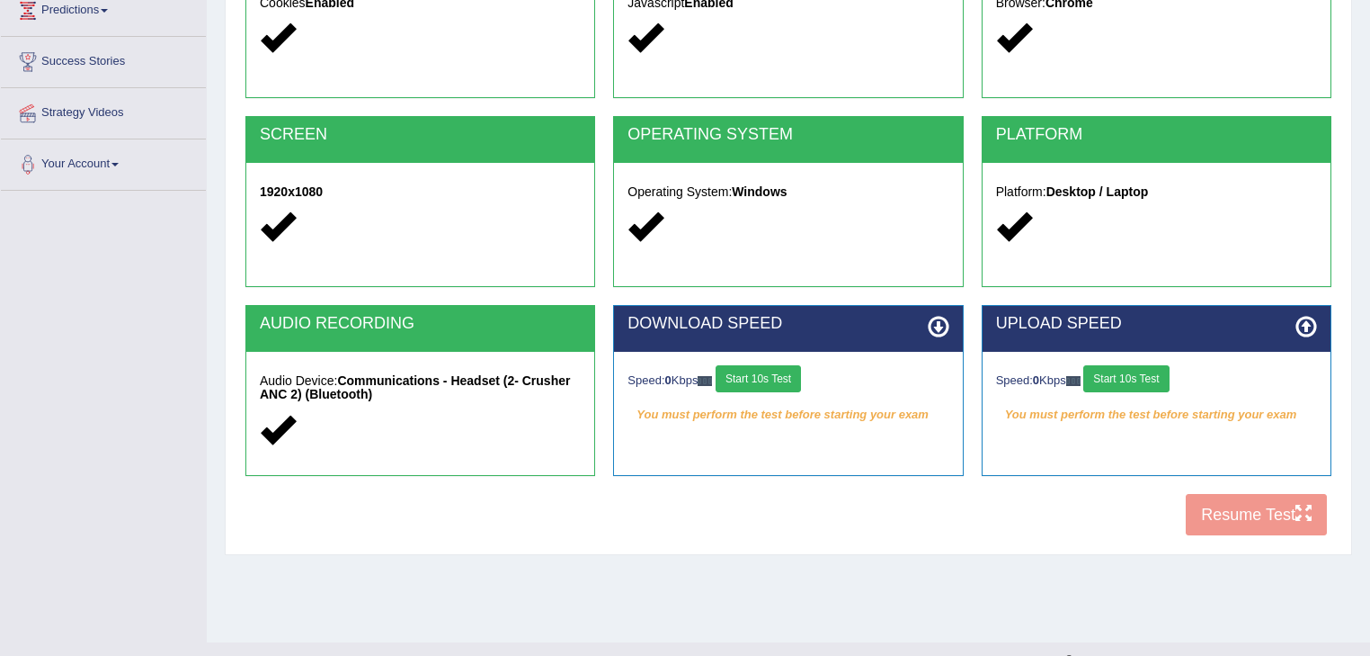
scroll to position [261, 0]
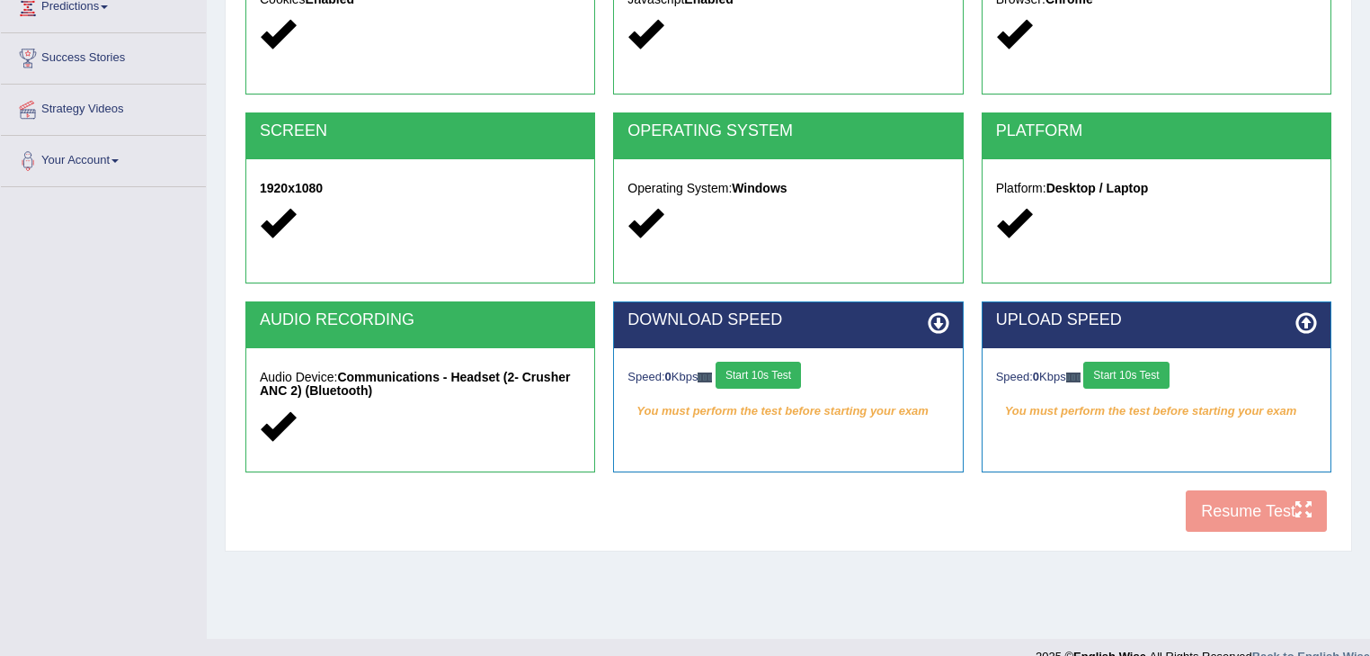
click at [1266, 514] on div "COOKIES Cookies Enabled JAVASCRIPT Javascript Enabled BROWSER Browser: Chrome S…" at bounding box center [788, 233] width 1095 height 618
click at [1304, 509] on div "COOKIES Cookies Enabled JAVASCRIPT Javascript Enabled BROWSER Browser: Chrome S…" at bounding box center [788, 233] width 1095 height 618
click at [1282, 517] on div "COOKIES Cookies Enabled JAVASCRIPT Javascript Enabled BROWSER Browser: Chrome S…" at bounding box center [788, 233] width 1095 height 618
click at [1221, 510] on div "COOKIES Cookies Enabled JAVASCRIPT Javascript Enabled BROWSER Browser: Chrome S…" at bounding box center [788, 233] width 1095 height 618
click at [1286, 513] on div "COOKIES Cookies Enabled JAVASCRIPT Javascript Enabled BROWSER Browser: Chrome S…" at bounding box center [788, 233] width 1095 height 618
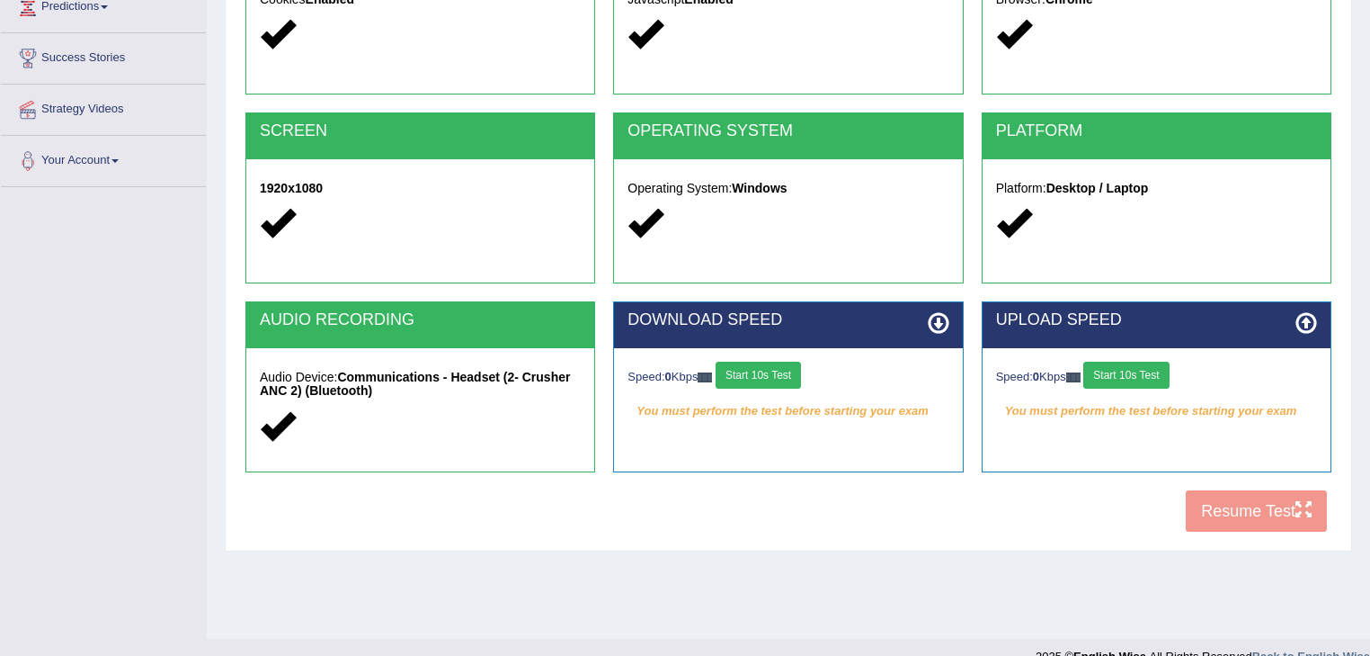
click at [1236, 513] on div "COOKIES Cookies Enabled JAVASCRIPT Javascript Enabled BROWSER Browser: Chrome S…" at bounding box center [788, 233] width 1095 height 618
click at [1270, 512] on div "COOKIES Cookies Enabled JAVASCRIPT Javascript Enabled BROWSER Browser: Chrome S…" at bounding box center [788, 233] width 1095 height 618
drag, startPoint x: 1211, startPoint y: 505, endPoint x: 1240, endPoint y: 507, distance: 28.8
click at [1212, 506] on div "COOKIES Cookies Enabled JAVASCRIPT Javascript Enabled BROWSER Browser: Chrome S…" at bounding box center [788, 233] width 1095 height 618
click at [1284, 511] on div "COOKIES Cookies Enabled JAVASCRIPT Javascript Enabled BROWSER Browser: Chrome S…" at bounding box center [788, 233] width 1095 height 618
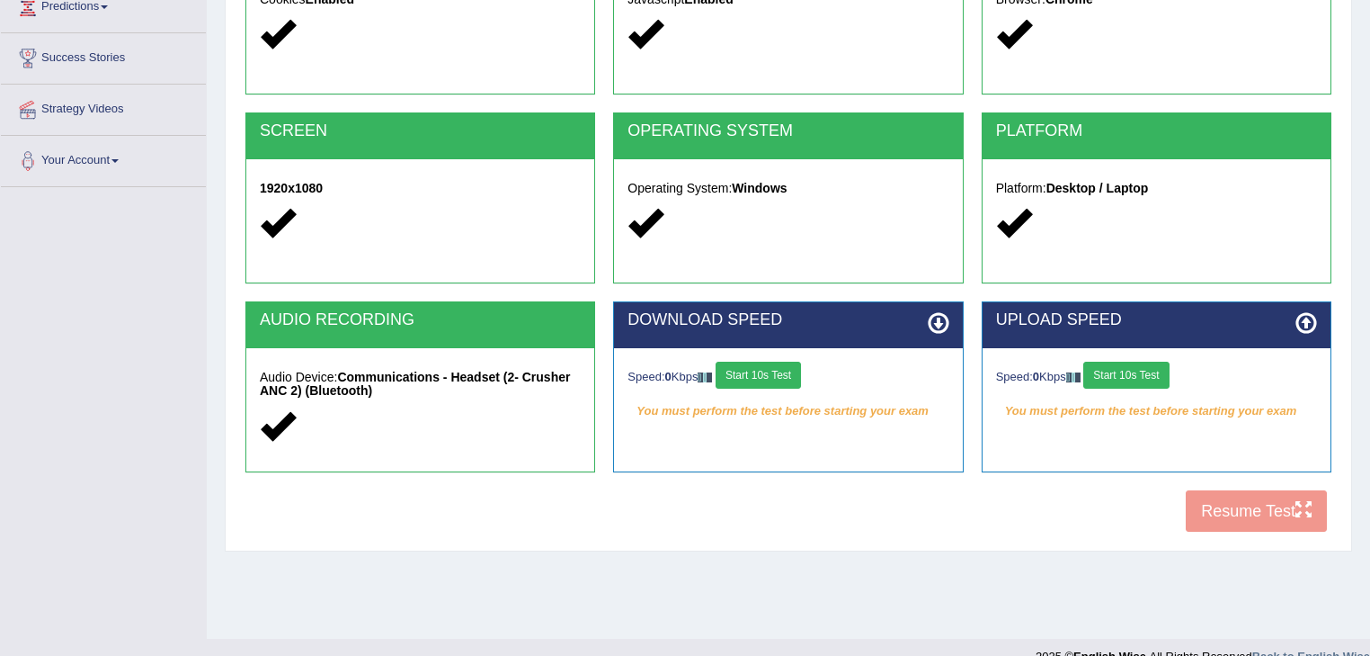
click at [750, 363] on button "Start 10s Test" at bounding box center [758, 374] width 85 height 27
click at [1108, 372] on button "Start 10s Test" at bounding box center [1126, 374] width 85 height 27
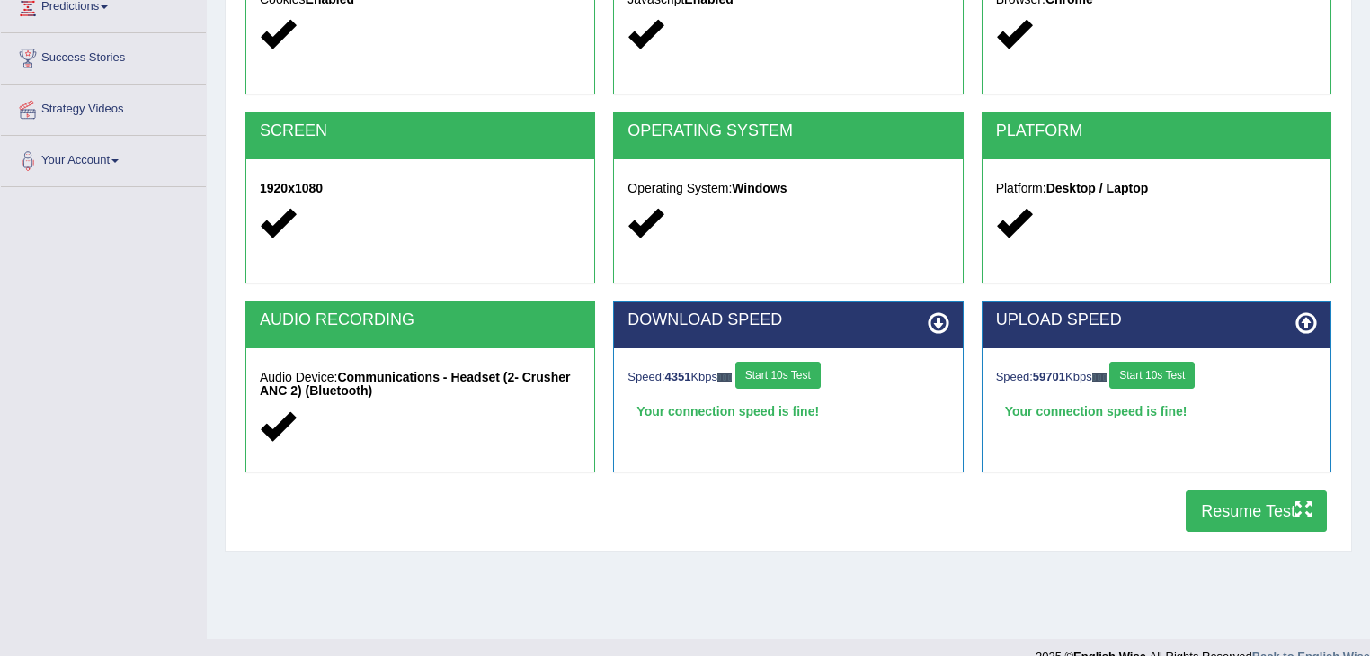
click at [1297, 511] on icon "button" at bounding box center [1304, 509] width 16 height 16
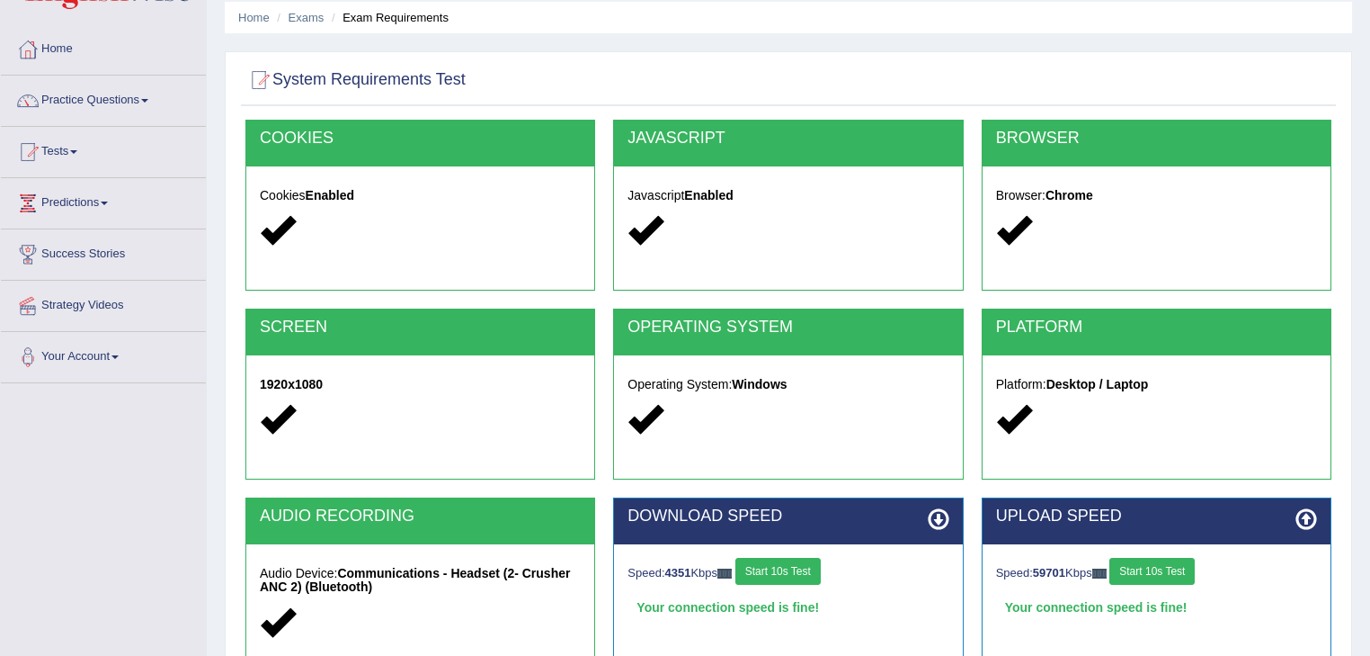
scroll to position [0, 0]
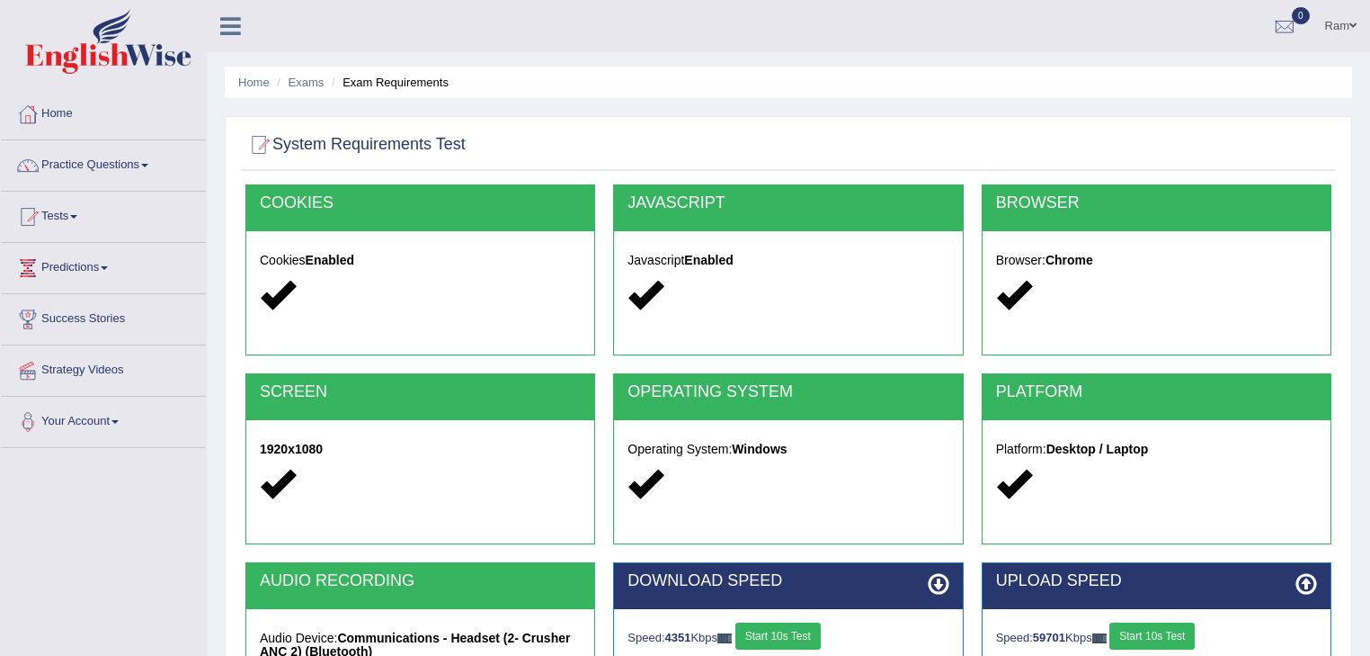
click at [50, 213] on link "Tests" at bounding box center [103, 214] width 205 height 45
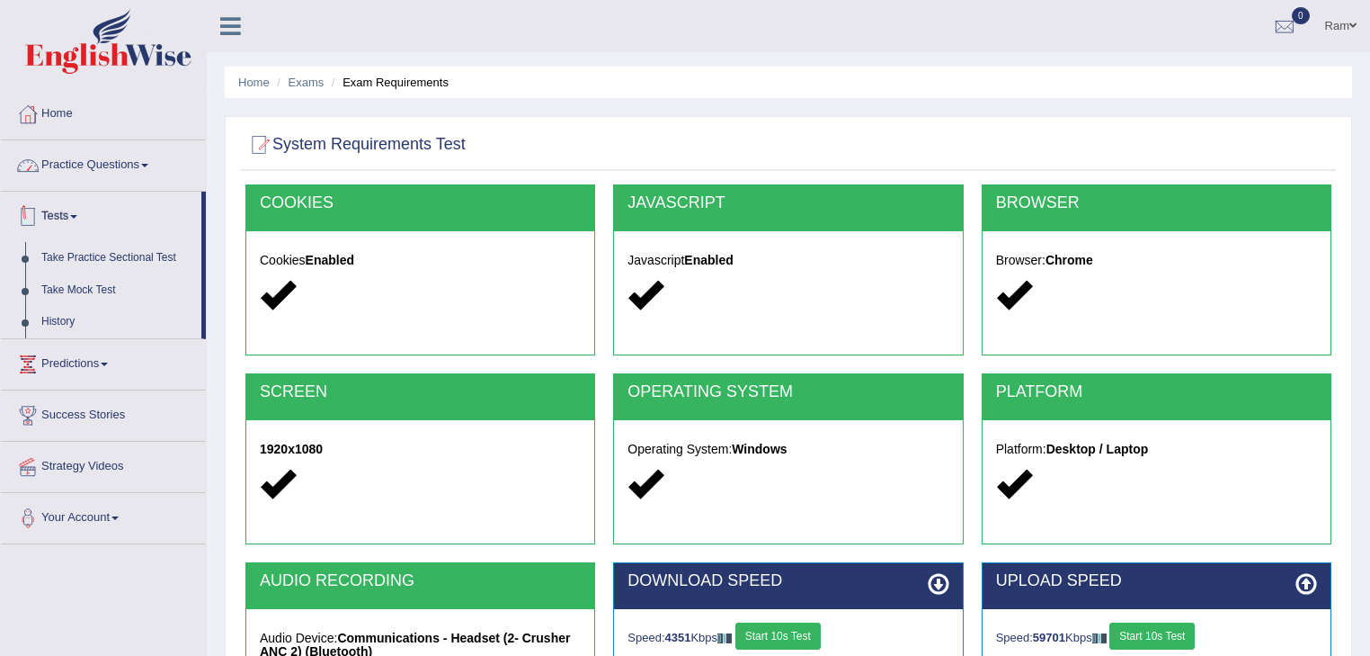
click at [101, 159] on link "Practice Questions" at bounding box center [103, 162] width 205 height 45
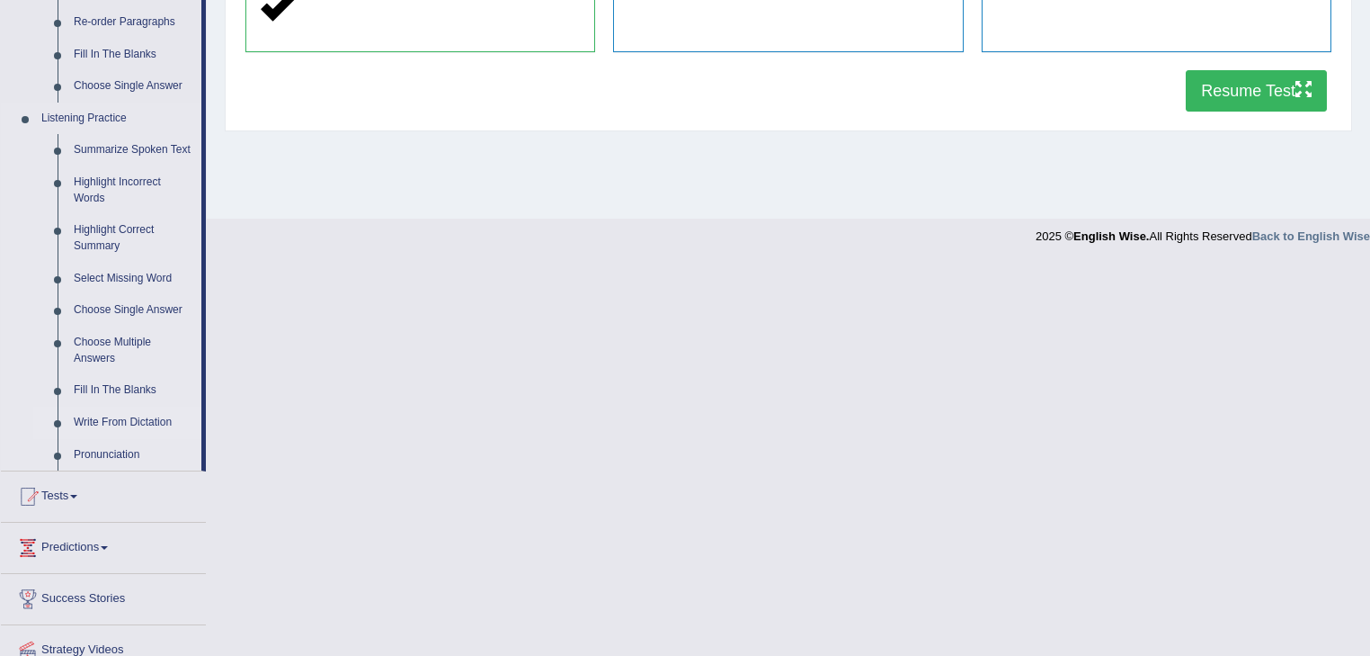
scroll to position [752, 0]
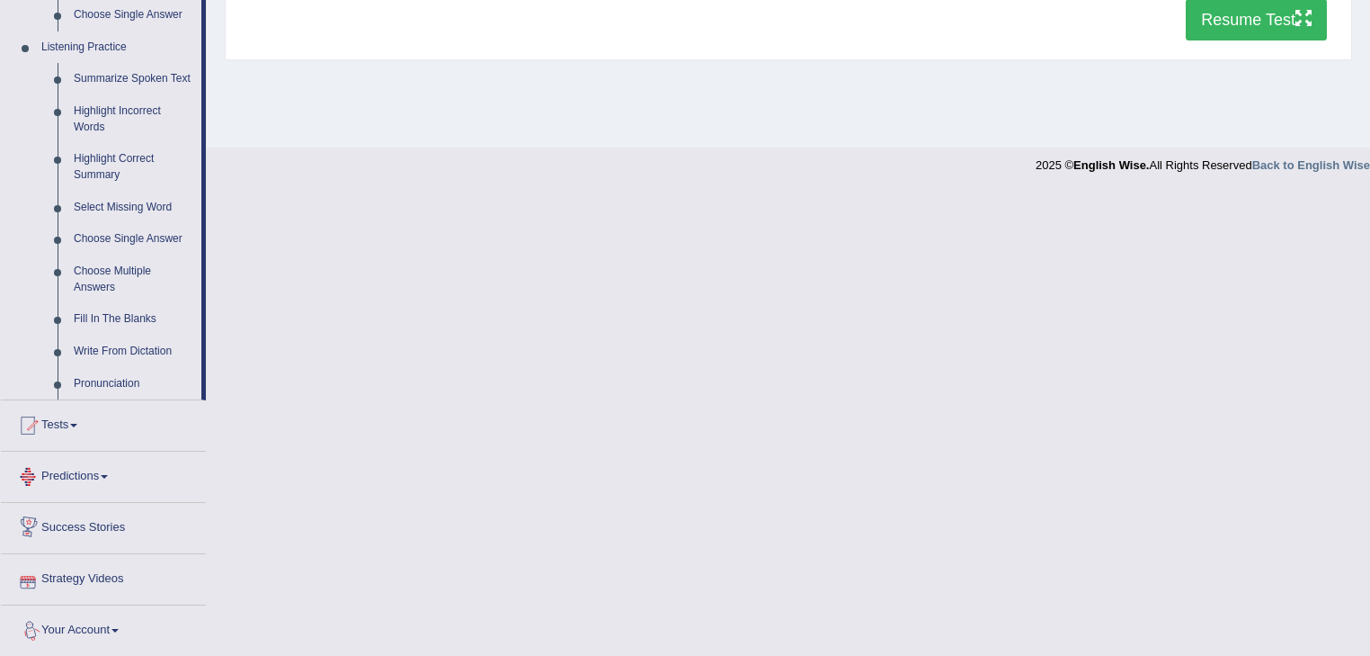
click at [103, 627] on link "Your Account" at bounding box center [103, 627] width 205 height 45
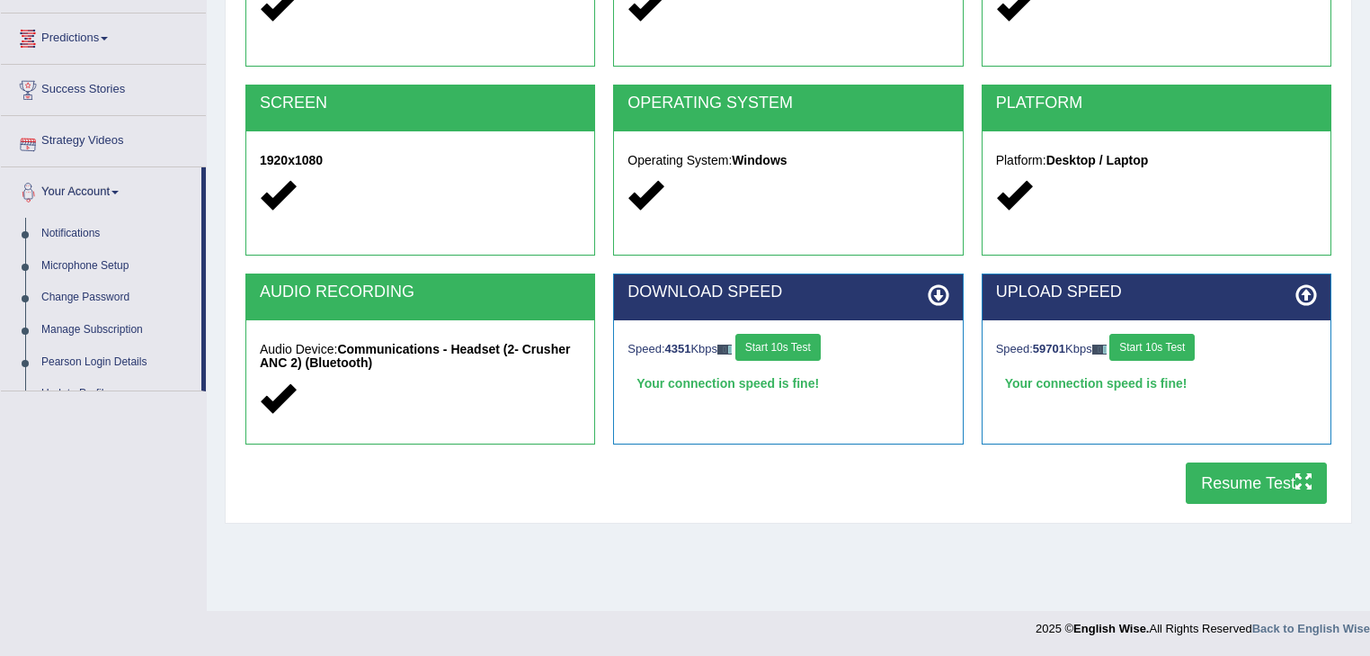
scroll to position [286, 0]
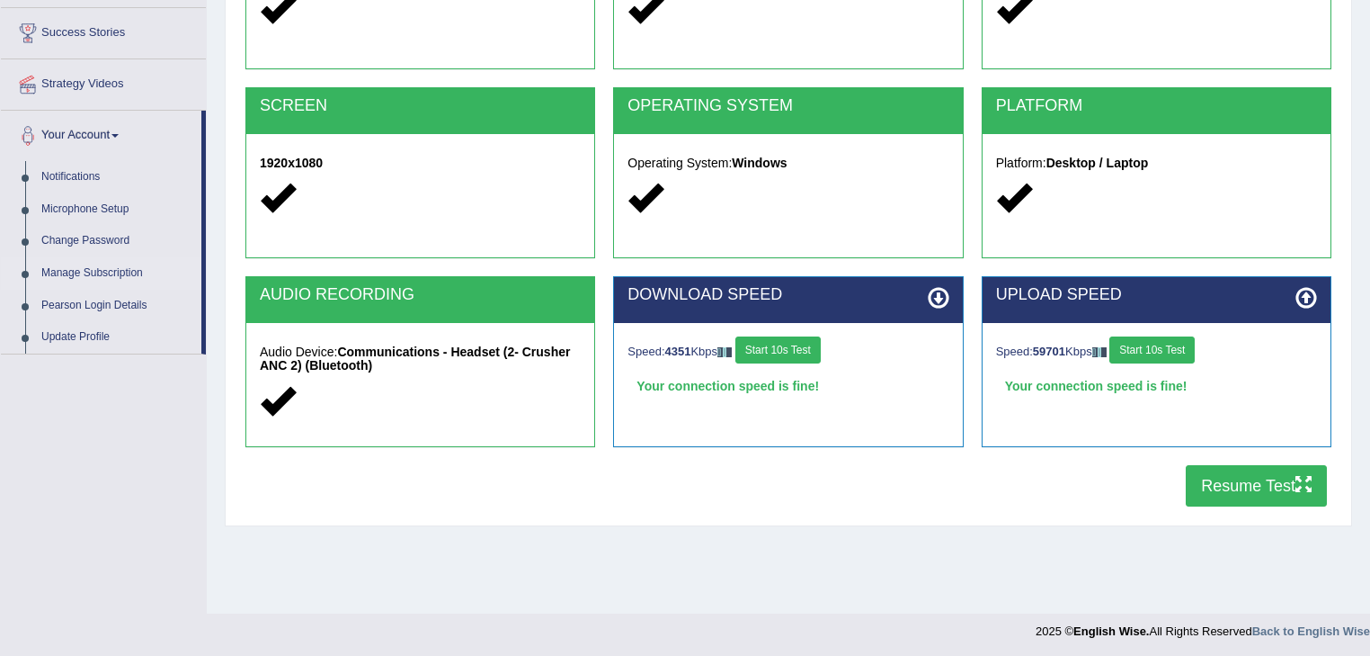
click at [111, 275] on link "Manage Subscription" at bounding box center [117, 273] width 168 height 32
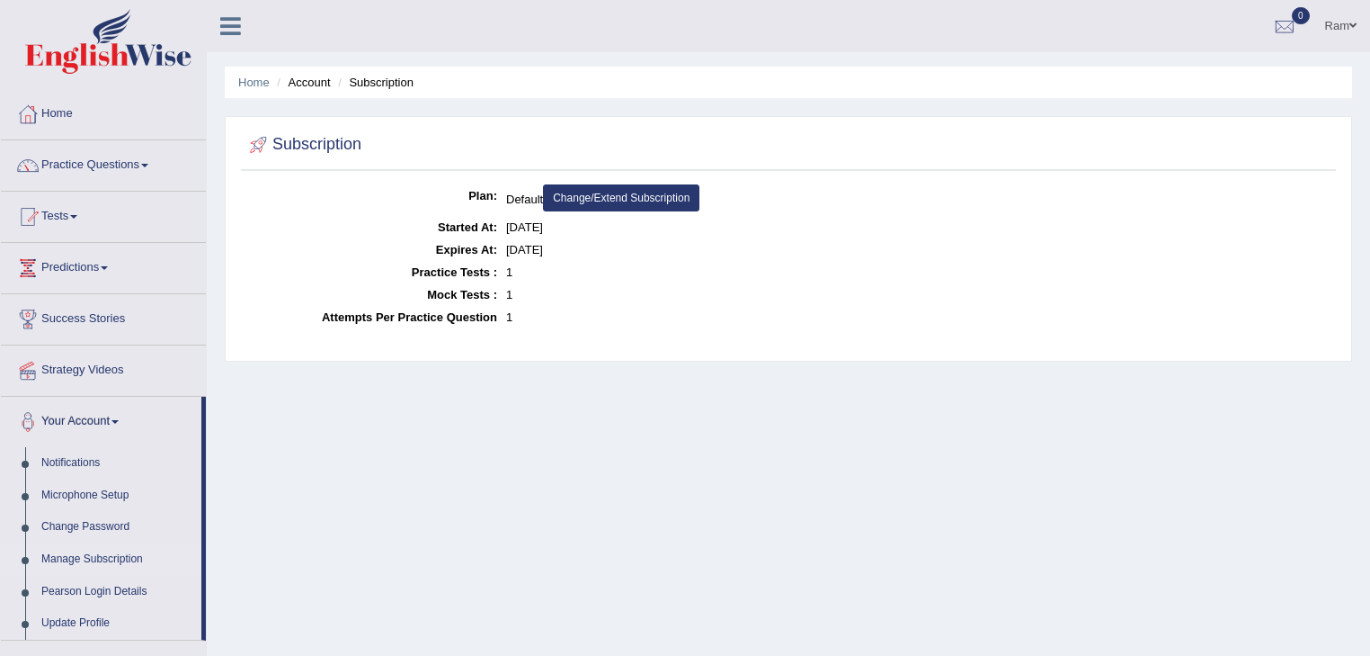
click at [648, 199] on link "Change/Extend Subscription" at bounding box center [621, 197] width 156 height 27
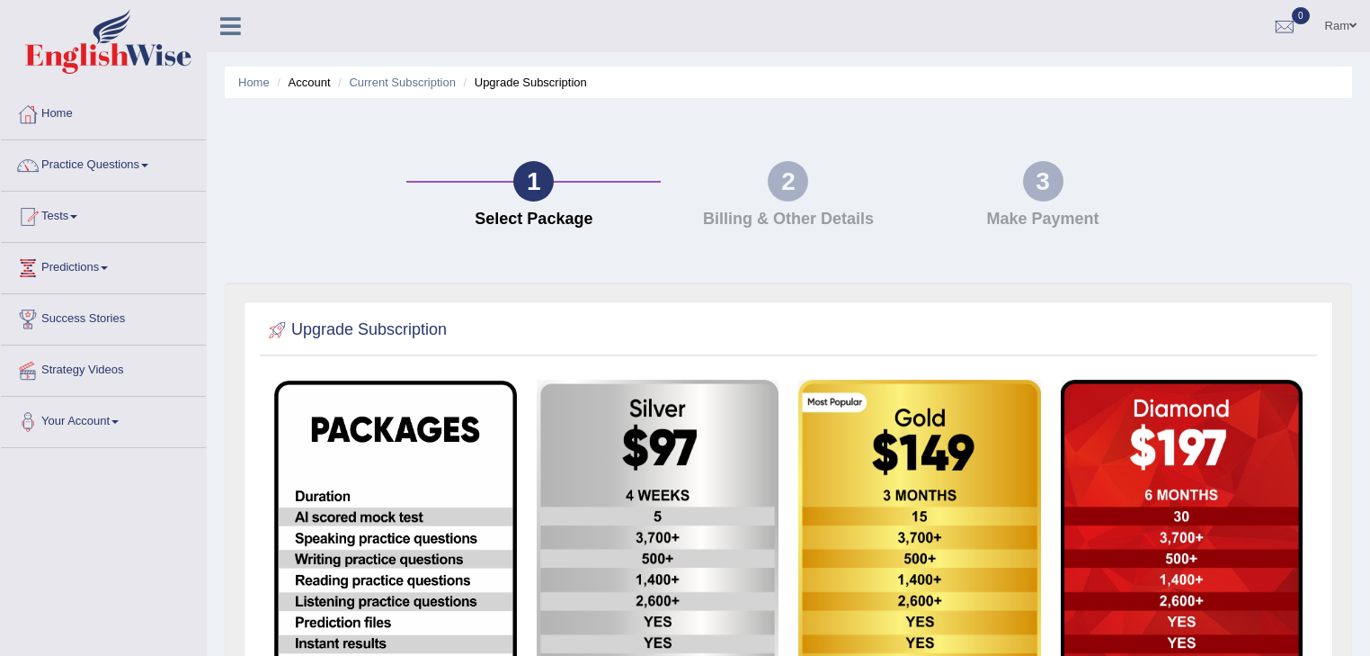
click at [791, 216] on h4 "Billing & Other Details" at bounding box center [788, 219] width 236 height 18
click at [390, 77] on link "Current Subscription" at bounding box center [402, 82] width 107 height 13
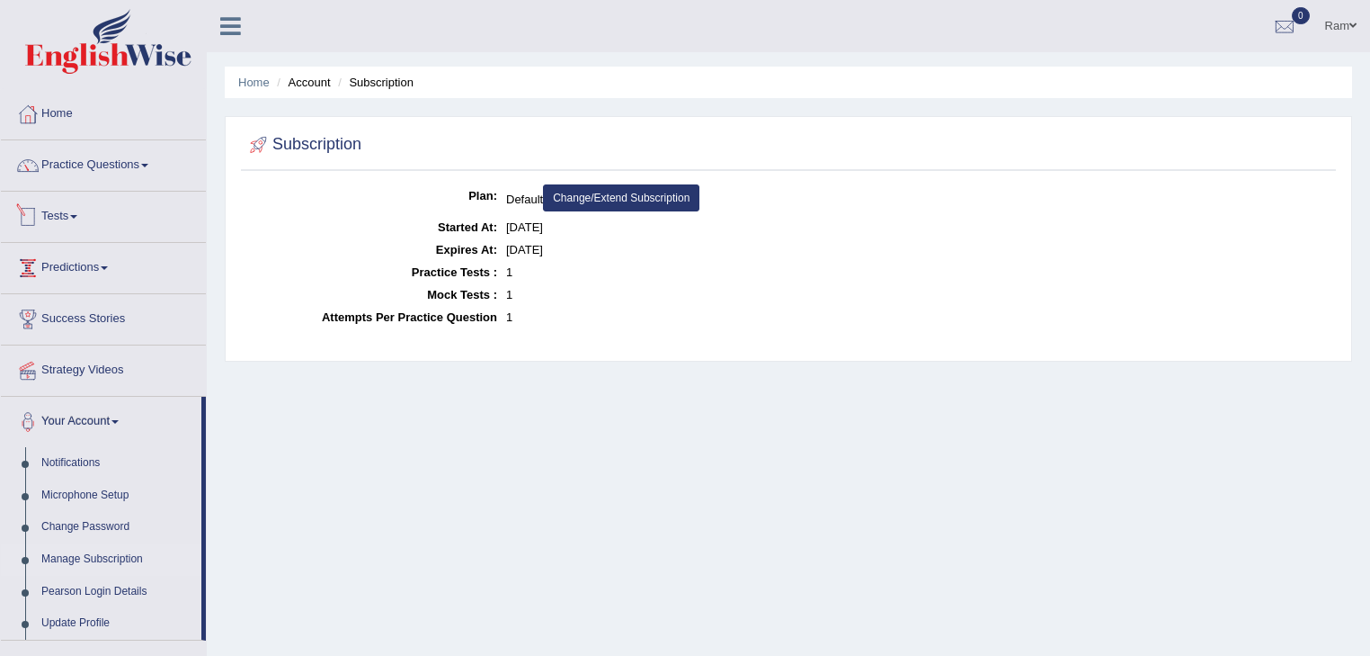
click at [77, 217] on span at bounding box center [73, 217] width 7 height 4
